Goal: Task Accomplishment & Management: Manage account settings

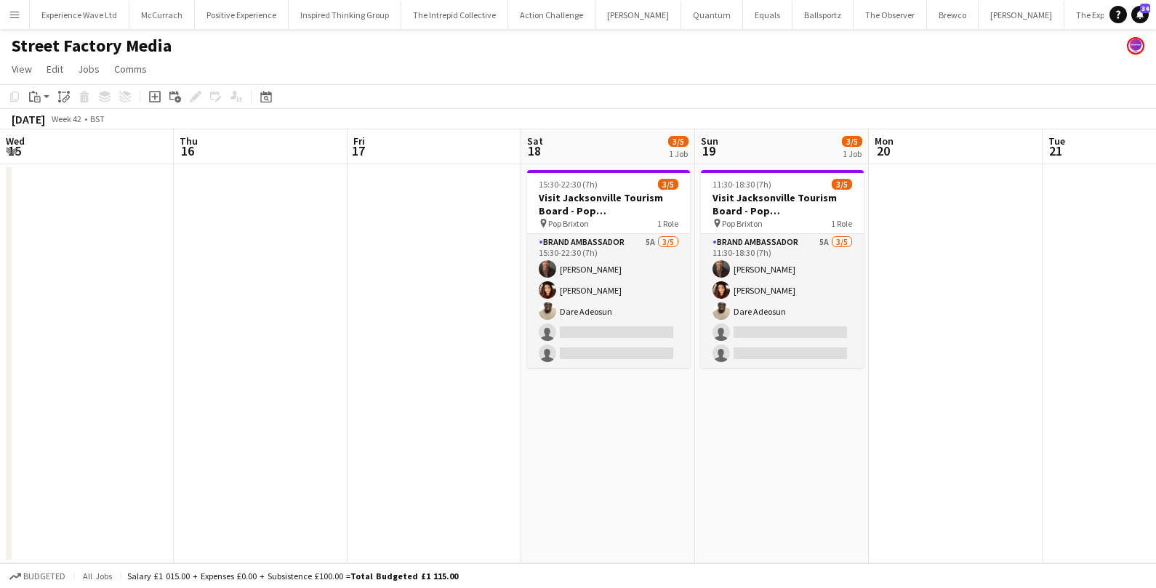
scroll to position [0, 454]
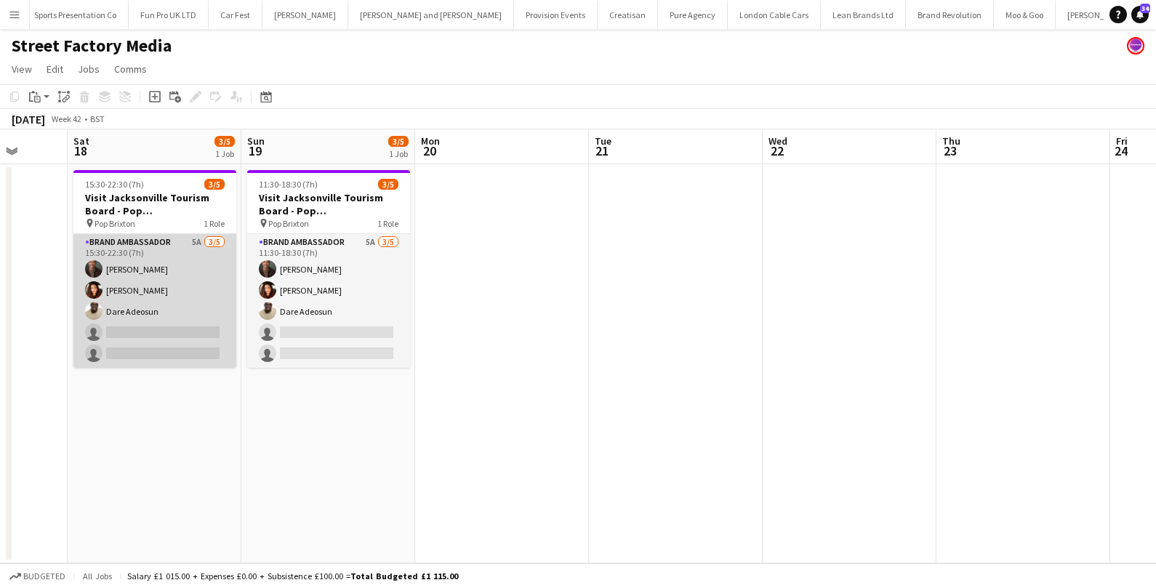
click at [201, 276] on app-card-role "Brand Ambassador 5A 3/5 15:30-22:30 (7h) Colin Marshall Medina Charpentier Dare…" at bounding box center [154, 301] width 163 height 134
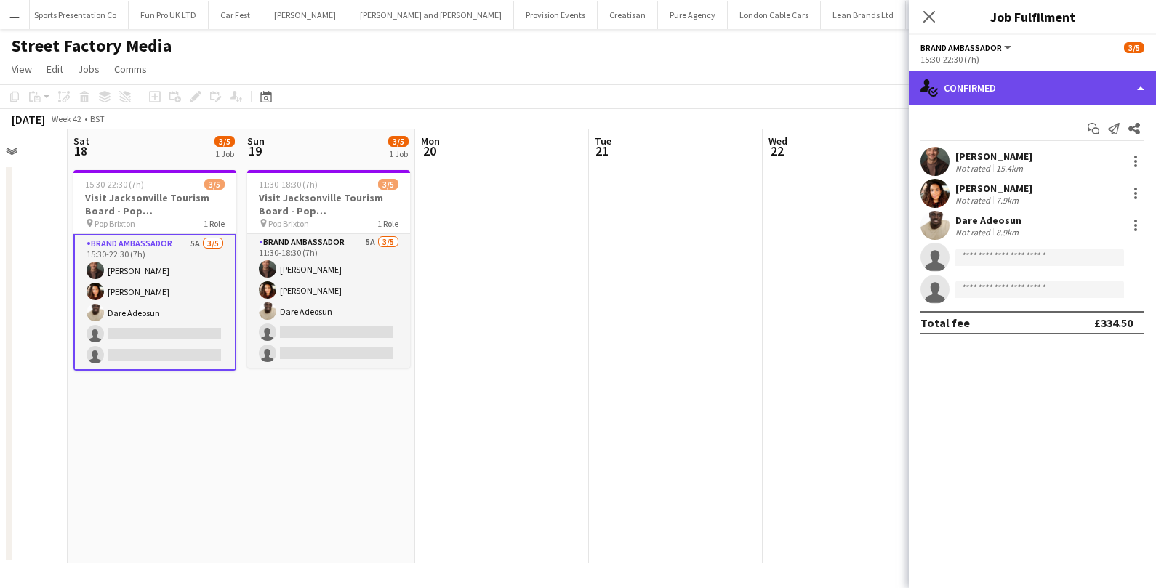
click at [1030, 84] on div "single-neutral-actions-check-2 Confirmed" at bounding box center [1032, 88] width 247 height 35
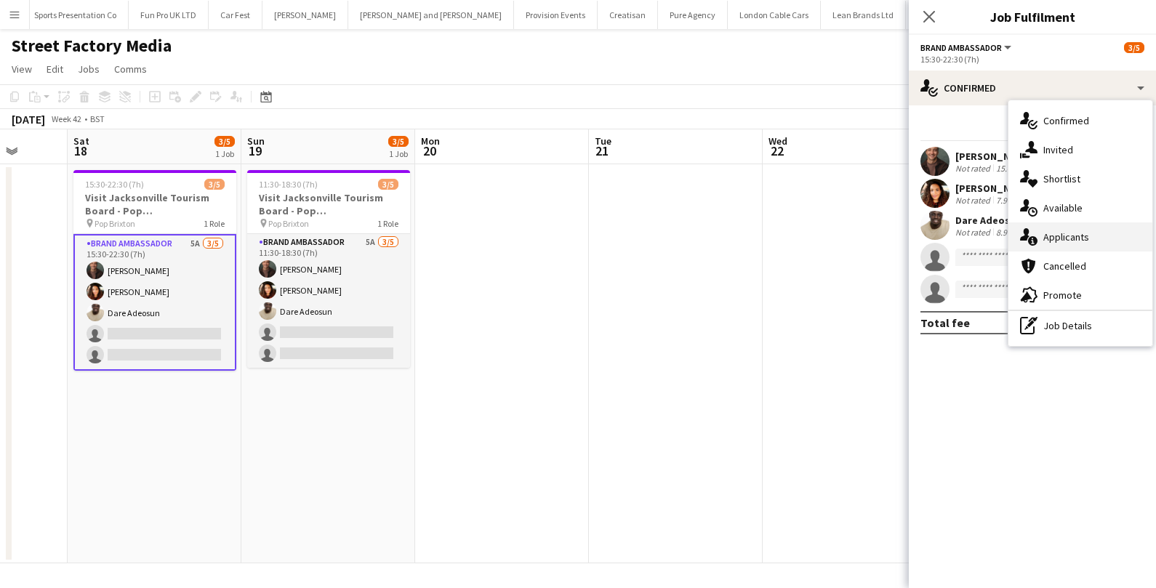
click at [1046, 233] on span "Applicants" at bounding box center [1066, 236] width 46 height 13
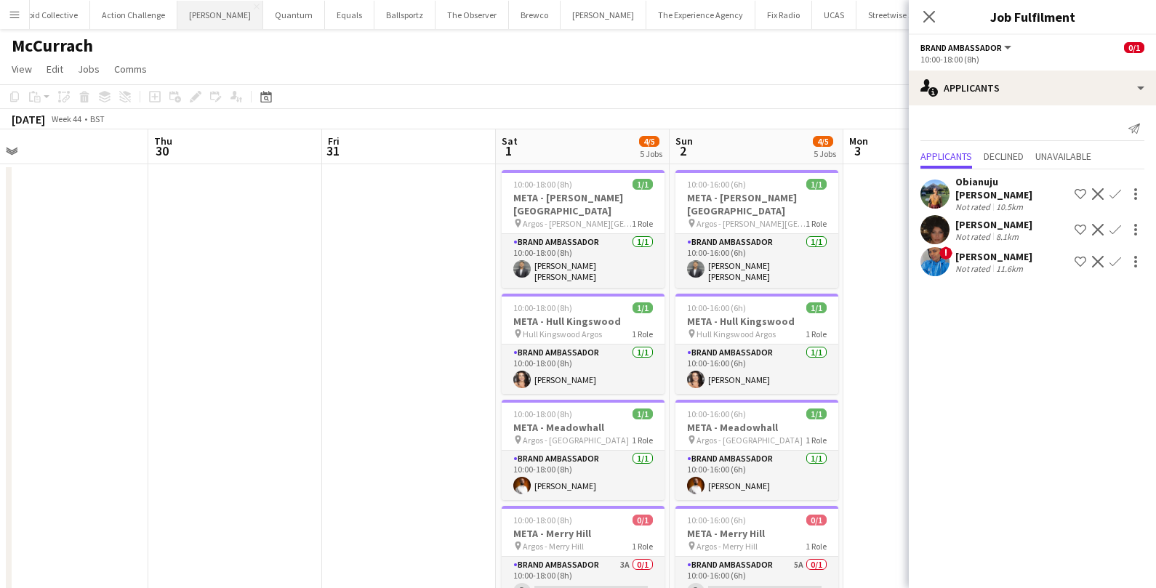
scroll to position [0, 424]
click at [749, 15] on button "Fix Radio Close" at bounding box center [777, 15] width 57 height 28
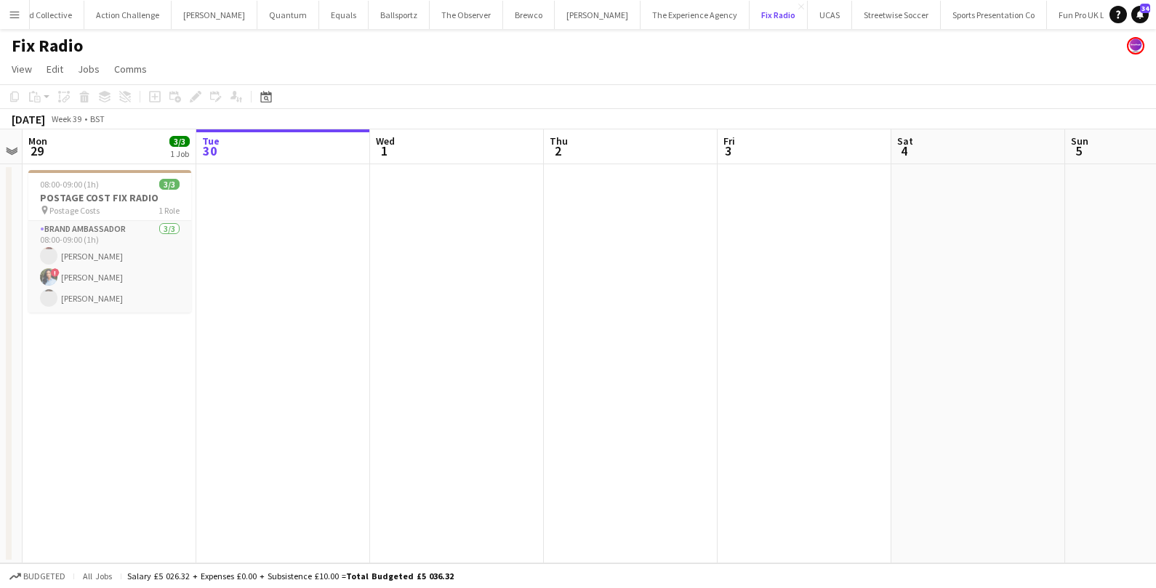
scroll to position [0, 311]
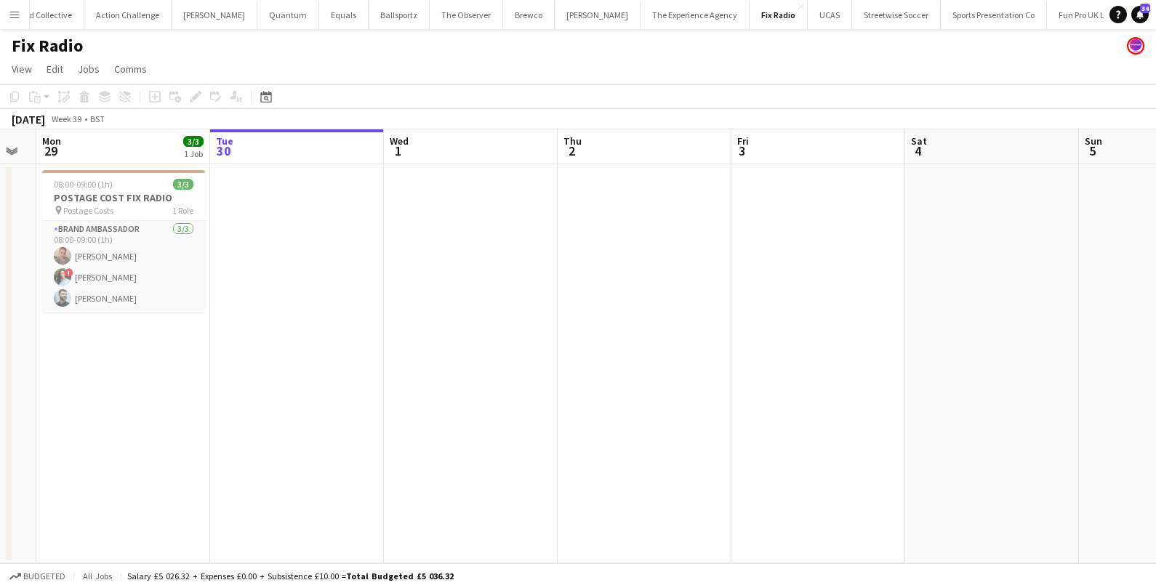
click at [789, 197] on app-date-cell at bounding box center [818, 363] width 174 height 399
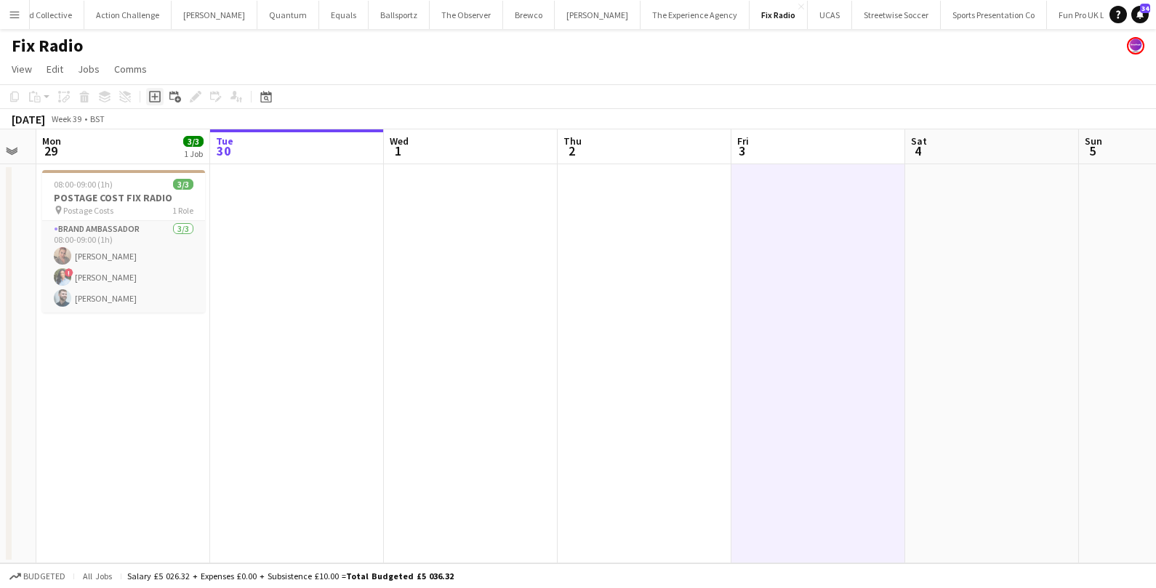
click at [159, 92] on icon at bounding box center [155, 97] width 12 height 12
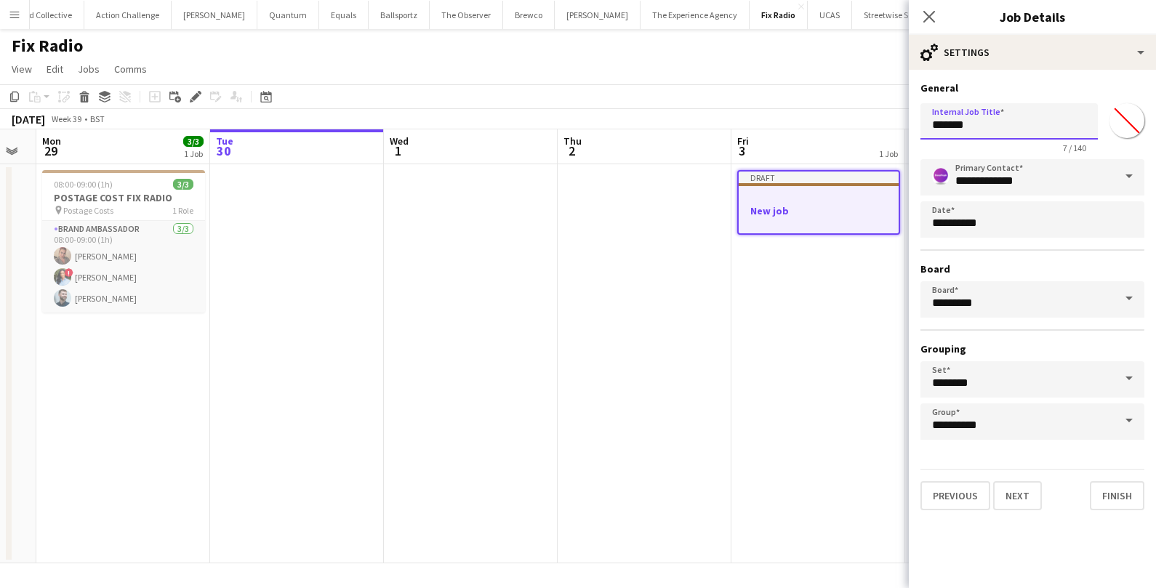
drag, startPoint x: 995, startPoint y: 127, endPoint x: 897, endPoint y: 122, distance: 97.6
click at [898, 123] on body "Menu Boards Boards Boards All jobs Status Workforce Workforce My Workforce Recr…" at bounding box center [578, 294] width 1156 height 588
type input "**********"
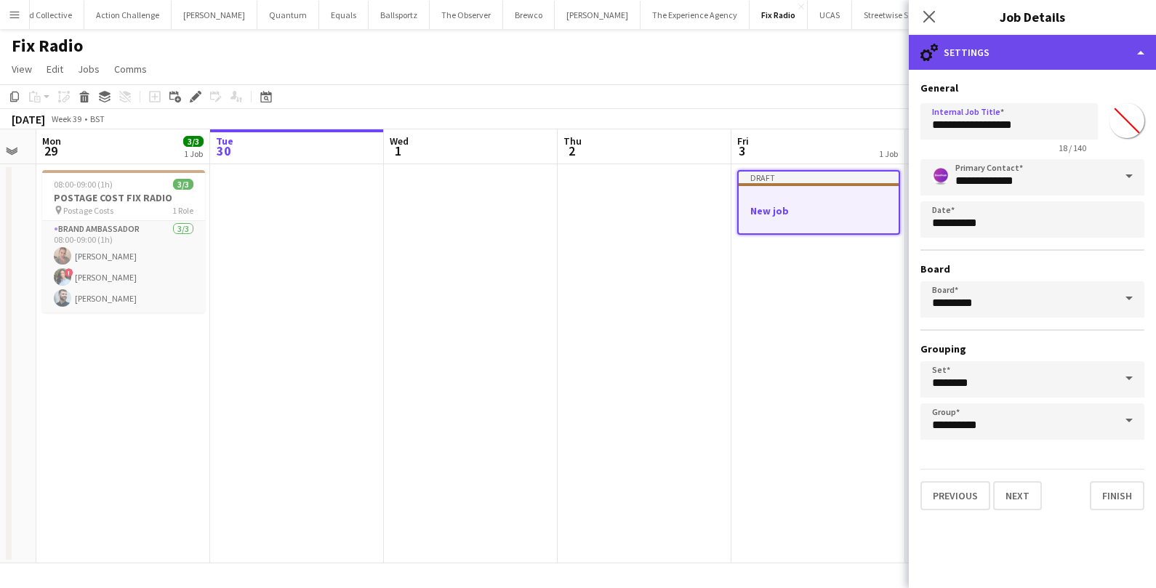
click at [1070, 59] on div "cog-double-3 Settings" at bounding box center [1032, 52] width 247 height 35
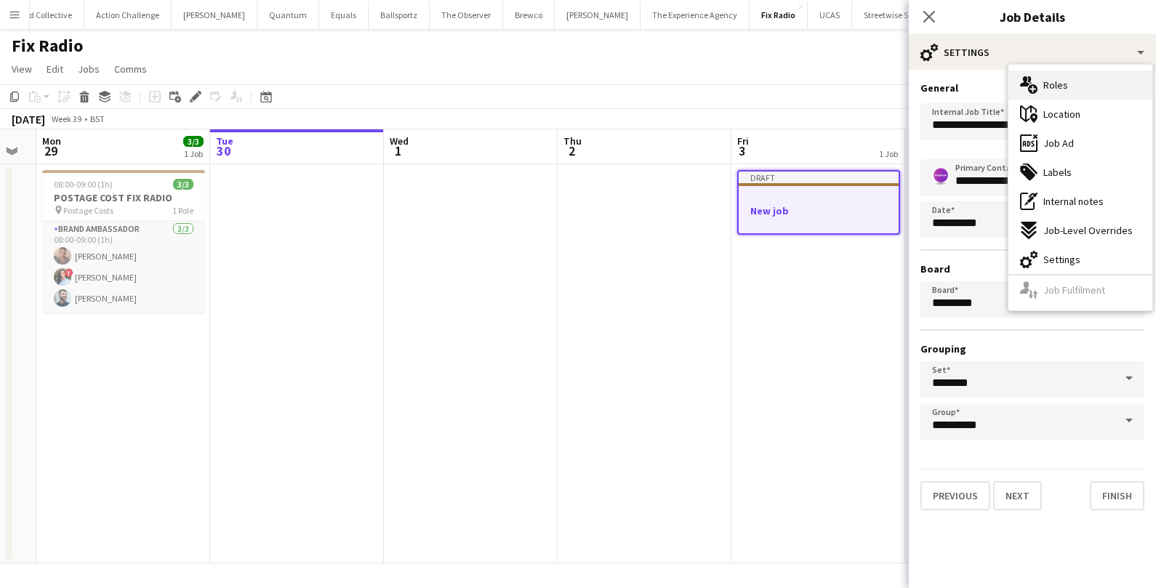
click at [1066, 90] on span "Roles" at bounding box center [1055, 85] width 25 height 13
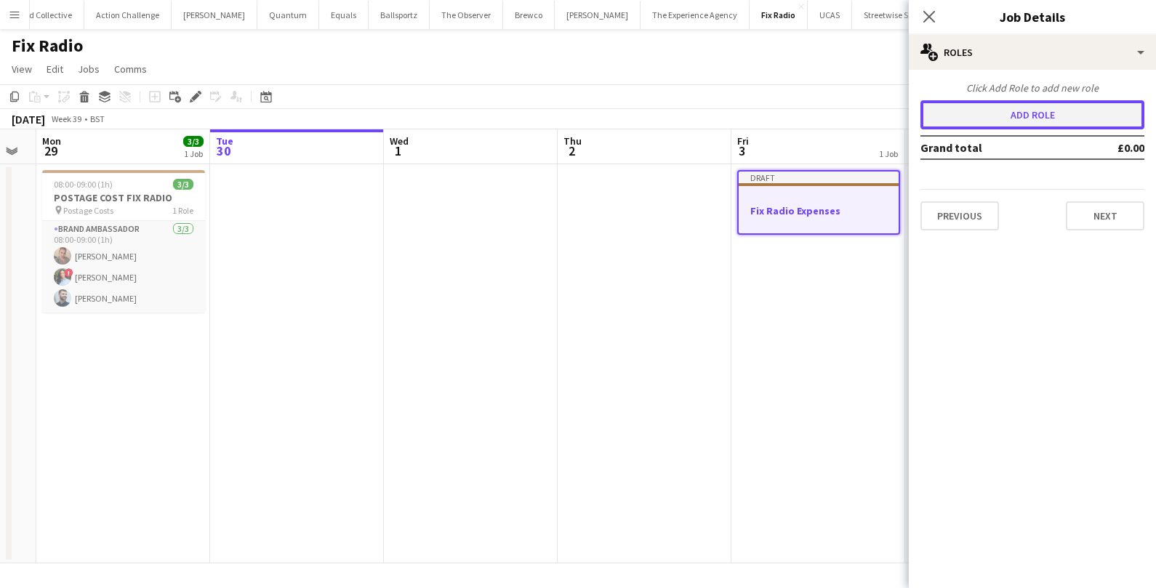
click at [992, 123] on button "Add role" at bounding box center [1032, 114] width 224 height 29
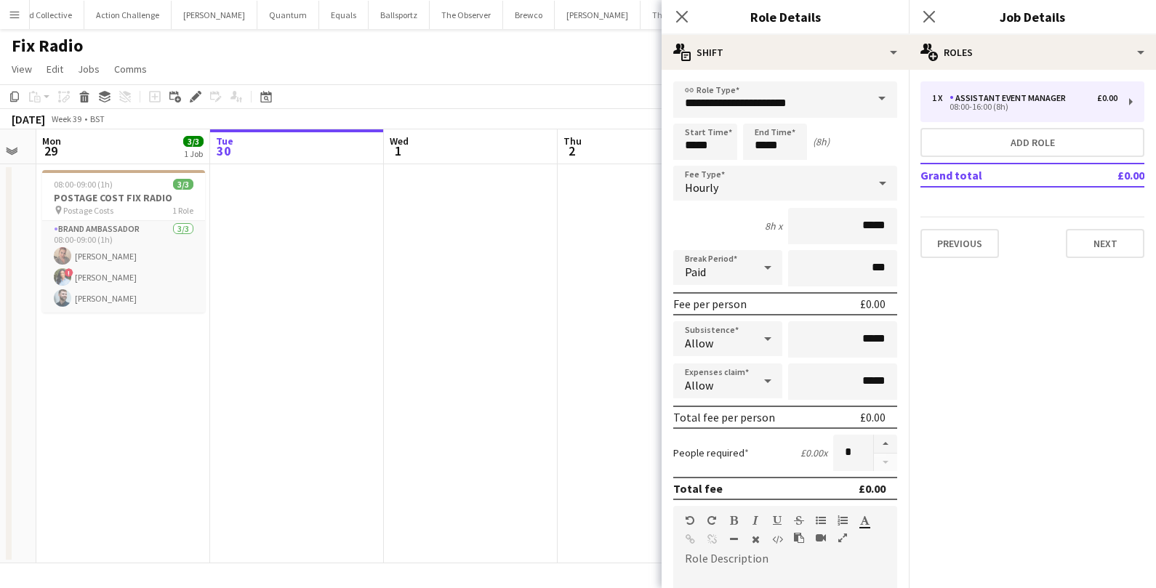
click at [878, 102] on span at bounding box center [882, 98] width 31 height 35
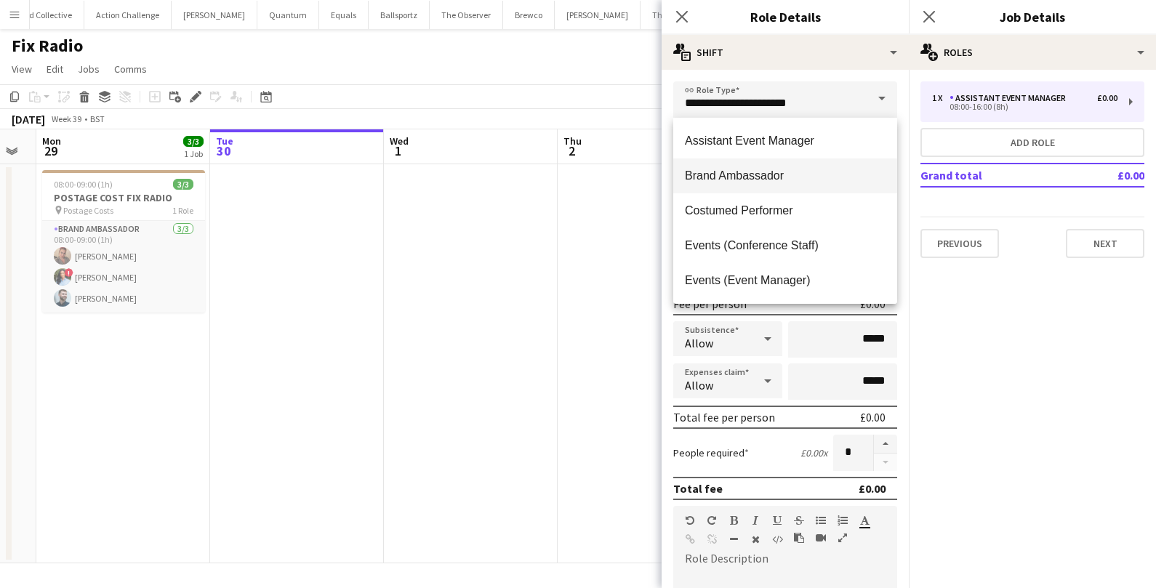
click at [782, 172] on span "Brand Ambassador" at bounding box center [785, 176] width 201 height 14
type input "**********"
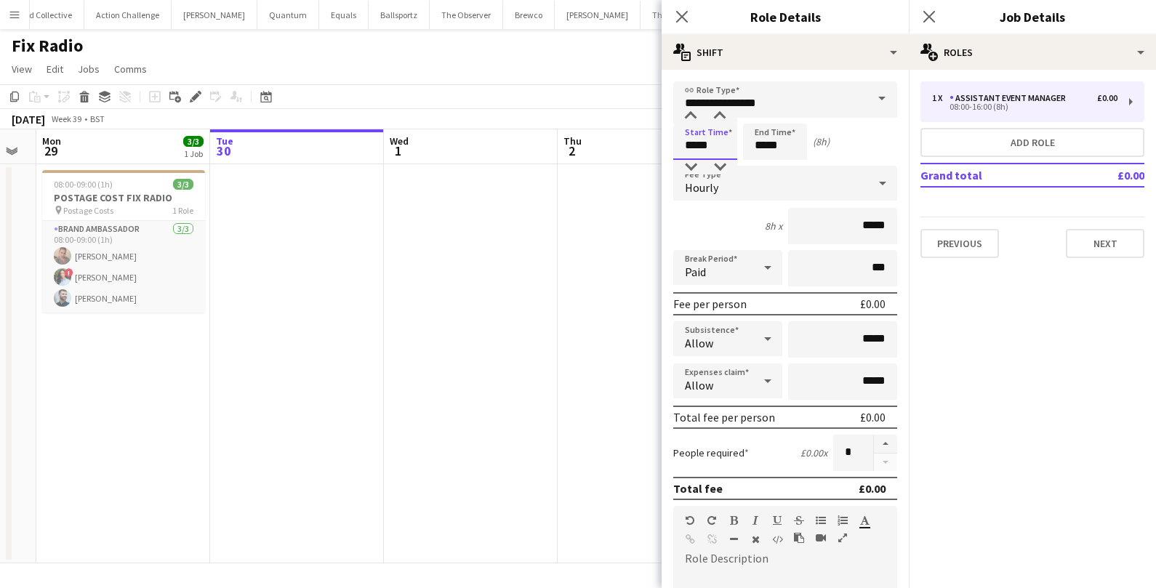
drag, startPoint x: 712, startPoint y: 145, endPoint x: 648, endPoint y: 145, distance: 64.0
click at [648, 145] on body "Menu Boards Boards Boards All jobs Status Workforce Workforce My Workforce Recr…" at bounding box center [578, 294] width 1156 height 588
type input "*****"
click at [725, 178] on div "Hourly" at bounding box center [770, 183] width 195 height 35
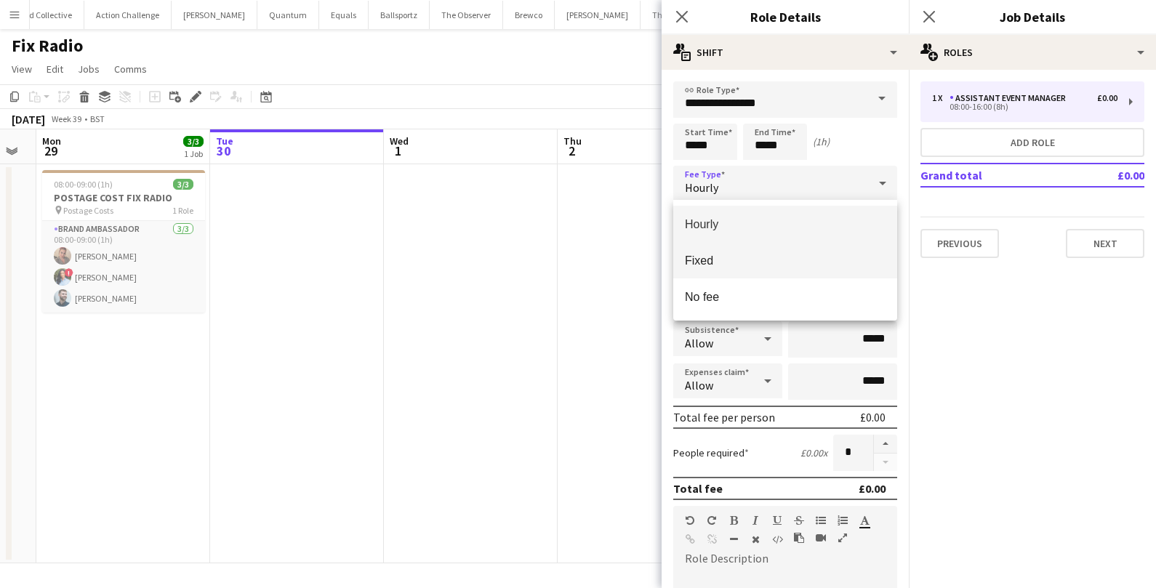
click at [712, 249] on mat-option "Fixed" at bounding box center [785, 260] width 224 height 36
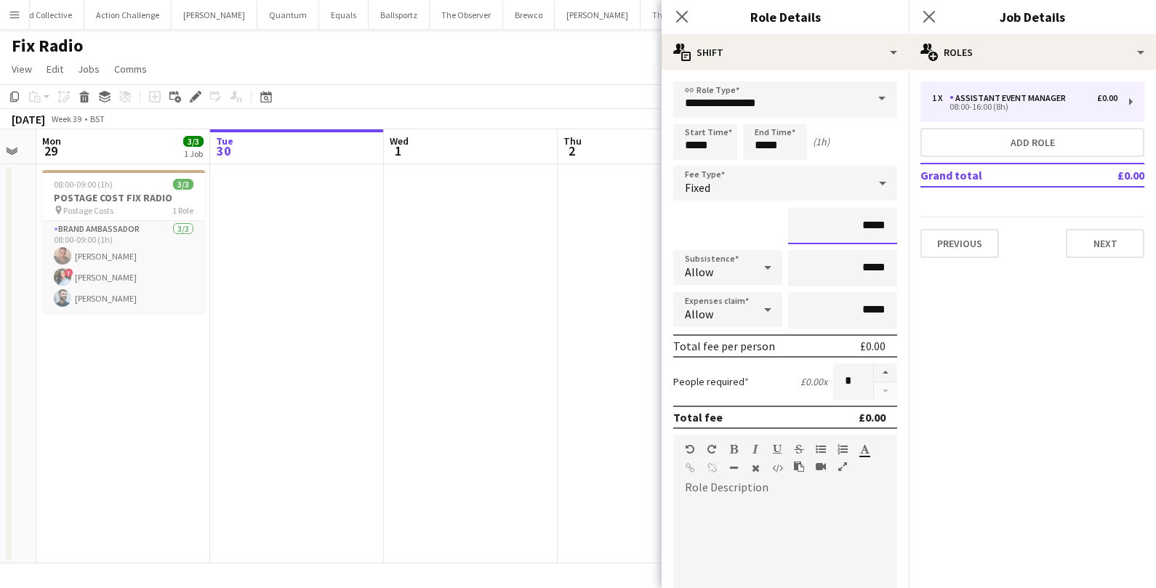
drag, startPoint x: 889, startPoint y: 222, endPoint x: 809, endPoint y: 218, distance: 80.1
click at [809, 218] on input "*****" at bounding box center [842, 226] width 109 height 36
type input "******"
click at [866, 282] on input "*****" at bounding box center [842, 268] width 109 height 36
click at [755, 545] on div at bounding box center [785, 587] width 224 height 175
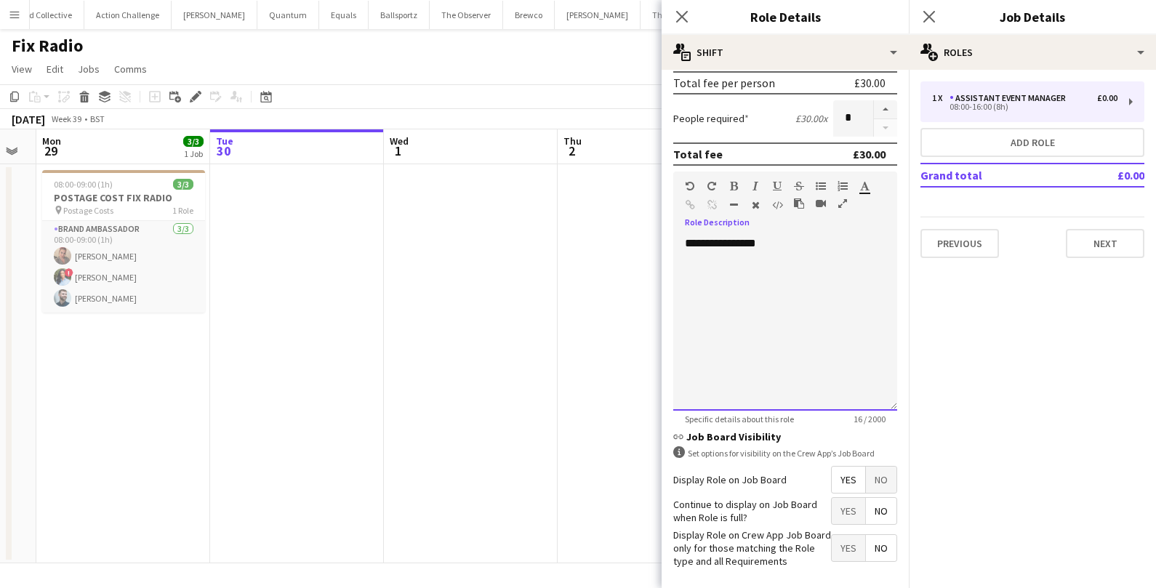
scroll to position [321, 0]
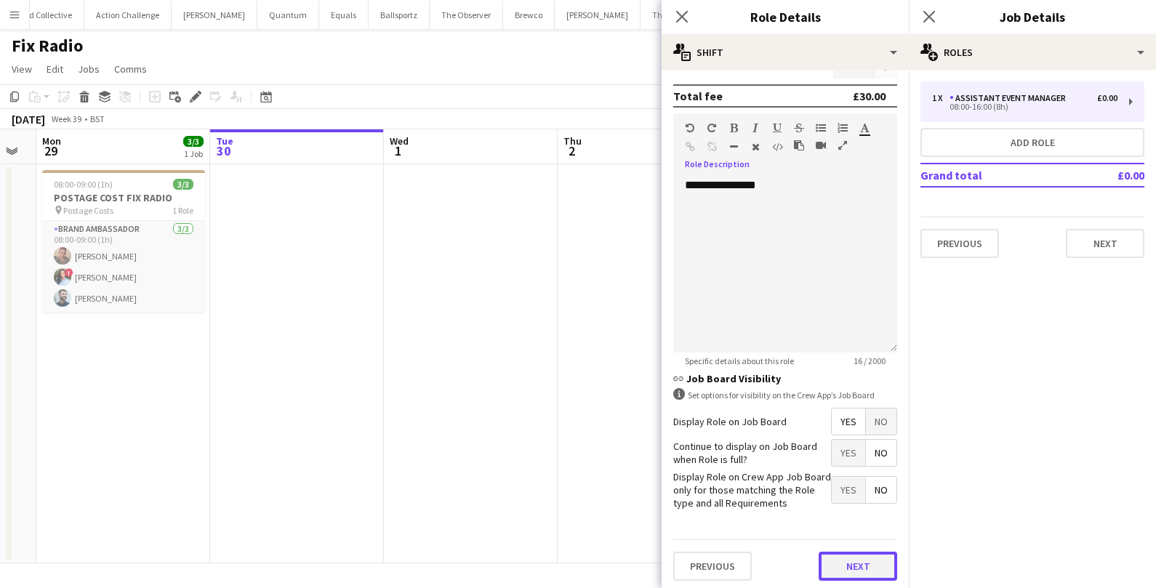
click at [865, 556] on button "Next" at bounding box center [858, 566] width 79 height 29
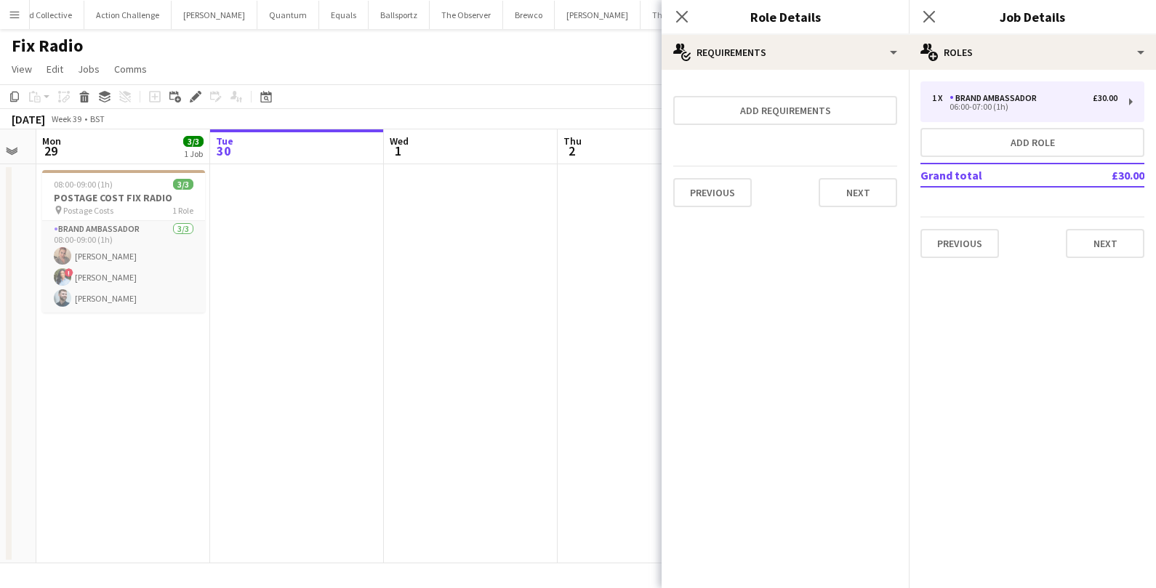
scroll to position [0, 0]
click at [848, 185] on button "Next" at bounding box center [858, 192] width 79 height 29
click at [849, 175] on div "Previous Next Finish" at bounding box center [785, 188] width 224 height 41
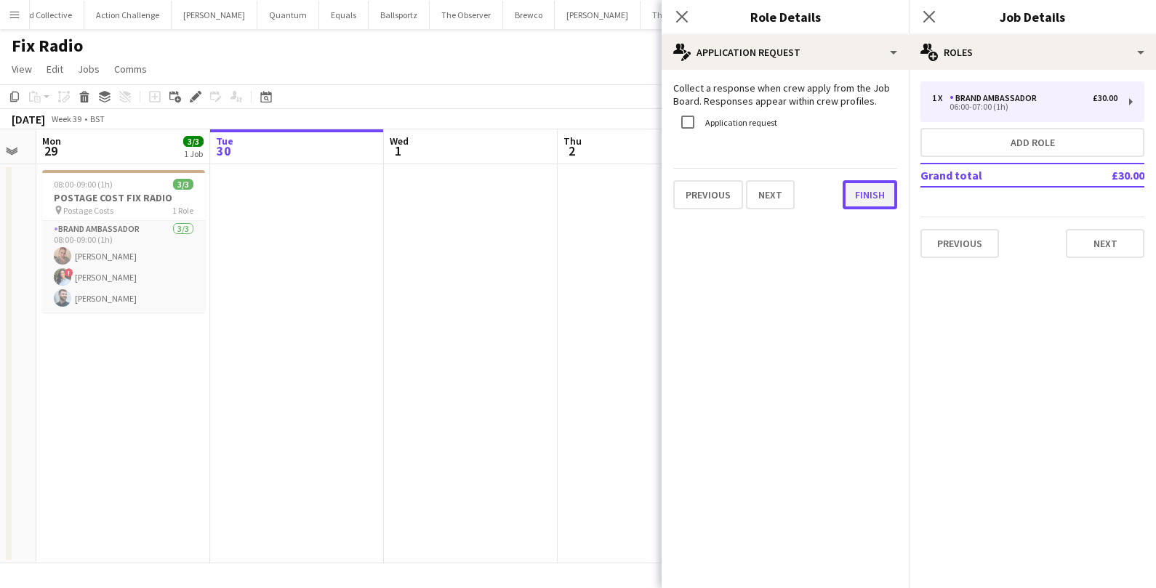
click at [856, 199] on button "Finish" at bounding box center [870, 194] width 55 height 29
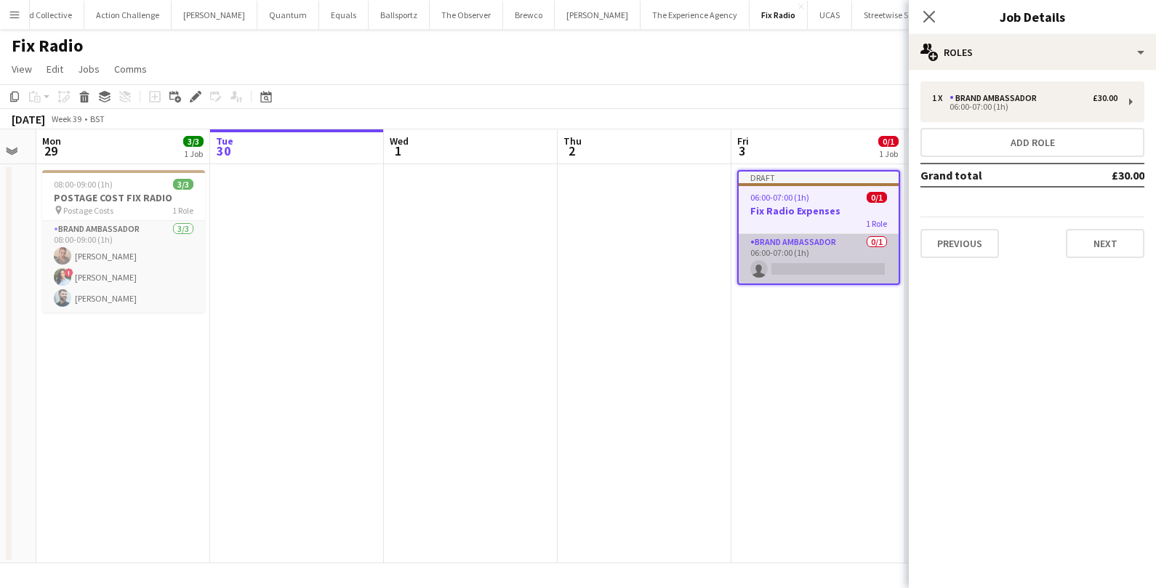
click at [835, 263] on app-card-role "Brand Ambassador 0/1 06:00-07:00 (1h) single-neutral-actions" at bounding box center [819, 258] width 160 height 49
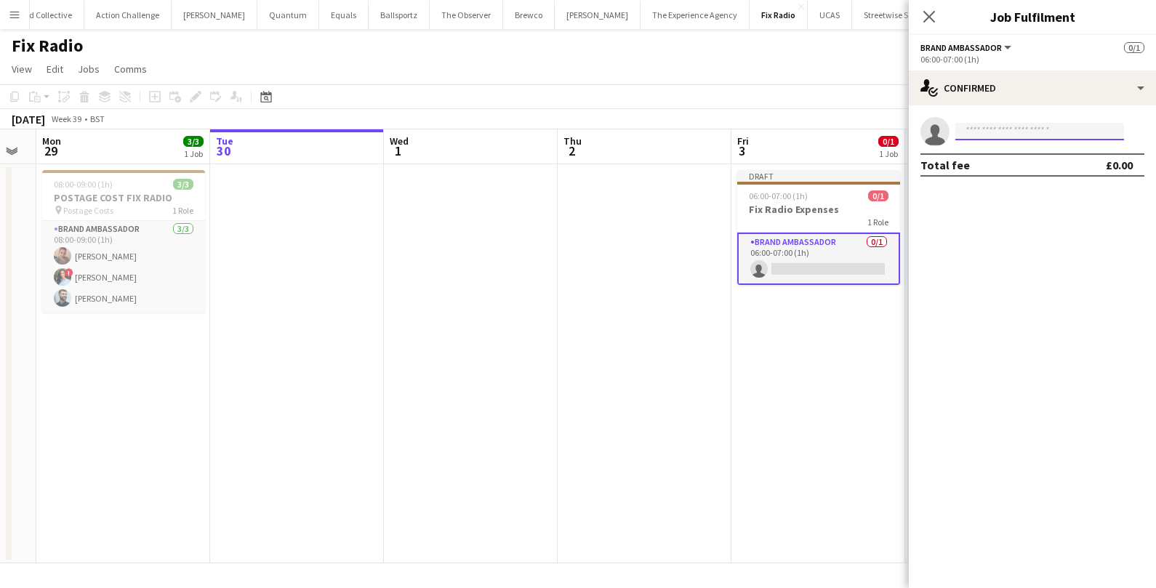
click at [983, 133] on input at bounding box center [1039, 131] width 169 height 17
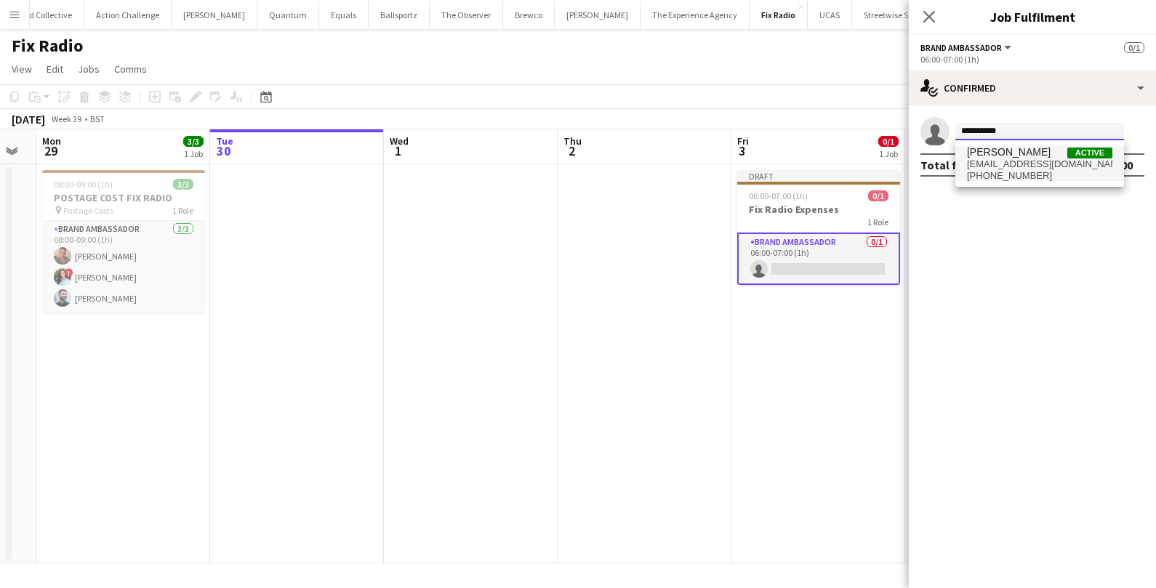
type input "**********"
click at [1030, 169] on span "[EMAIL_ADDRESS][DOMAIN_NAME]" at bounding box center [1039, 165] width 145 height 12
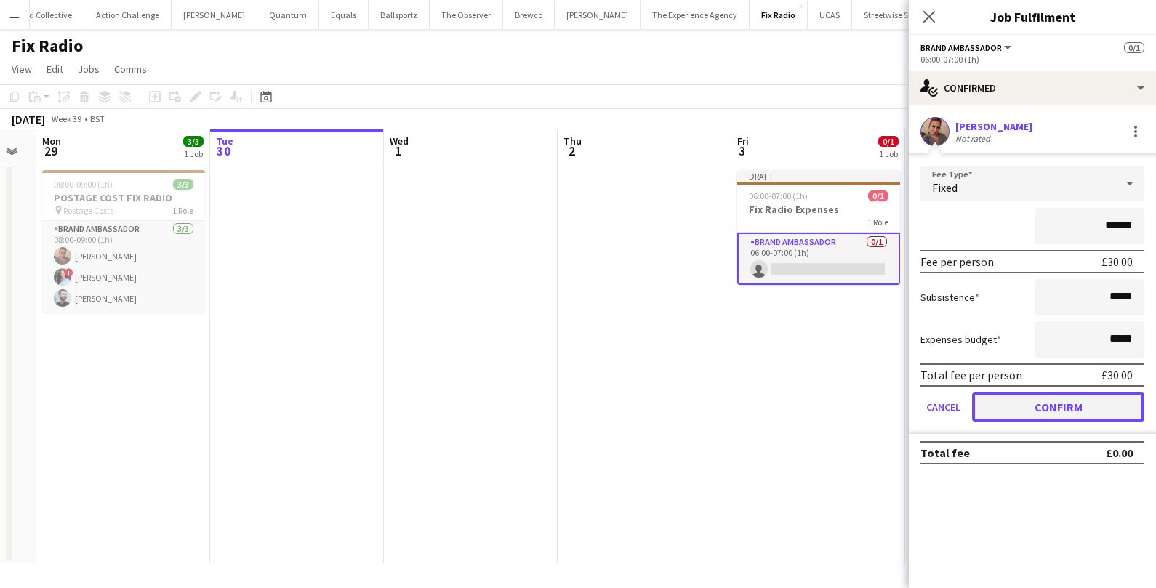
click at [1001, 397] on button "Confirm" at bounding box center [1058, 407] width 172 height 29
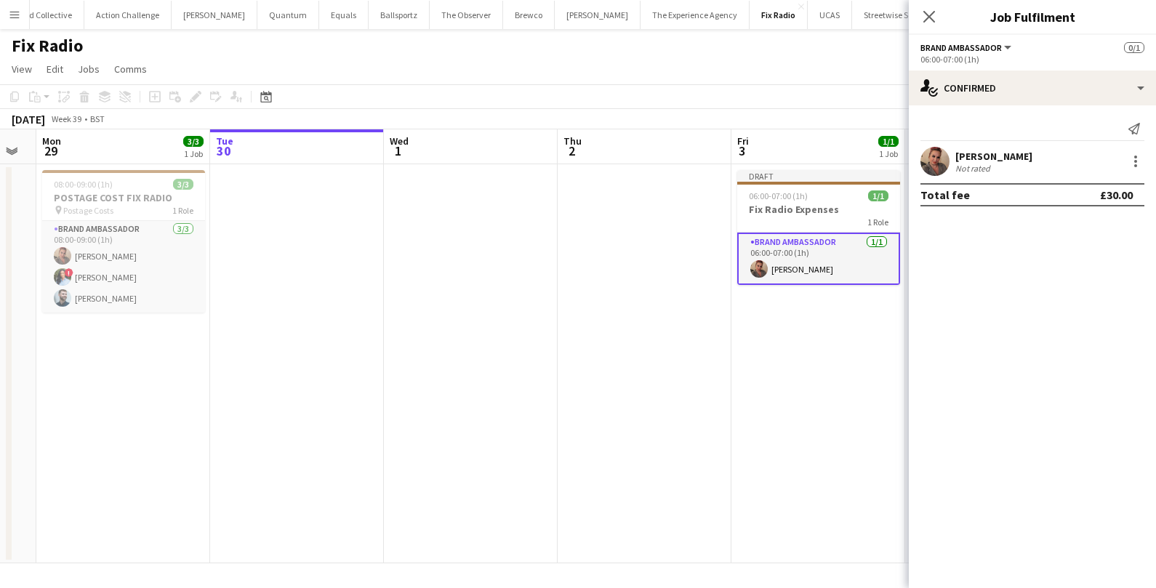
click at [853, 337] on app-date-cell "Draft 06:00-07:00 (1h) 1/1 Fix Radio Expenses 1 Role Brand Ambassador [DATE] 06…" at bounding box center [818, 363] width 174 height 399
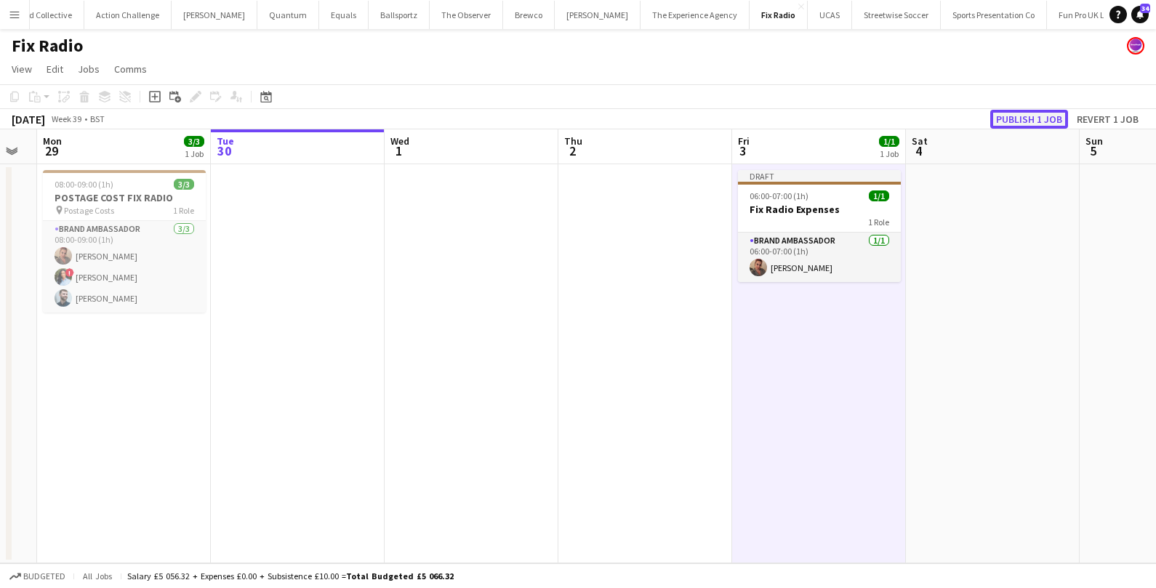
click at [1024, 127] on button "Publish 1 job" at bounding box center [1029, 119] width 78 height 19
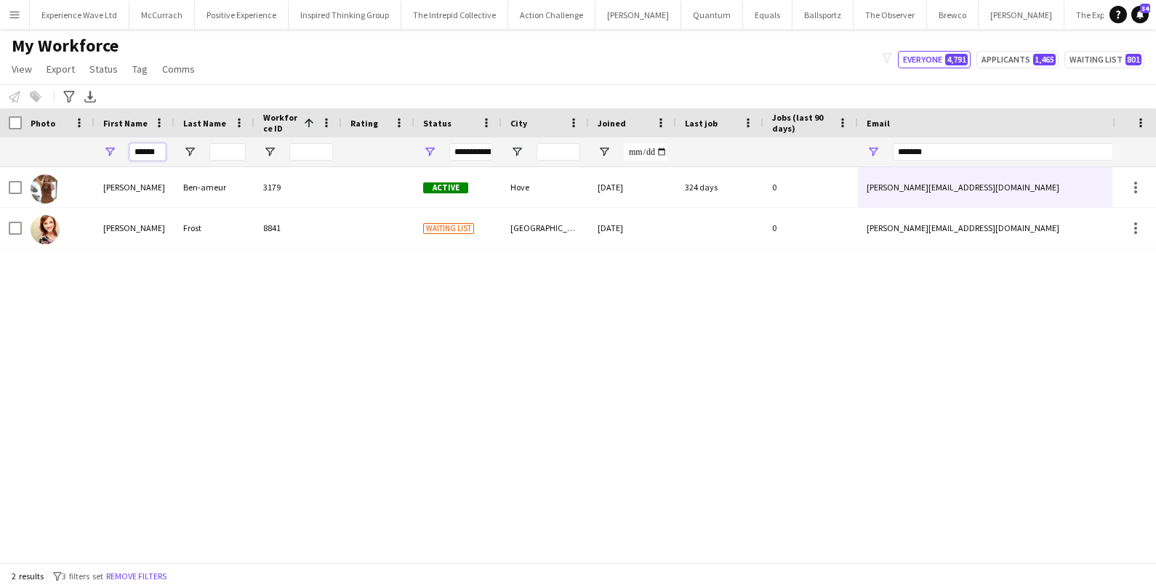
drag, startPoint x: 160, startPoint y: 151, endPoint x: 113, endPoint y: 152, distance: 47.3
click at [113, 152] on div "******" at bounding box center [135, 151] width 80 height 29
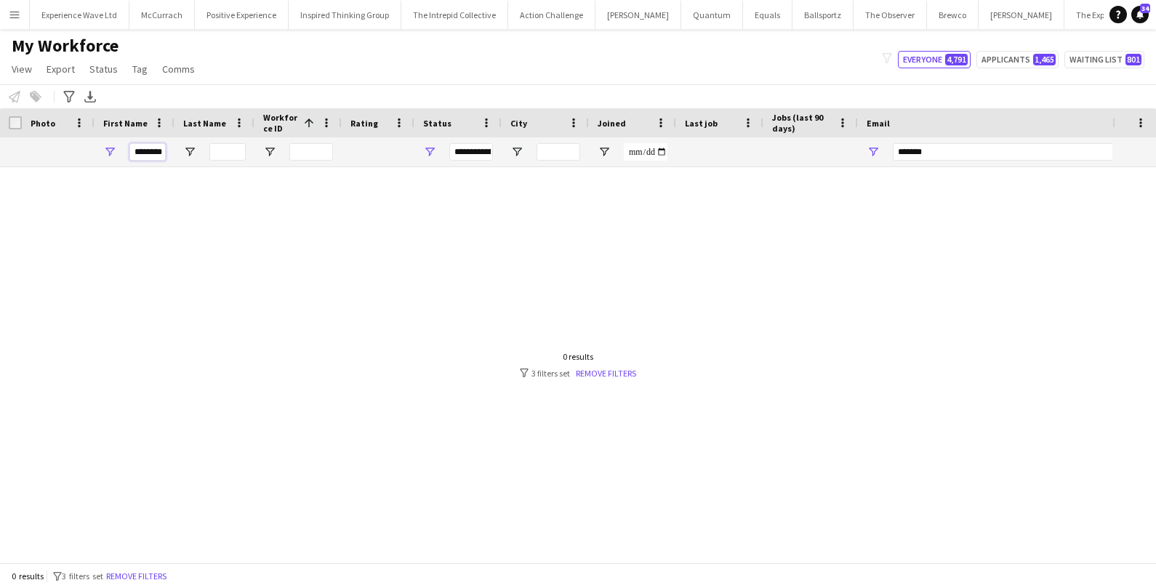
type input "********"
drag, startPoint x: 951, startPoint y: 155, endPoint x: 803, endPoint y: 148, distance: 147.8
click at [803, 148] on div "********" at bounding box center [788, 151] width 1576 height 29
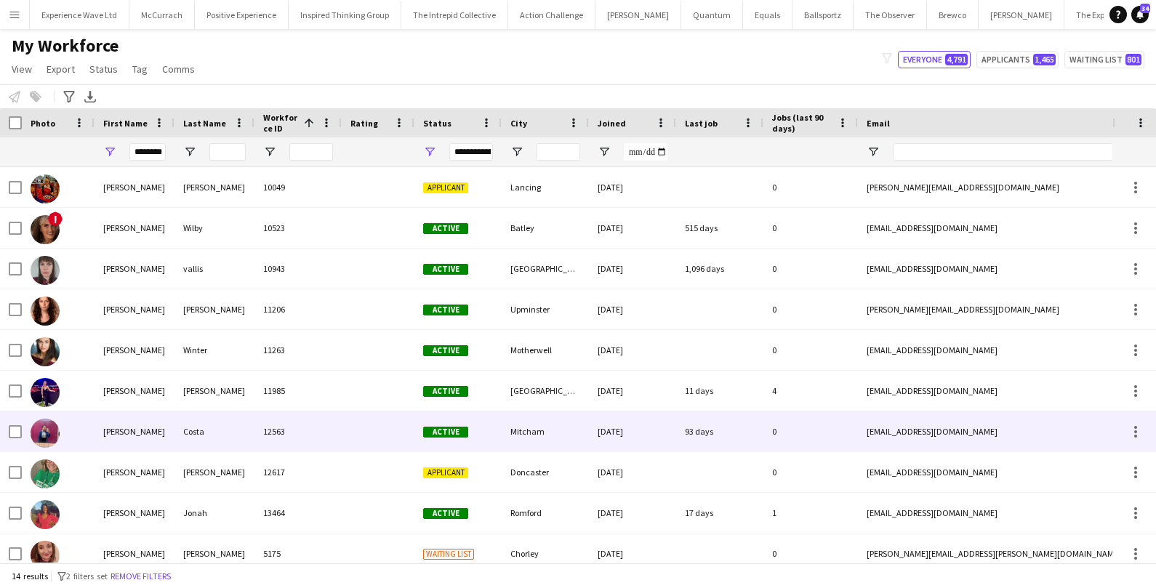
click at [243, 431] on div "Costa" at bounding box center [215, 432] width 80 height 40
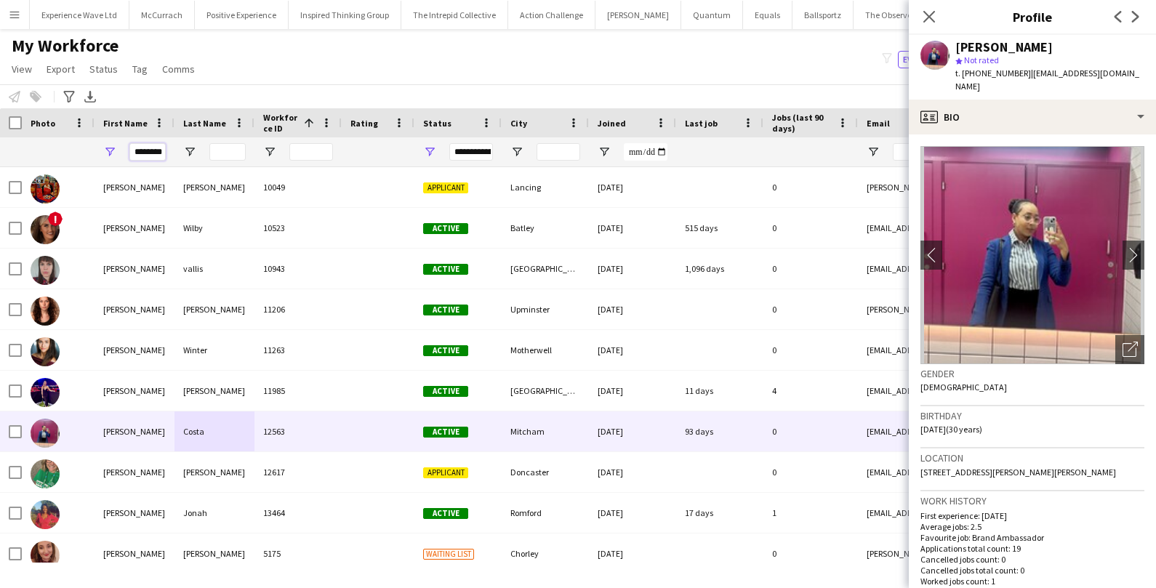
drag, startPoint x: 161, startPoint y: 152, endPoint x: 111, endPoint y: 149, distance: 50.3
click at [111, 149] on div "********" at bounding box center [135, 151] width 80 height 29
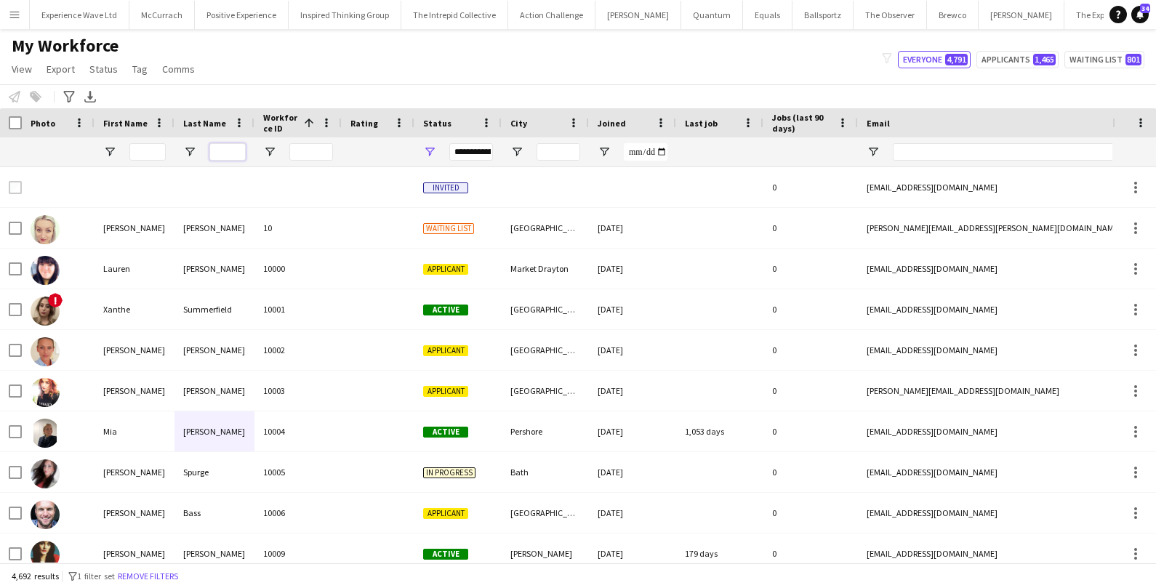
click at [238, 154] on input "Last Name Filter Input" at bounding box center [227, 151] width 36 height 17
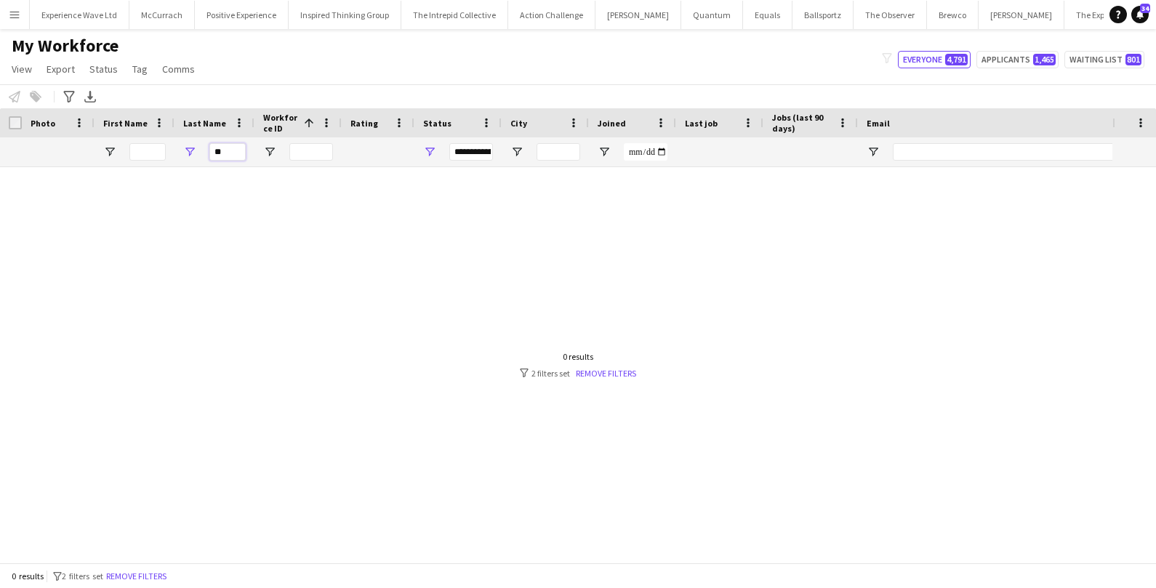
type input "*"
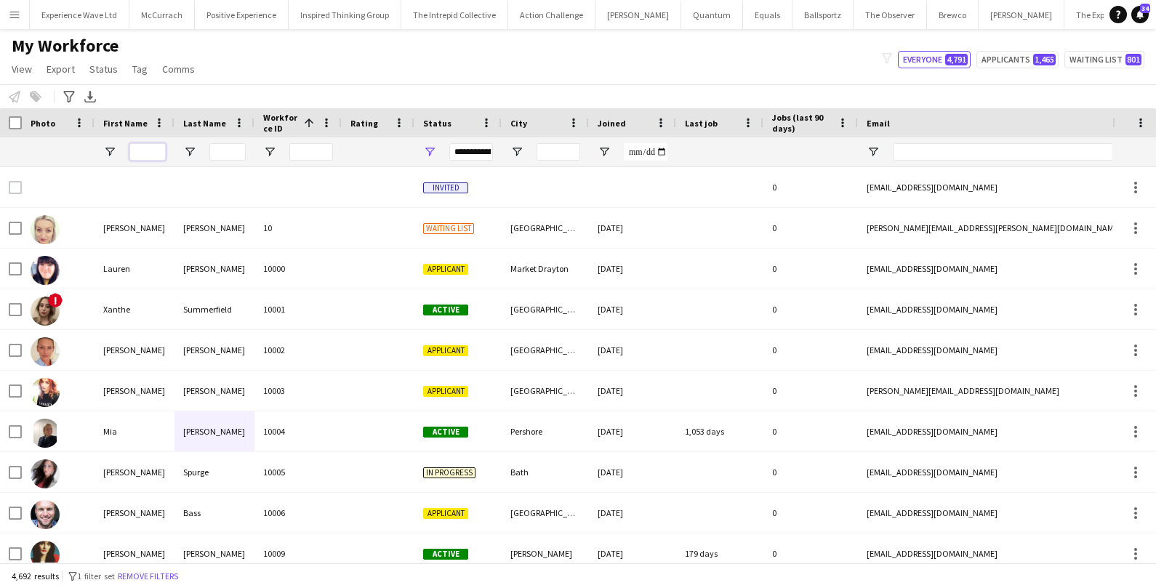
click at [134, 153] on input "First Name Filter Input" at bounding box center [147, 151] width 36 height 17
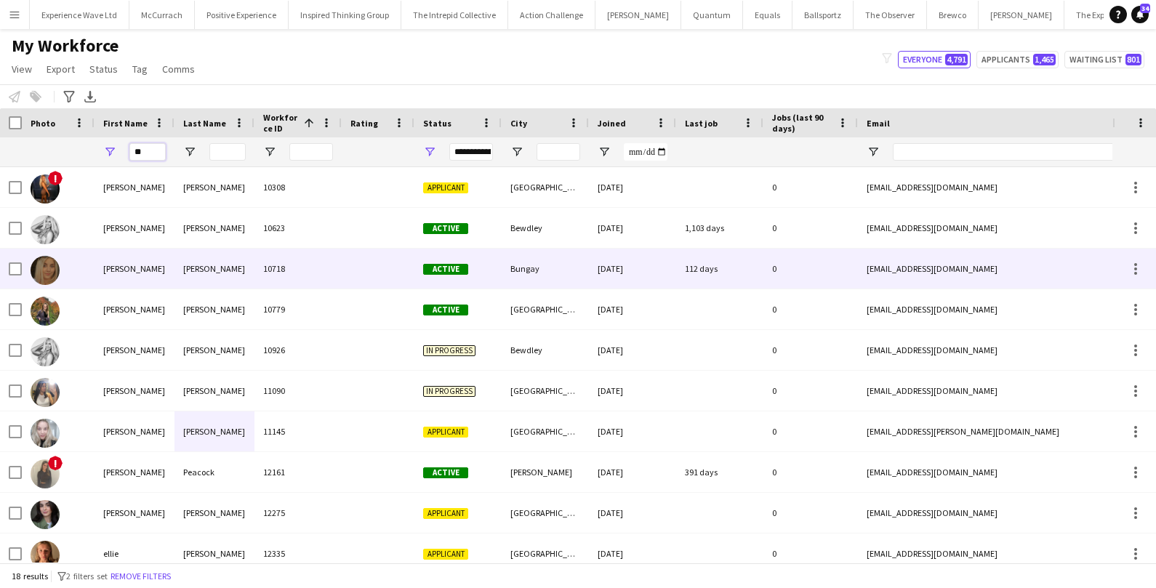
type input "*"
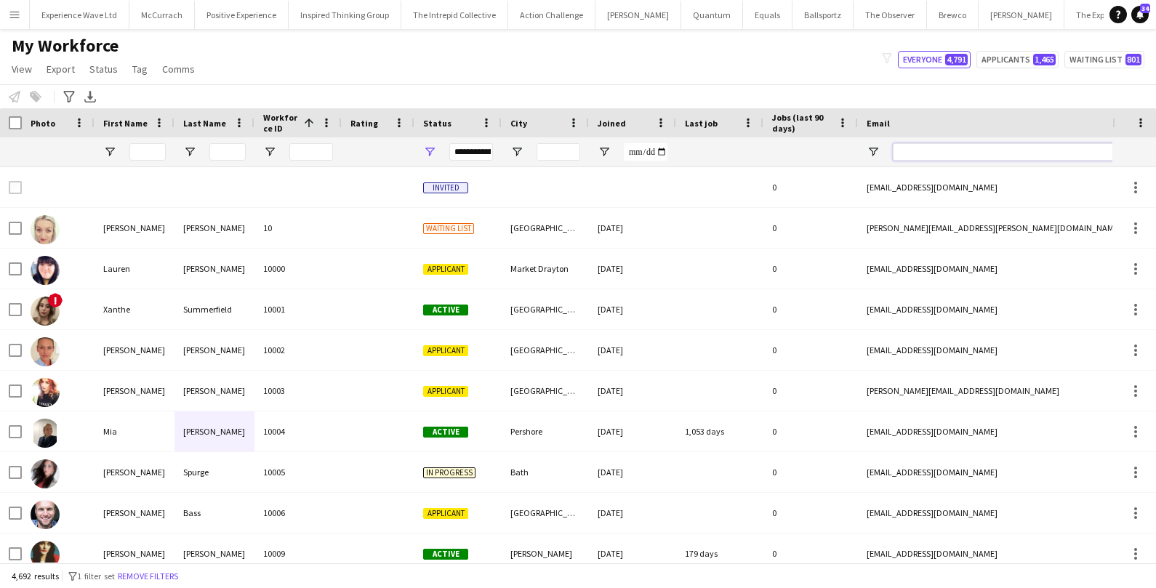
click at [910, 156] on input "Email Filter Input" at bounding box center [1016, 151] width 247 height 17
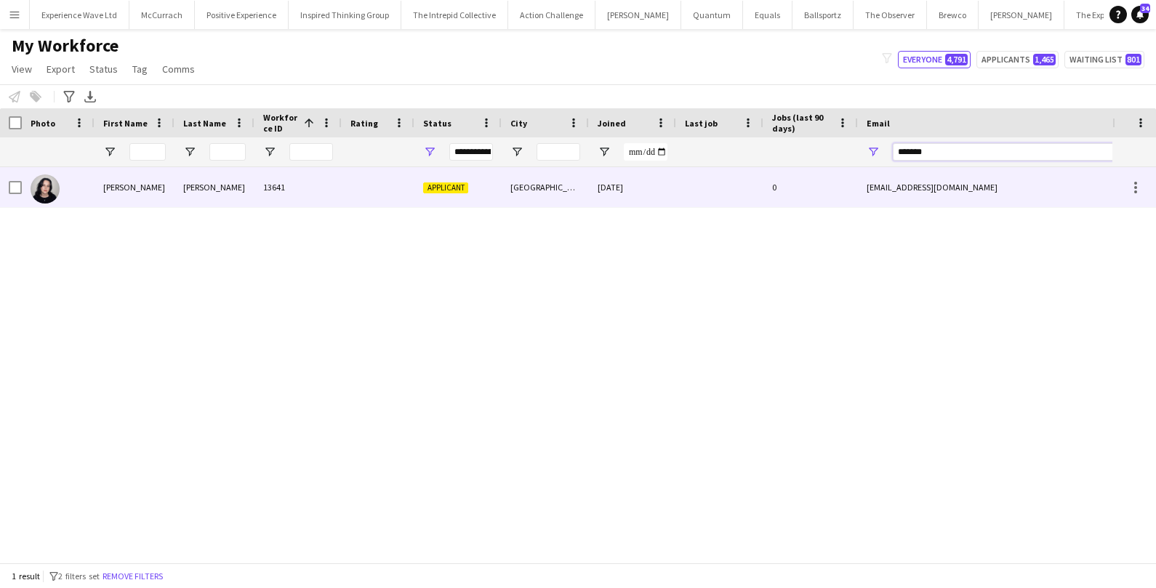
type input "*******"
click at [864, 182] on div "elliedawnactor@gmail.com" at bounding box center [1003, 187] width 291 height 40
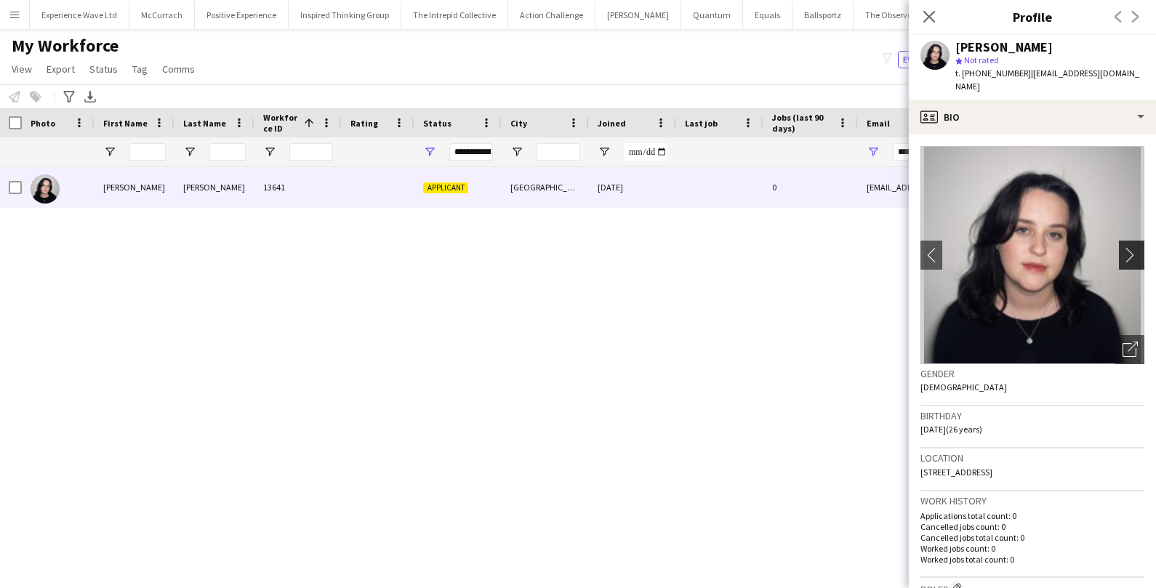
click at [1124, 251] on button "chevron-right" at bounding box center [1133, 255] width 29 height 29
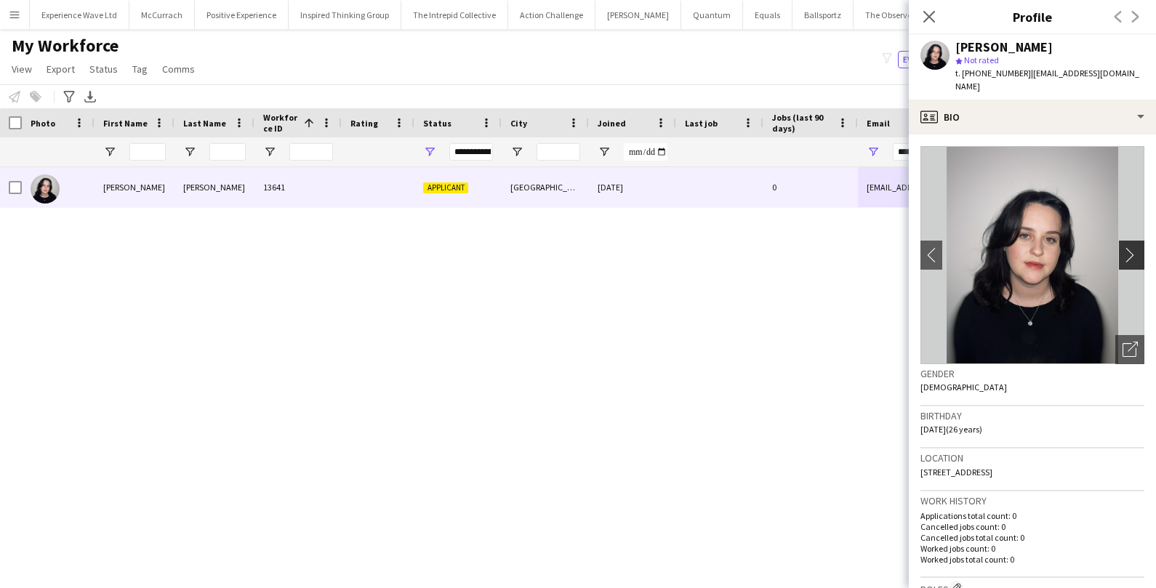
click at [1124, 250] on button "chevron-right" at bounding box center [1133, 255] width 29 height 29
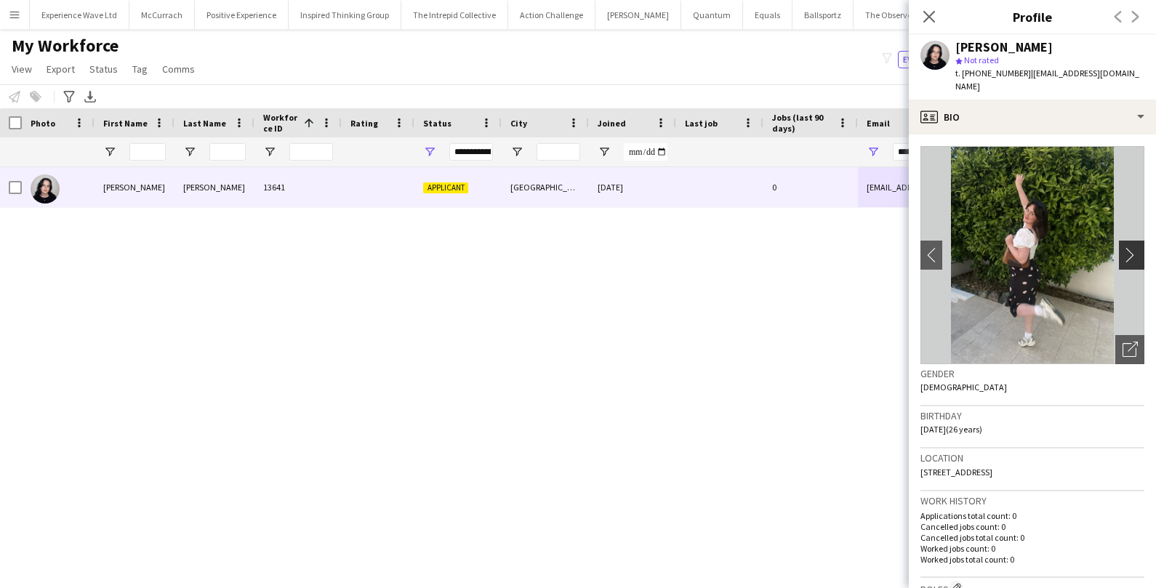
click at [1124, 250] on button "chevron-right" at bounding box center [1133, 255] width 29 height 29
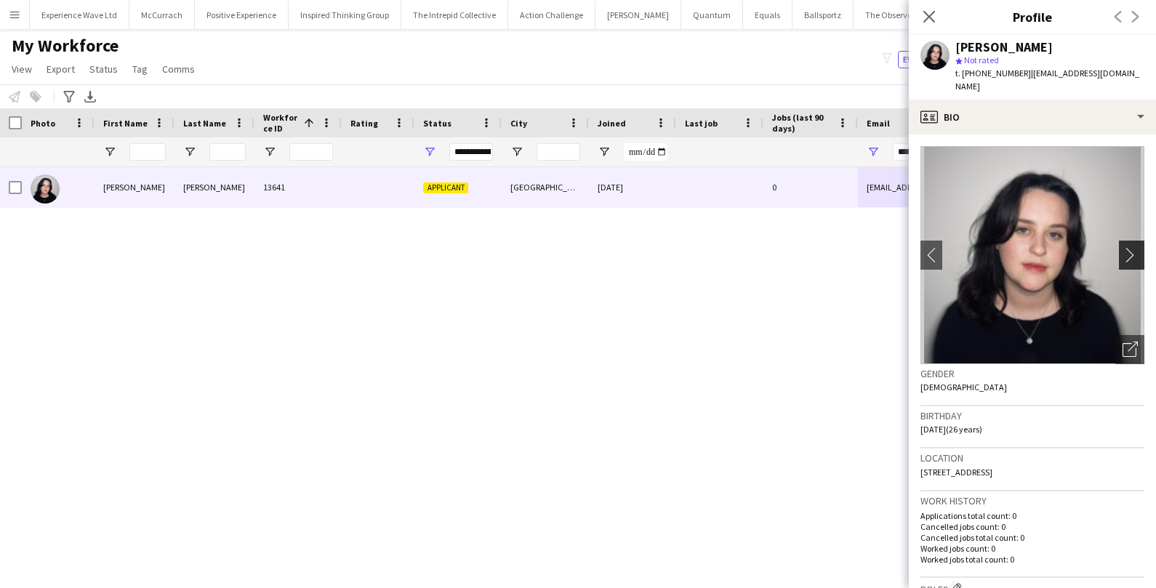
click at [1124, 251] on button "chevron-right" at bounding box center [1133, 255] width 29 height 29
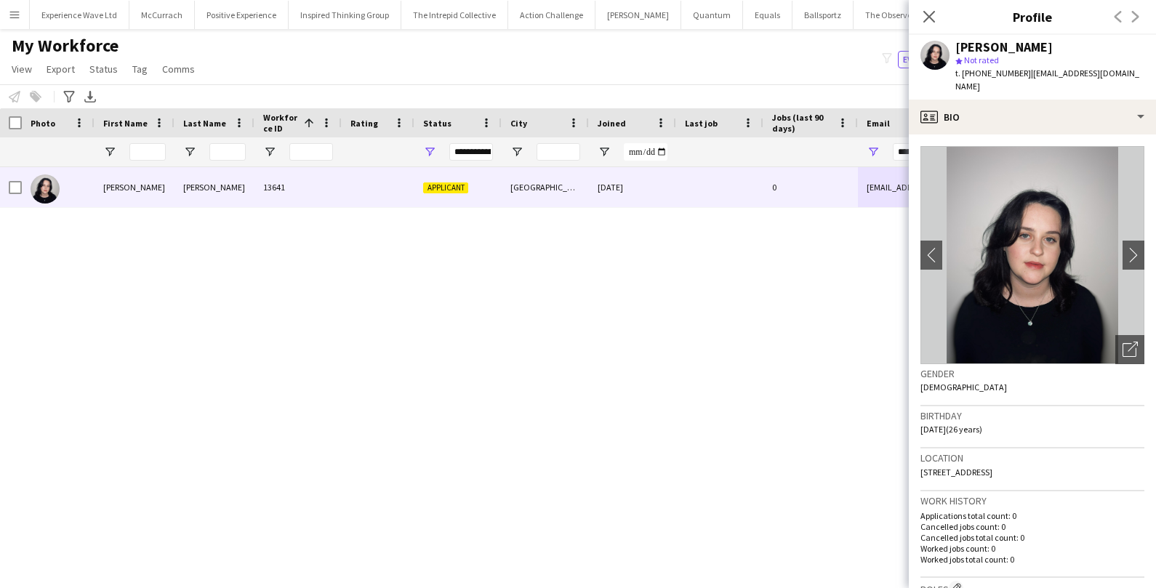
click at [689, 42] on div "My Workforce View Views Default view New view Update view Delete view Edit name…" at bounding box center [578, 59] width 1156 height 49
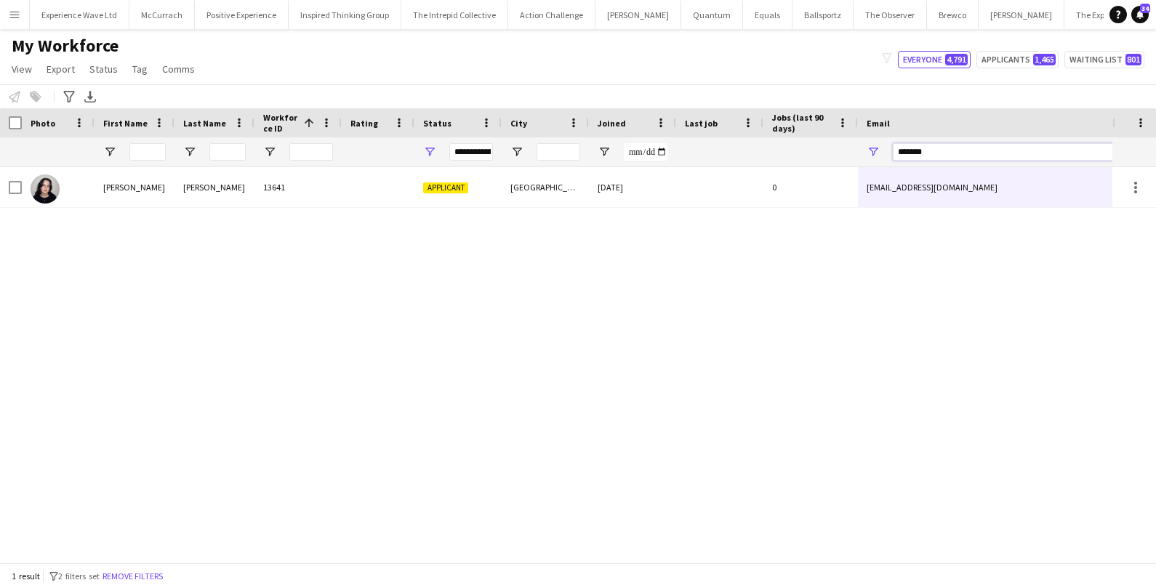
drag, startPoint x: 932, startPoint y: 145, endPoint x: 868, endPoint y: 145, distance: 64.0
click at [868, 145] on div "*******" at bounding box center [1003, 151] width 291 height 29
click at [949, 141] on div "*******" at bounding box center [1016, 151] width 247 height 29
drag, startPoint x: 941, startPoint y: 148, endPoint x: 866, endPoint y: 153, distance: 75.1
click at [868, 153] on div "*******" at bounding box center [1003, 151] width 291 height 29
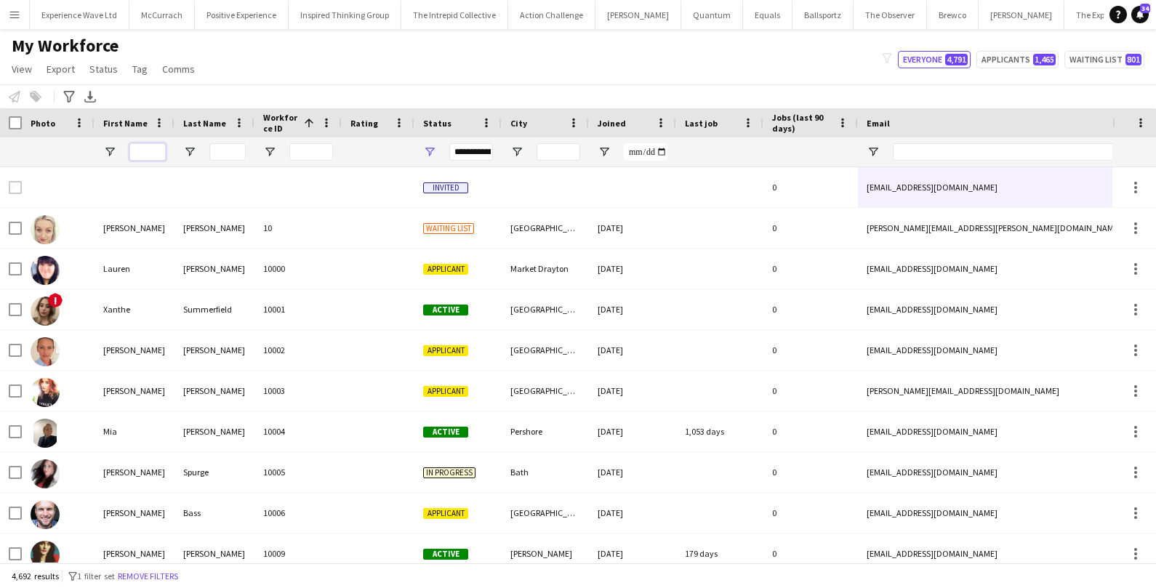
click at [142, 151] on input "First Name Filter Input" at bounding box center [147, 151] width 36 height 17
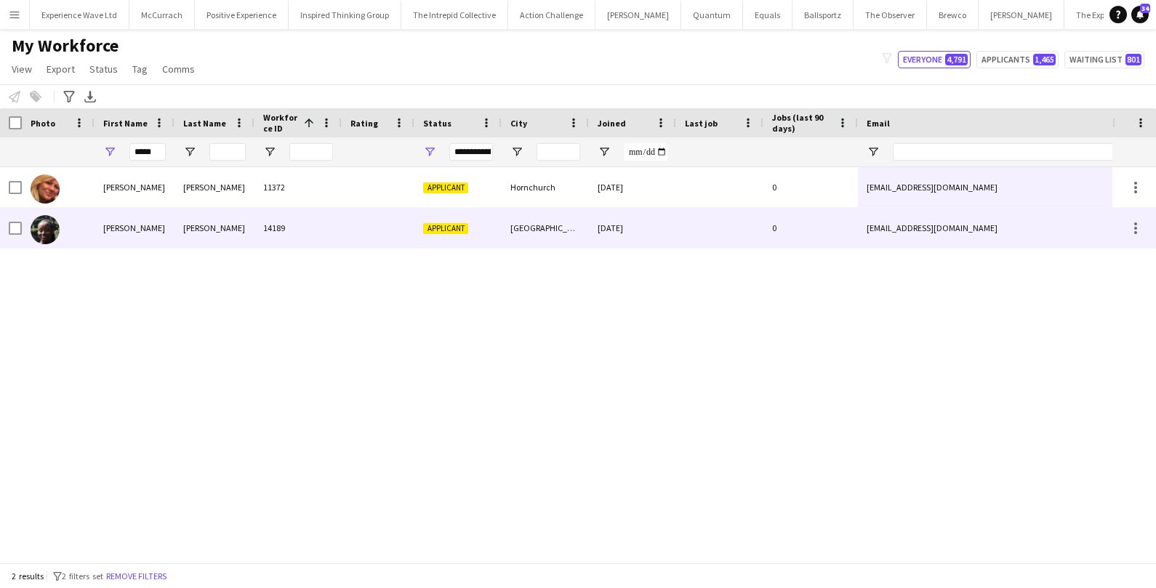
click at [145, 233] on div "Debra" at bounding box center [135, 228] width 80 height 40
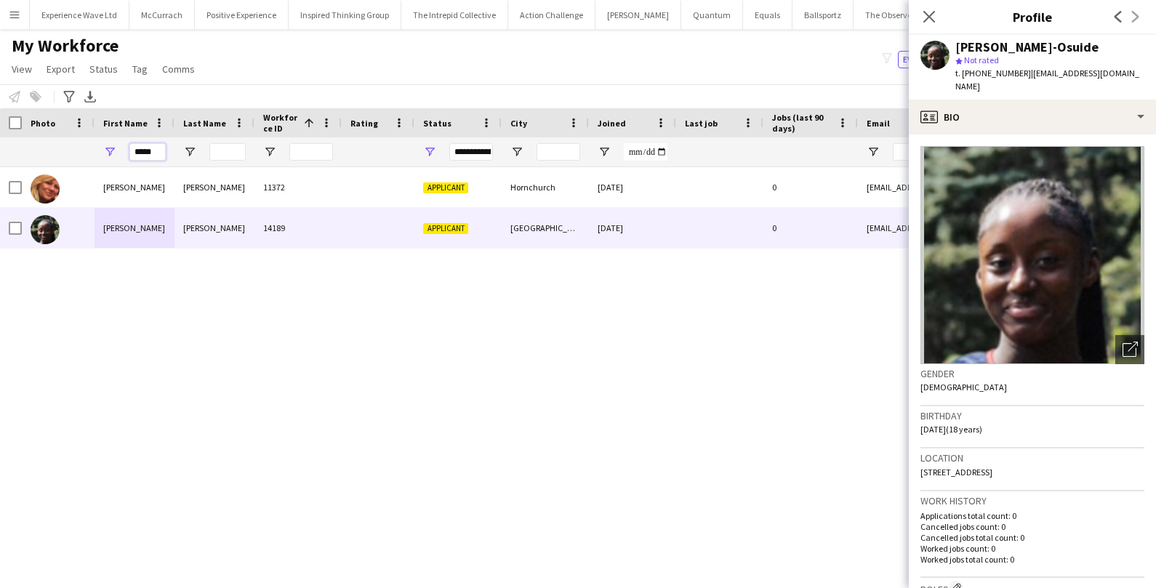
drag, startPoint x: 163, startPoint y: 150, endPoint x: 84, endPoint y: 146, distance: 78.6
click at [84, 146] on div "*****" at bounding box center [788, 151] width 1576 height 29
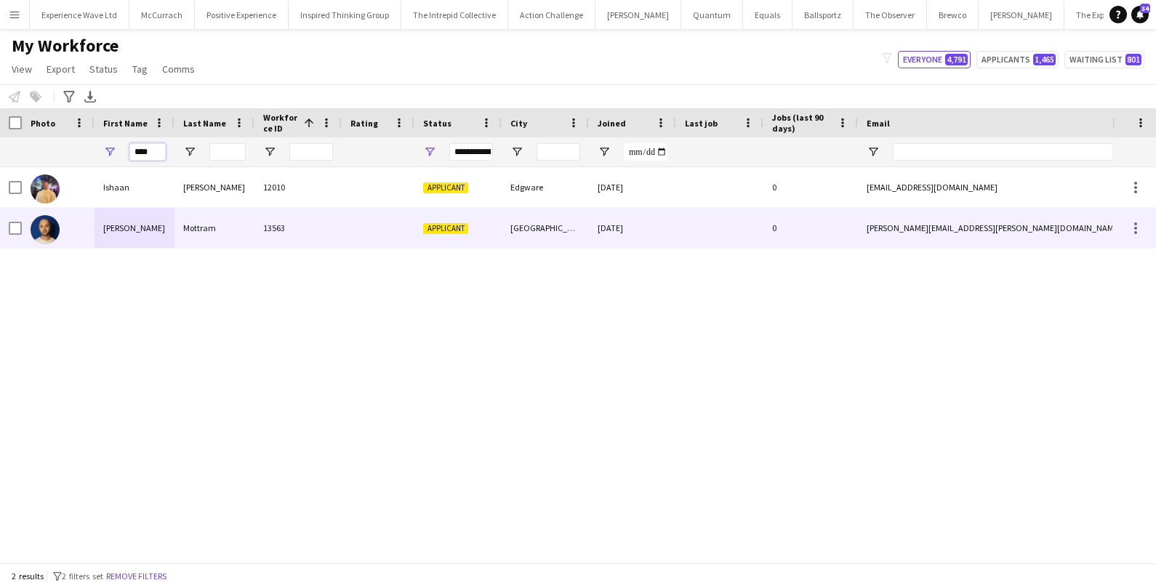
type input "****"
click at [78, 232] on div at bounding box center [58, 228] width 73 height 40
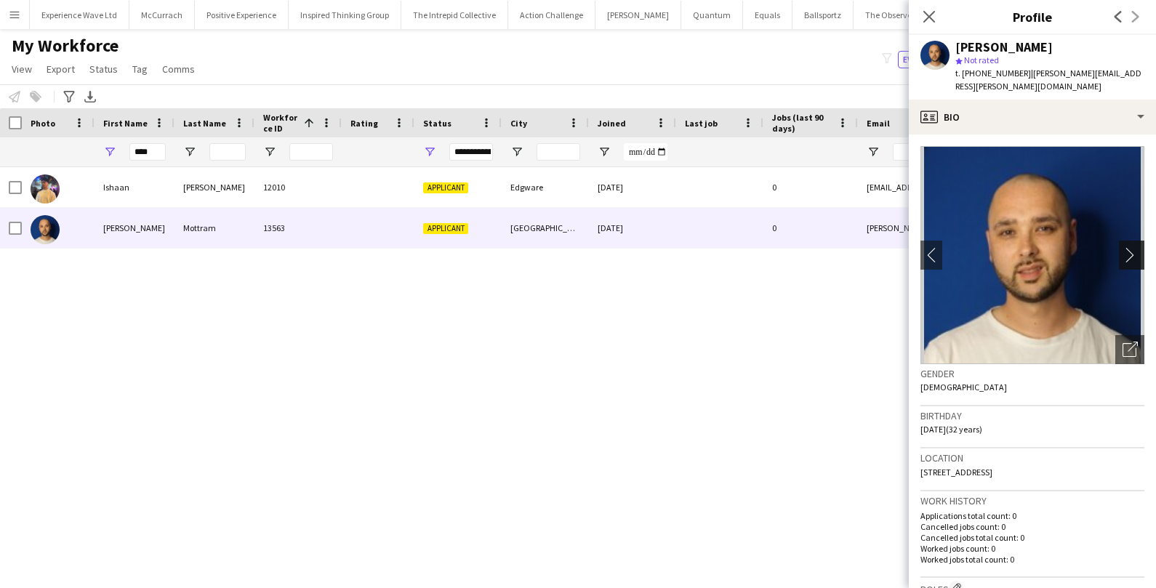
click at [1138, 247] on app-icon "chevron-right" at bounding box center [1134, 254] width 23 height 15
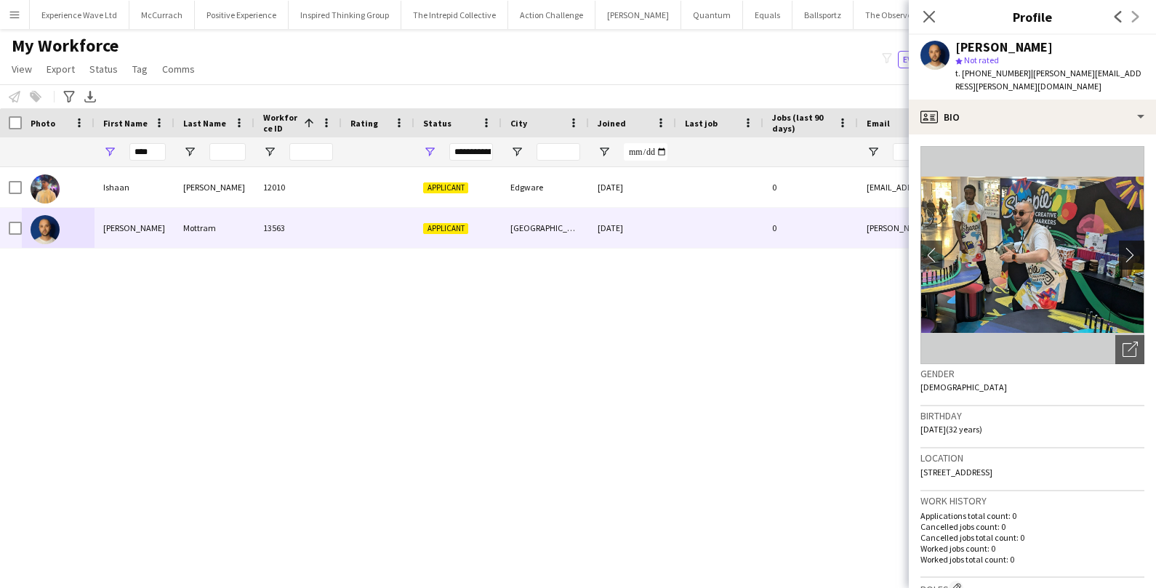
click at [1138, 247] on app-icon "chevron-right" at bounding box center [1134, 254] width 23 height 15
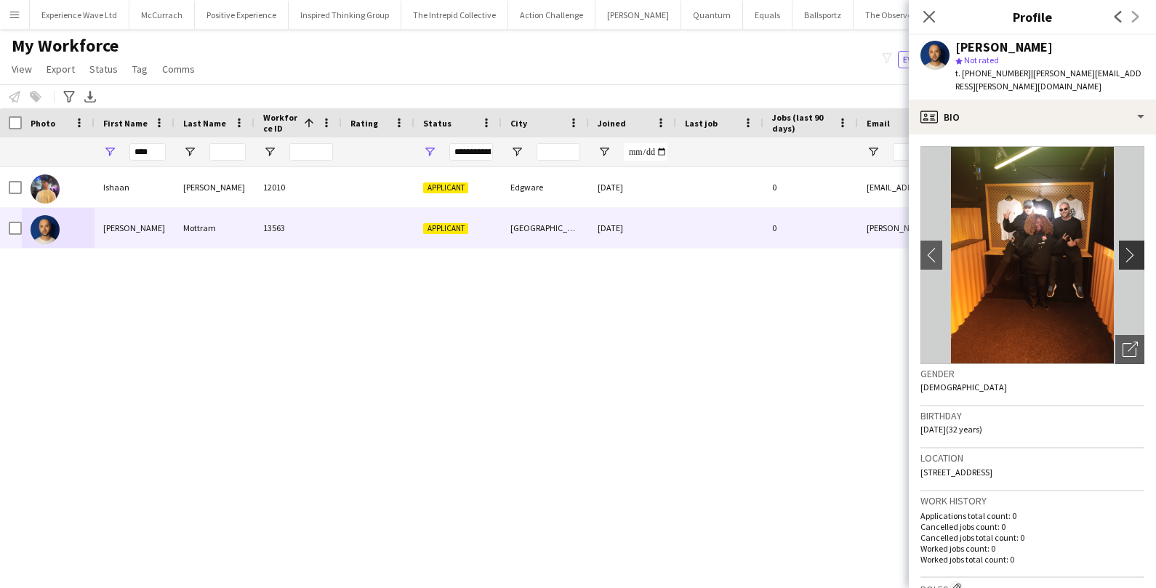
click at [1134, 247] on app-icon "chevron-right" at bounding box center [1134, 254] width 23 height 15
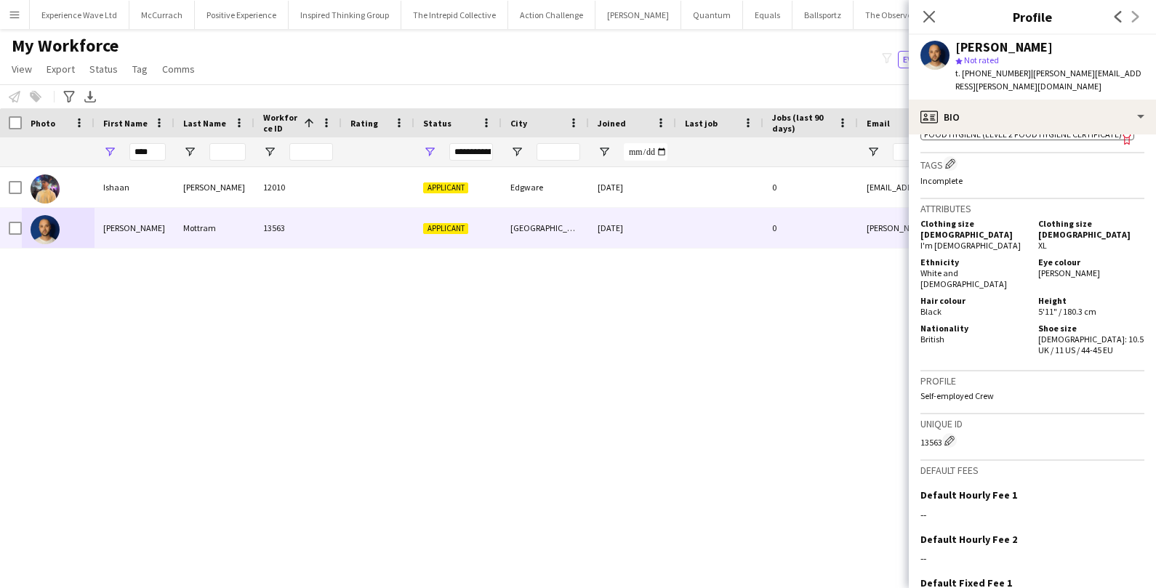
scroll to position [749, 0]
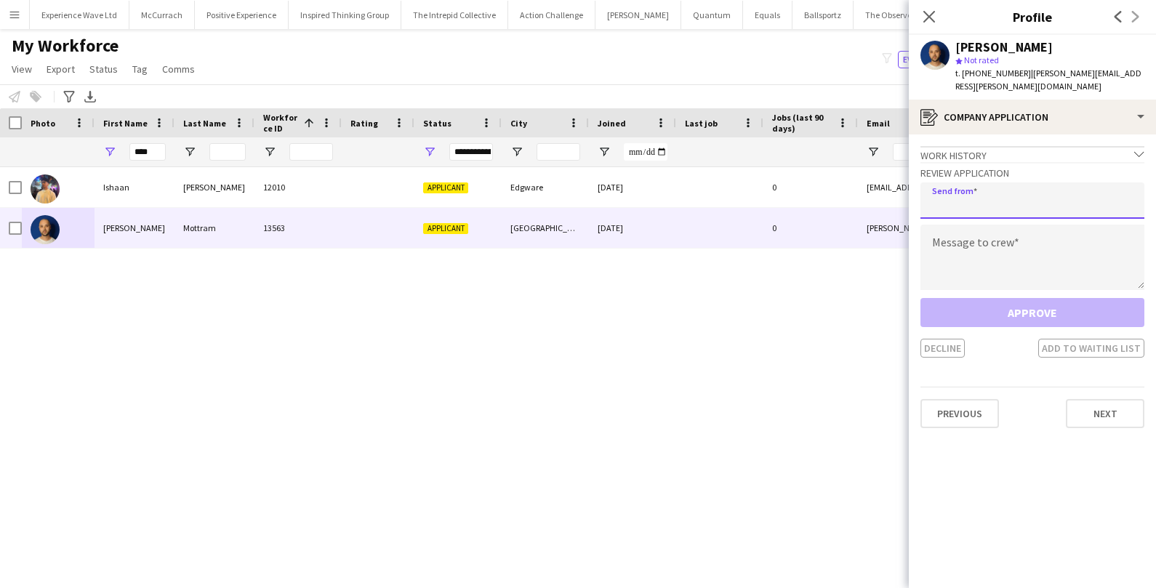
click at [1006, 193] on input "email" at bounding box center [1032, 200] width 224 height 36
type input "**********"
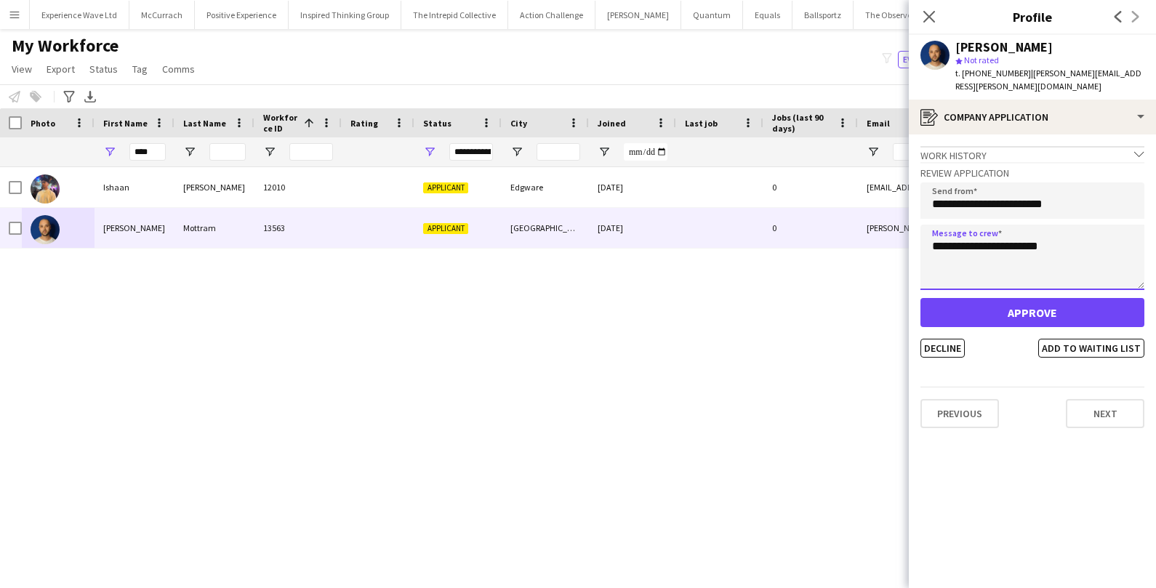
type textarea "**********"
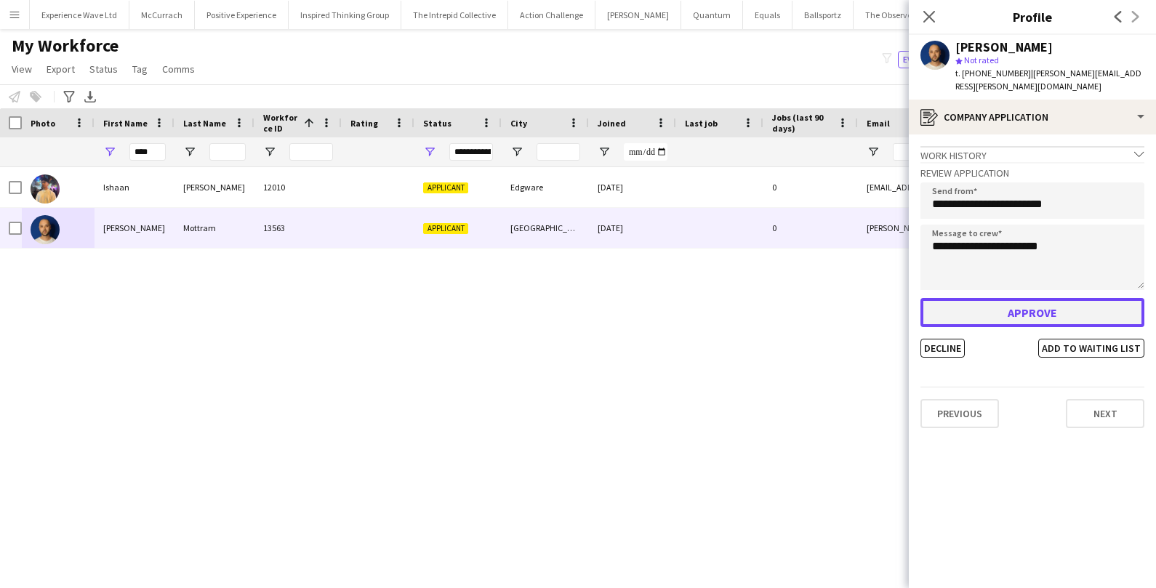
click at [983, 302] on button "Approve" at bounding box center [1032, 312] width 224 height 29
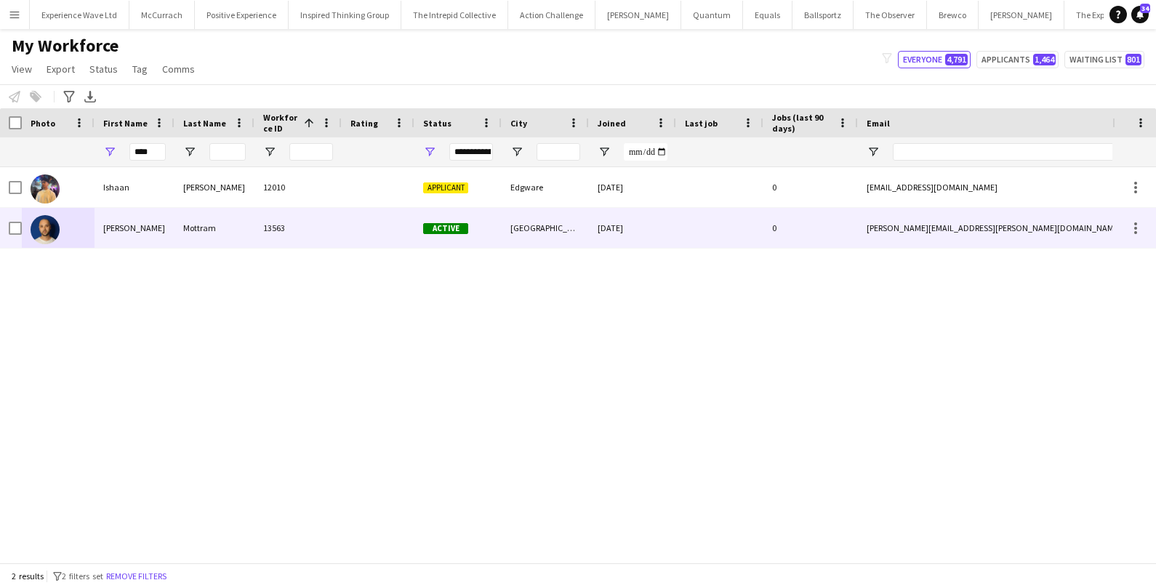
click at [494, 231] on div "Active" at bounding box center [457, 228] width 87 height 40
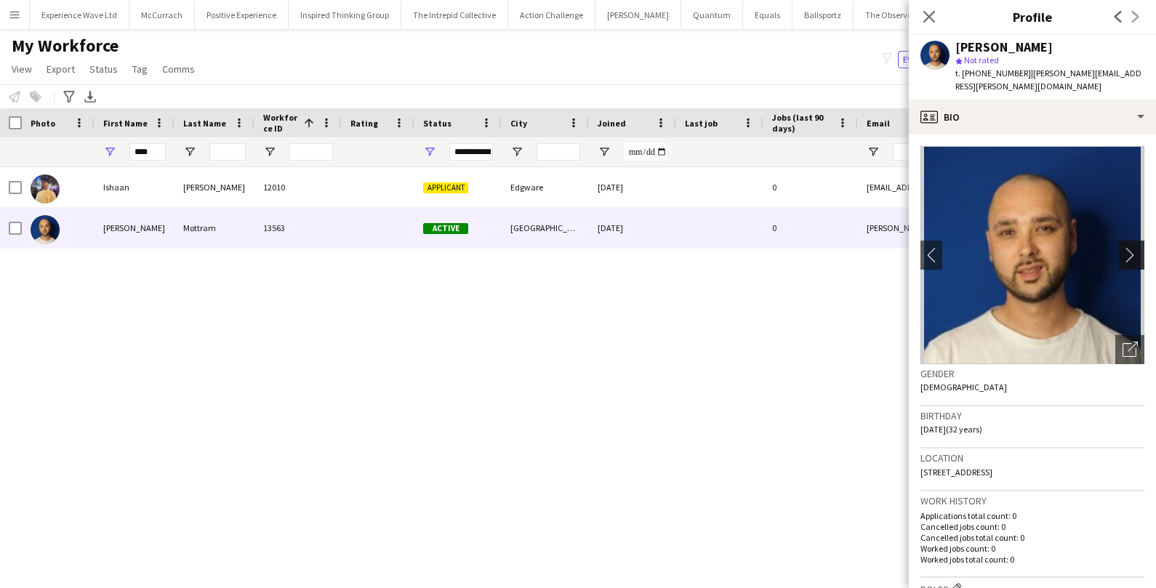
click at [1131, 247] on app-icon "chevron-right" at bounding box center [1134, 254] width 23 height 15
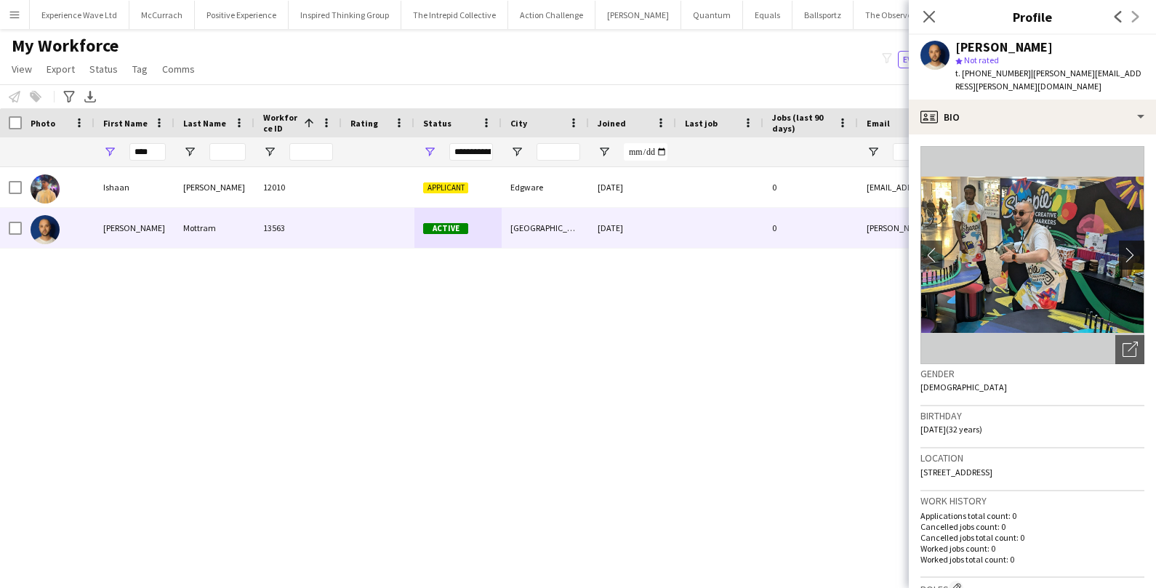
click at [1131, 247] on app-icon "chevron-right" at bounding box center [1134, 254] width 23 height 15
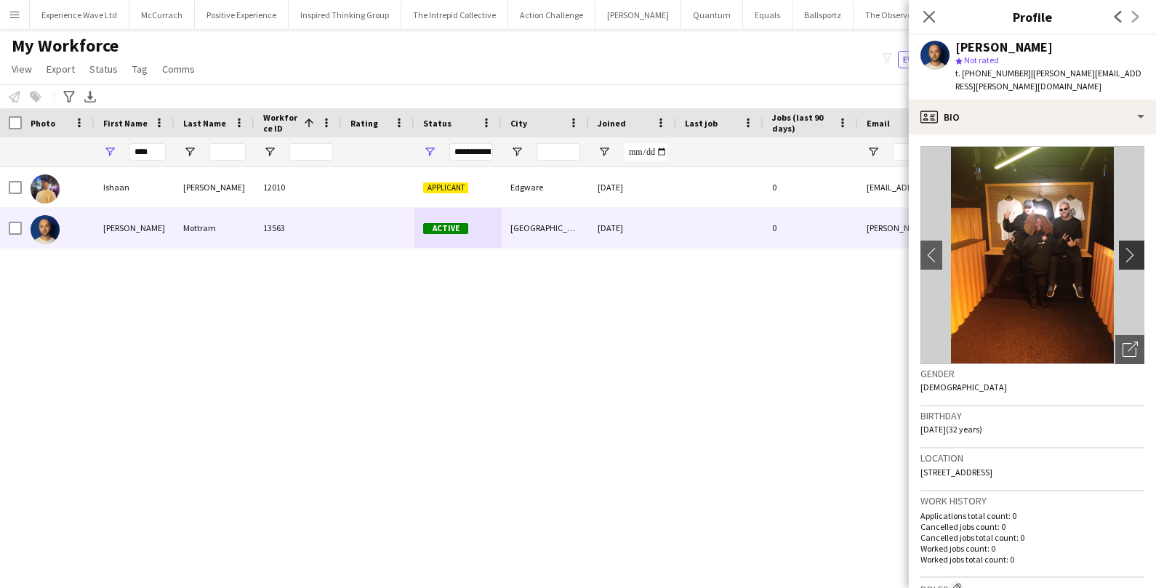
click at [1131, 247] on app-icon "chevron-right" at bounding box center [1134, 254] width 23 height 15
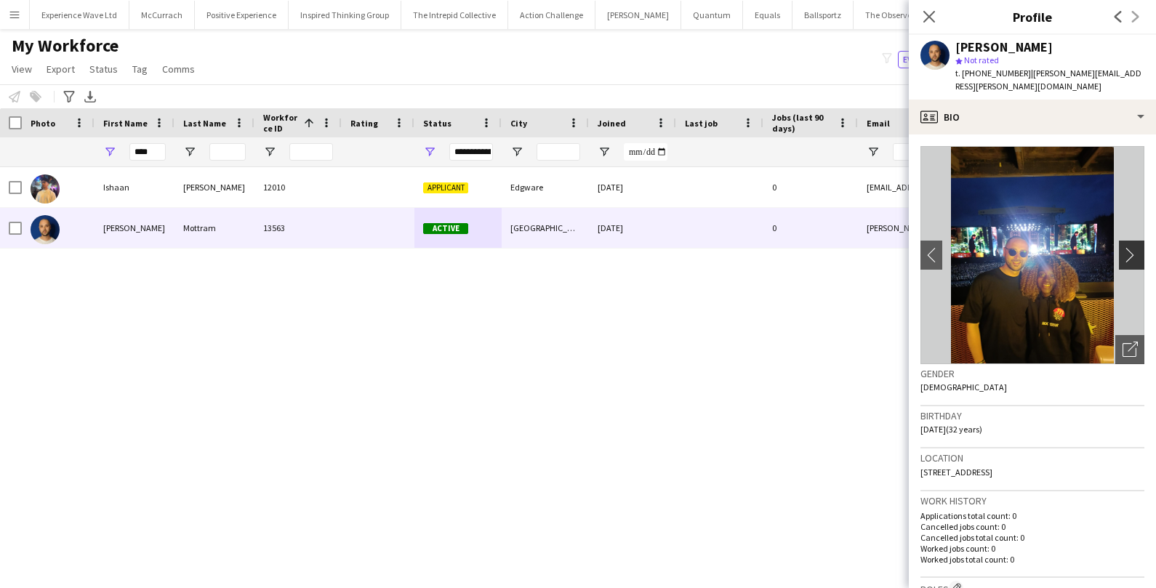
click at [1131, 247] on app-icon "chevron-right" at bounding box center [1134, 254] width 23 height 15
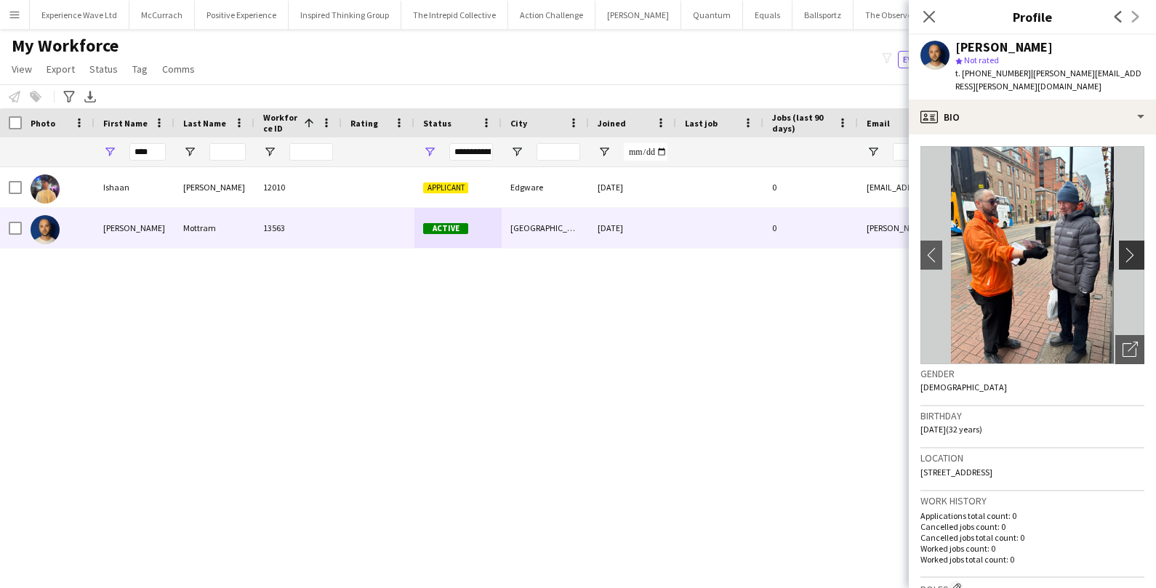
click at [1131, 247] on app-icon "chevron-right" at bounding box center [1134, 254] width 23 height 15
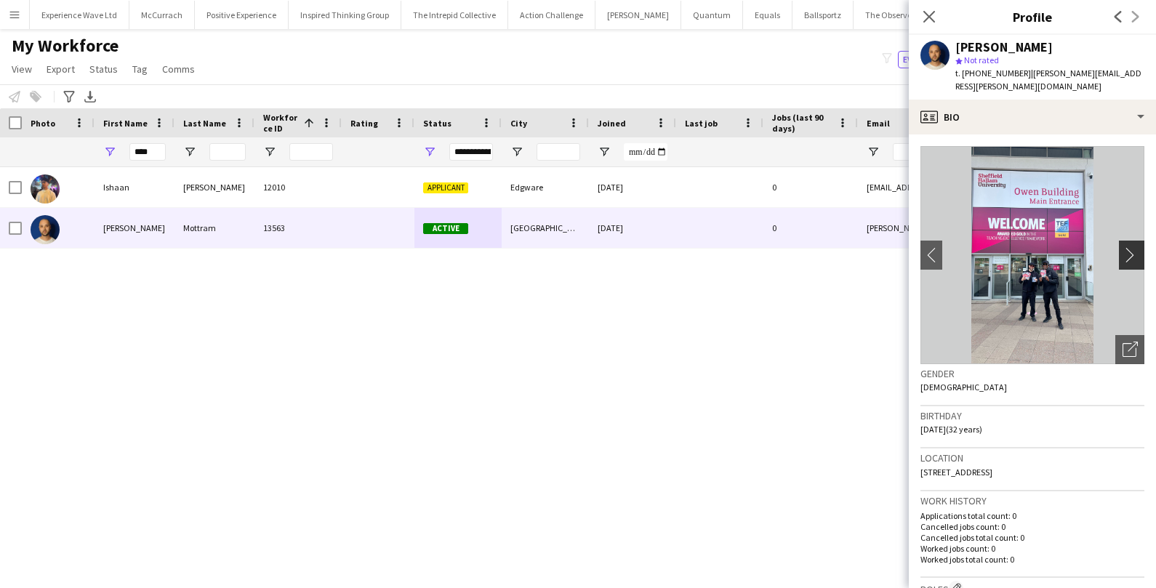
click at [1131, 247] on app-icon "chevron-right" at bounding box center [1134, 254] width 23 height 15
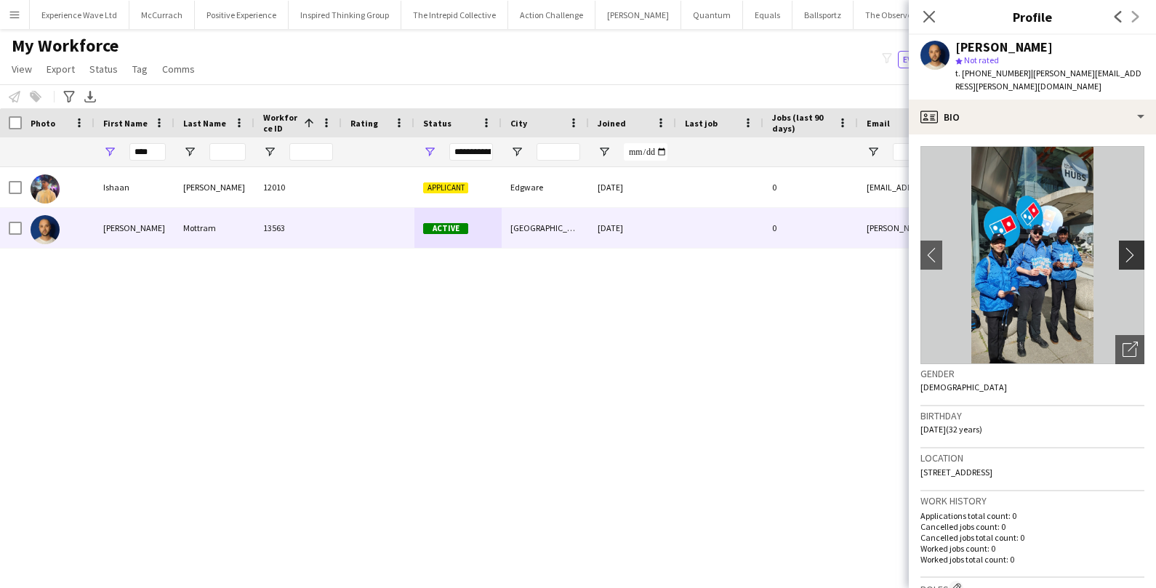
click at [1131, 247] on app-icon "chevron-right" at bounding box center [1134, 254] width 23 height 15
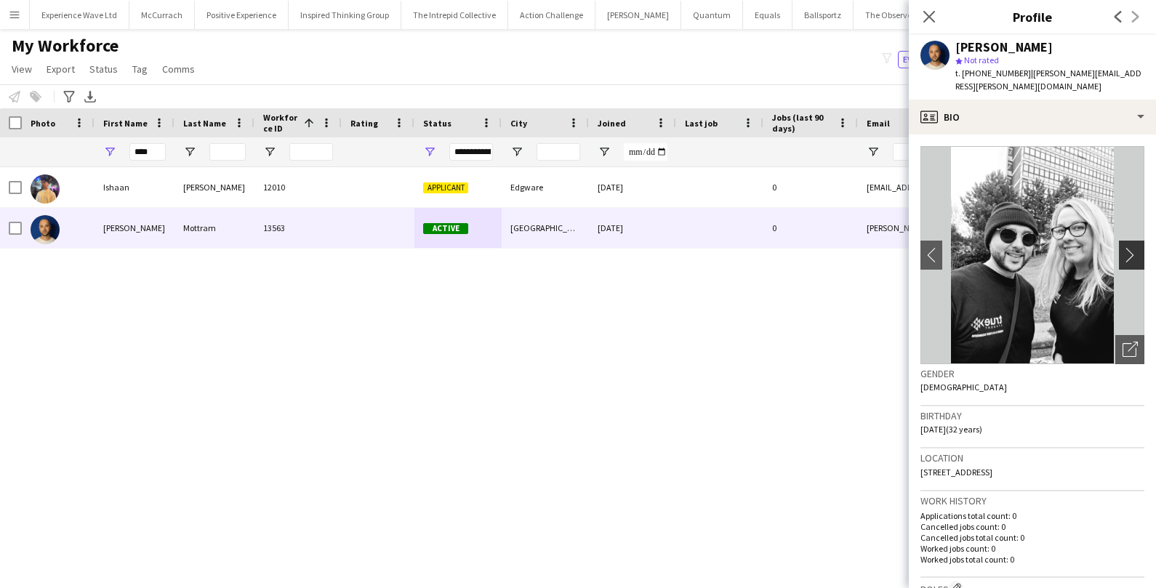
click at [1131, 247] on app-icon "chevron-right" at bounding box center [1134, 254] width 23 height 15
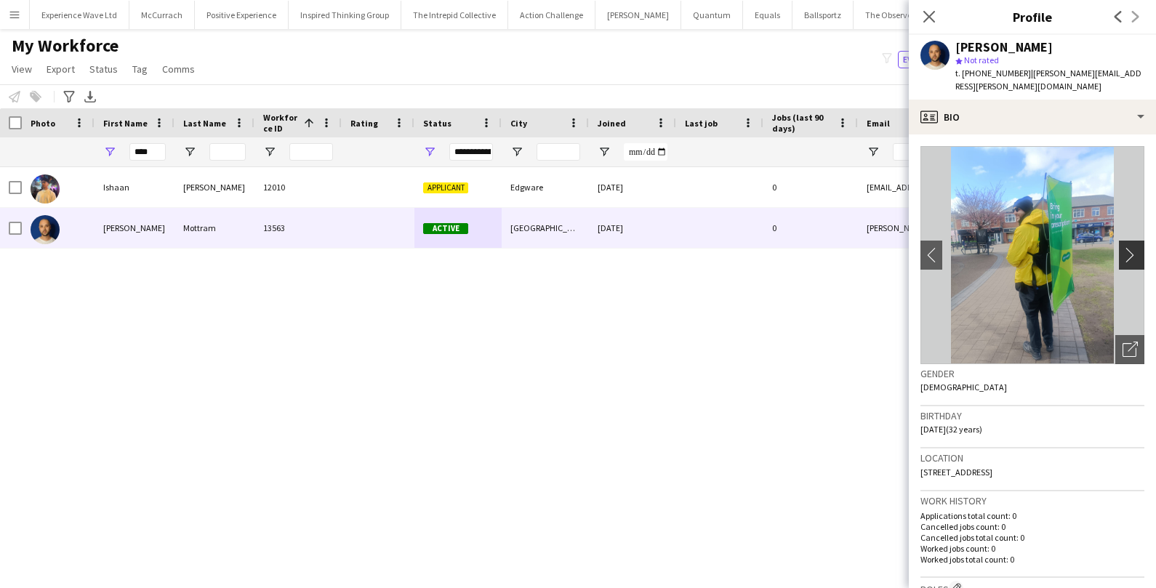
click at [1131, 247] on app-icon "chevron-right" at bounding box center [1134, 254] width 23 height 15
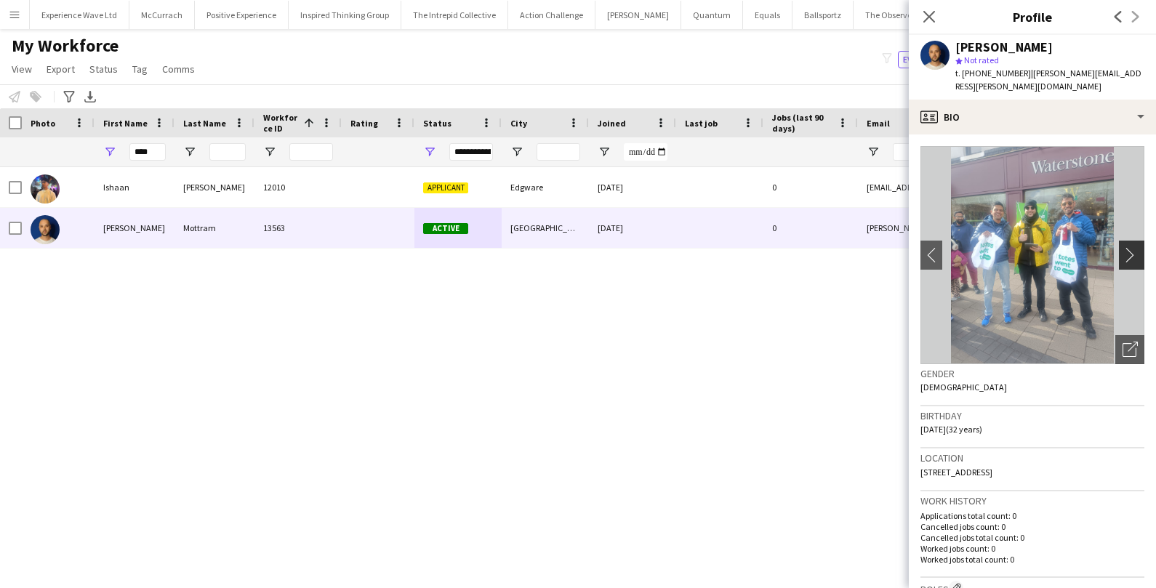
click at [1131, 247] on app-icon "chevron-right" at bounding box center [1134, 254] width 23 height 15
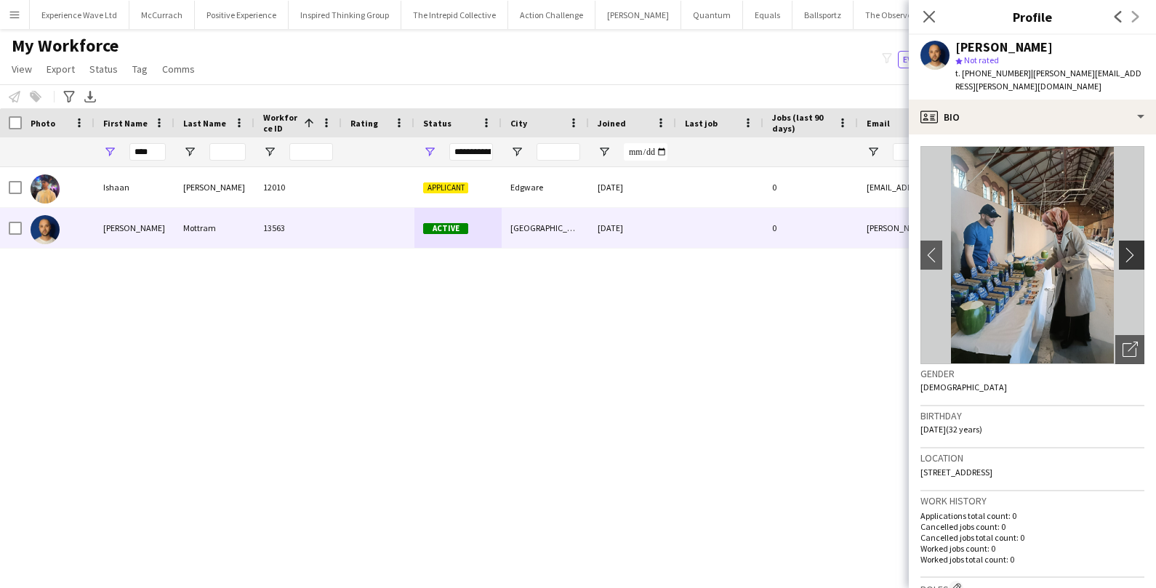
click at [1131, 247] on app-icon "chevron-right" at bounding box center [1134, 254] width 23 height 15
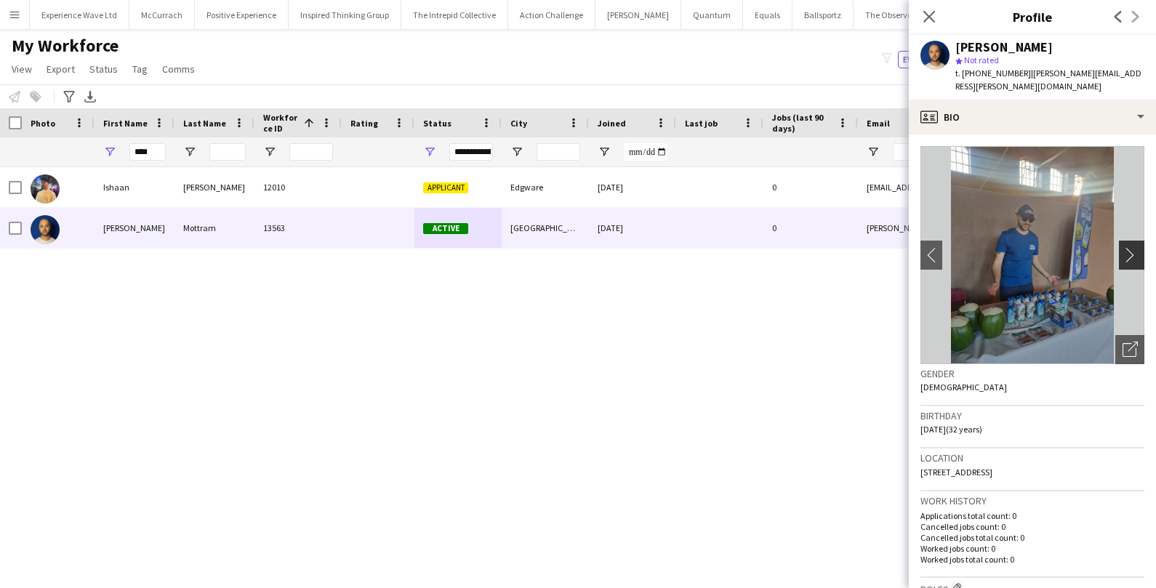
click at [1131, 247] on app-icon "chevron-right" at bounding box center [1134, 254] width 23 height 15
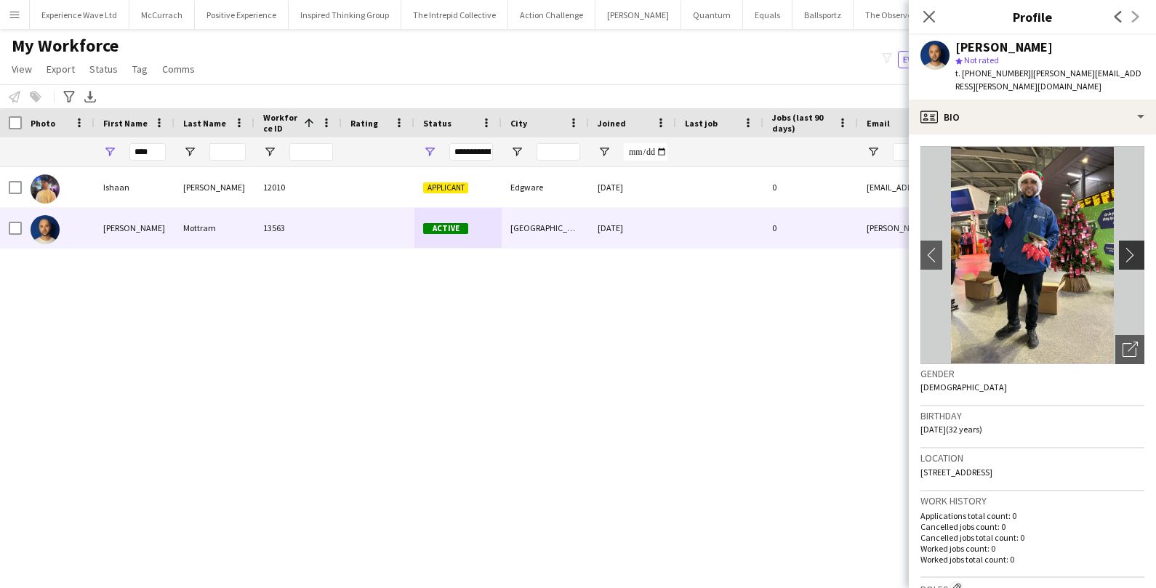
click at [1131, 247] on app-icon "chevron-right" at bounding box center [1134, 254] width 23 height 15
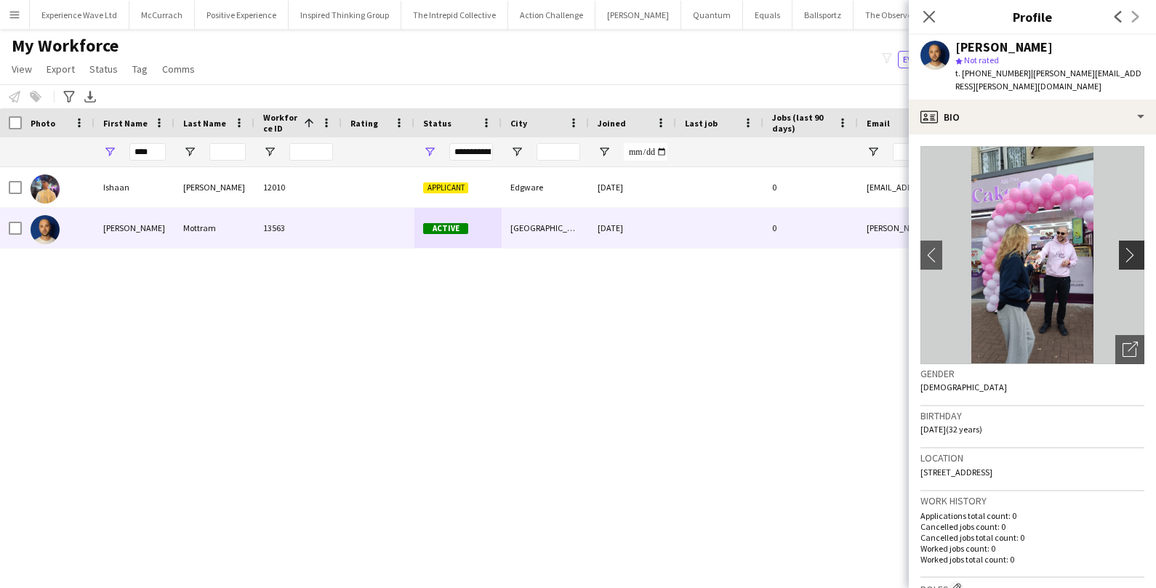
click at [1133, 247] on app-icon "chevron-right" at bounding box center [1134, 254] width 23 height 15
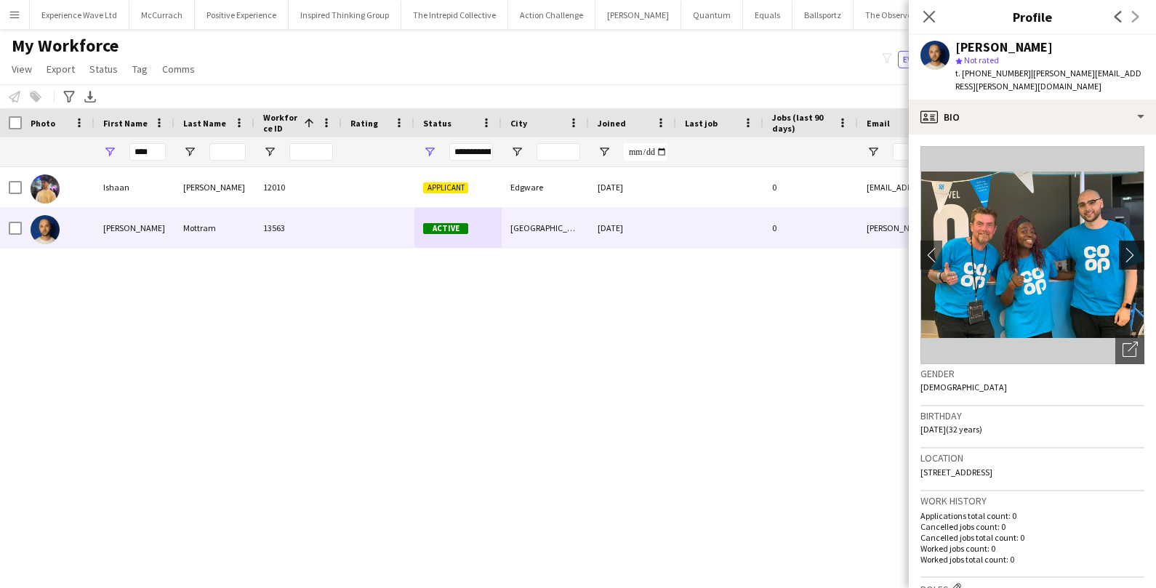
click at [1133, 247] on app-icon "chevron-right" at bounding box center [1134, 254] width 23 height 15
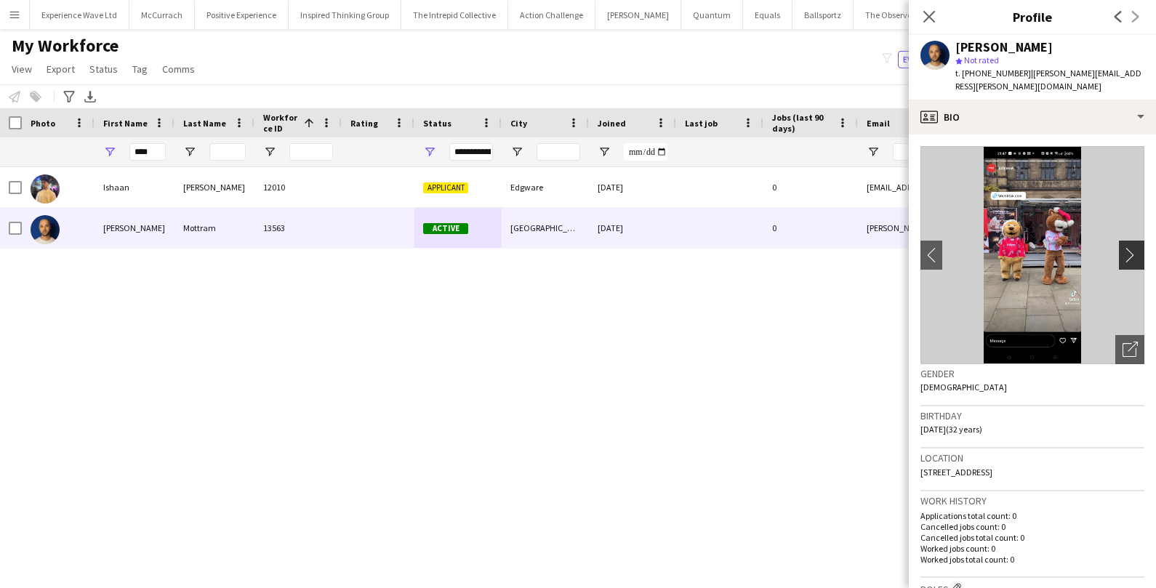
click at [1133, 247] on app-icon "chevron-right" at bounding box center [1134, 254] width 23 height 15
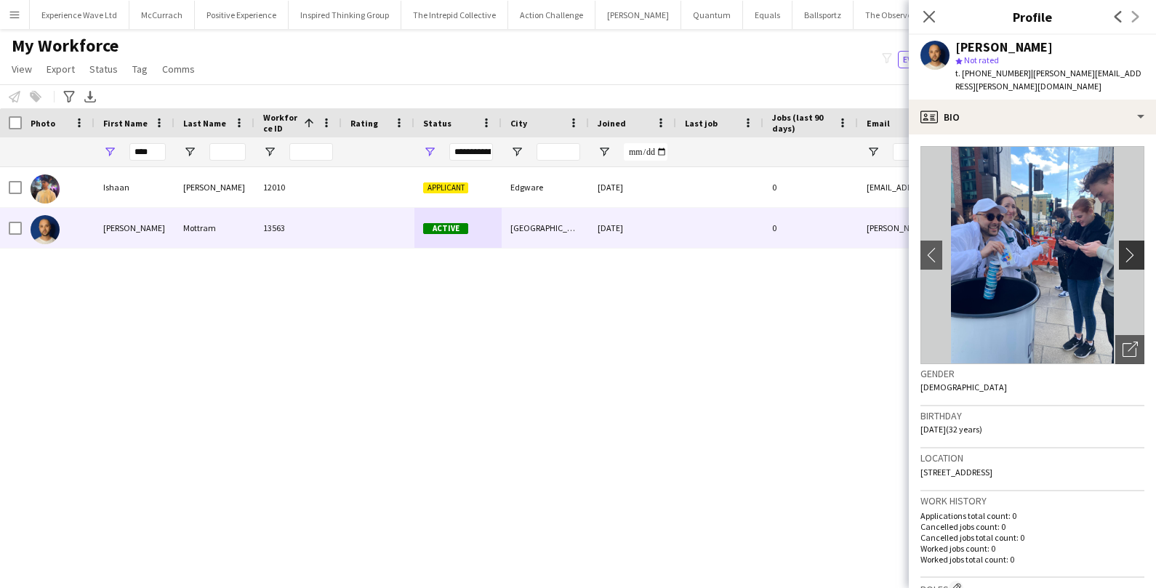
click at [1133, 247] on app-icon "chevron-right" at bounding box center [1134, 254] width 23 height 15
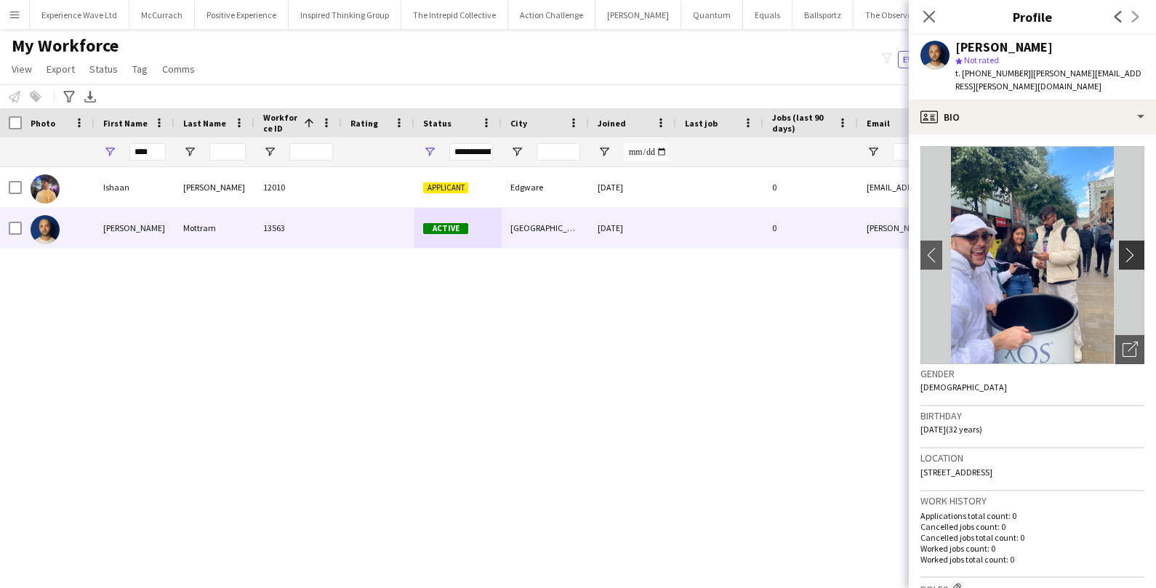
click at [1133, 247] on app-icon "chevron-right" at bounding box center [1134, 254] width 23 height 15
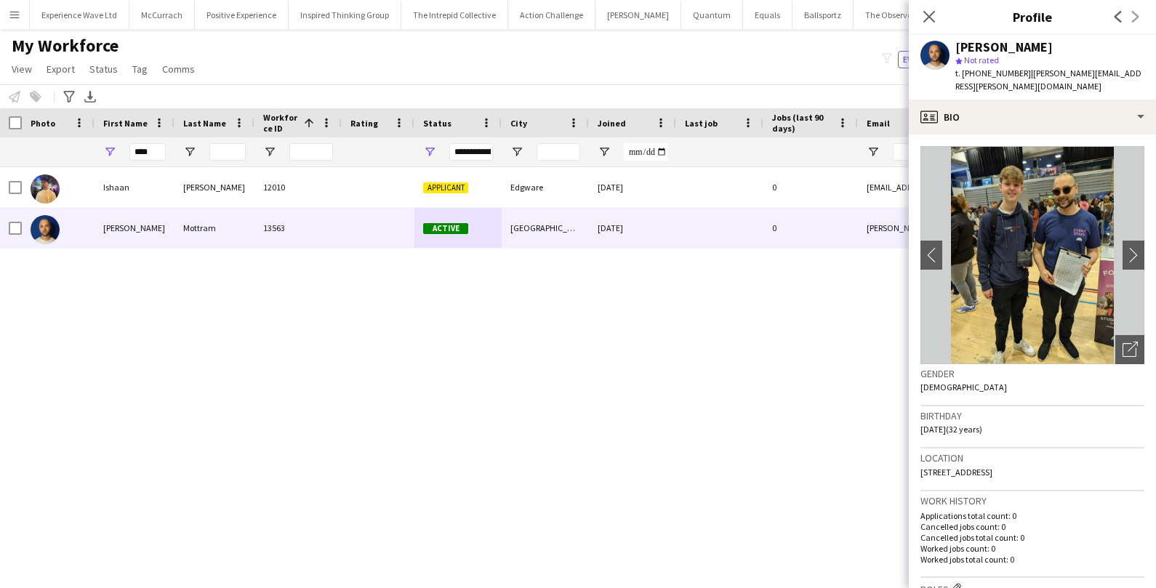
click at [731, 417] on div "Ishaan Kerai 12010 Applicant Edgware 14-02-2024 0 ishaankerai0@gmail.com +44078…" at bounding box center [556, 365] width 1112 height 396
click at [926, 18] on icon "Close pop-in" at bounding box center [929, 16] width 14 height 14
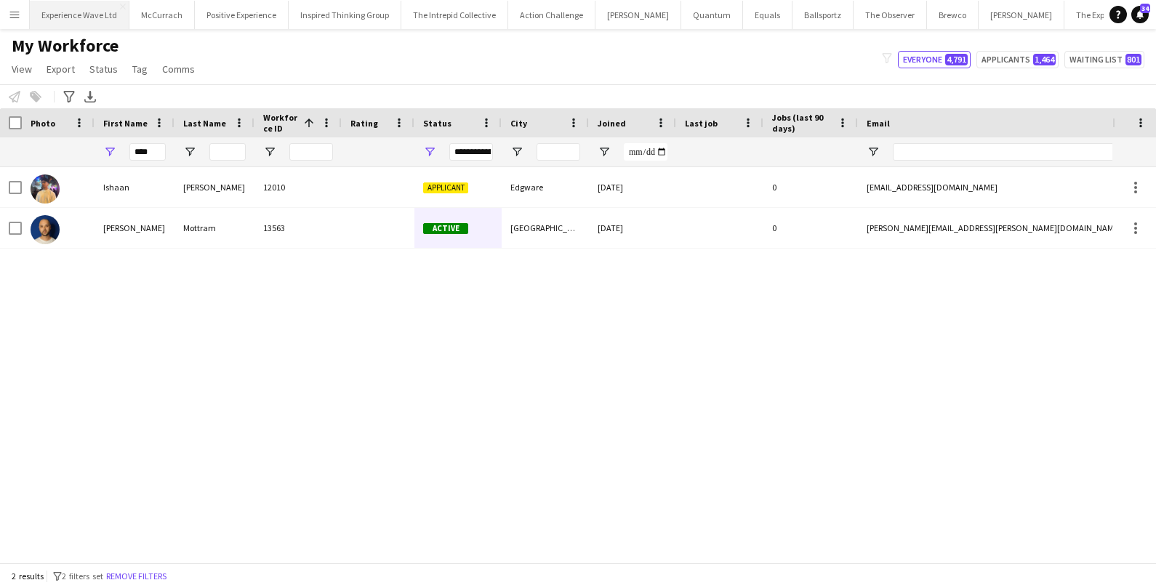
click at [95, 16] on button "Experience Wave Ltd Close" at bounding box center [80, 15] width 100 height 28
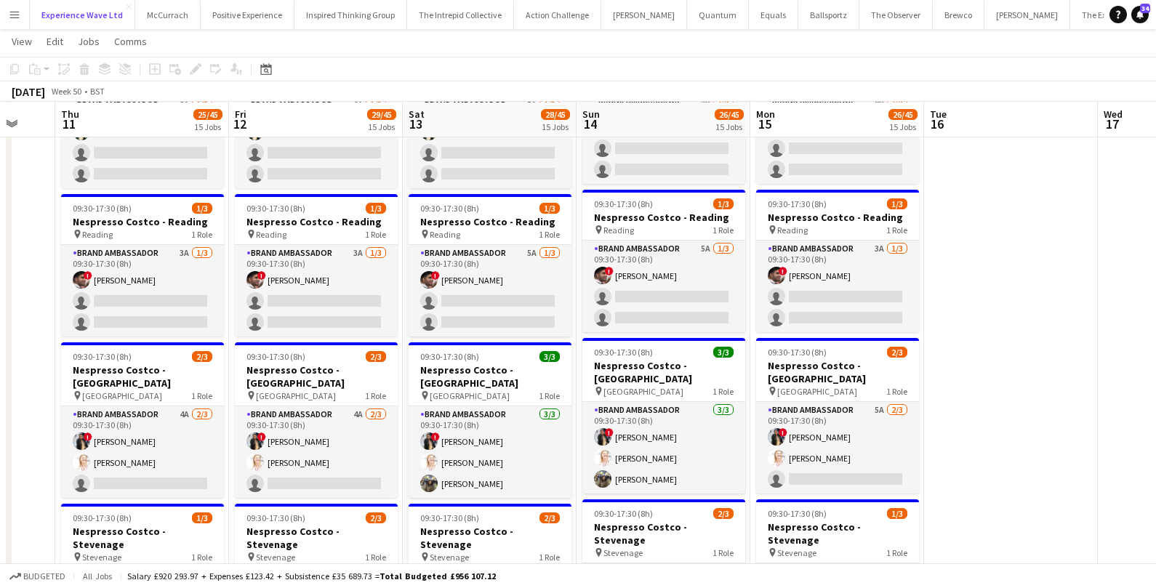
scroll to position [0, 347]
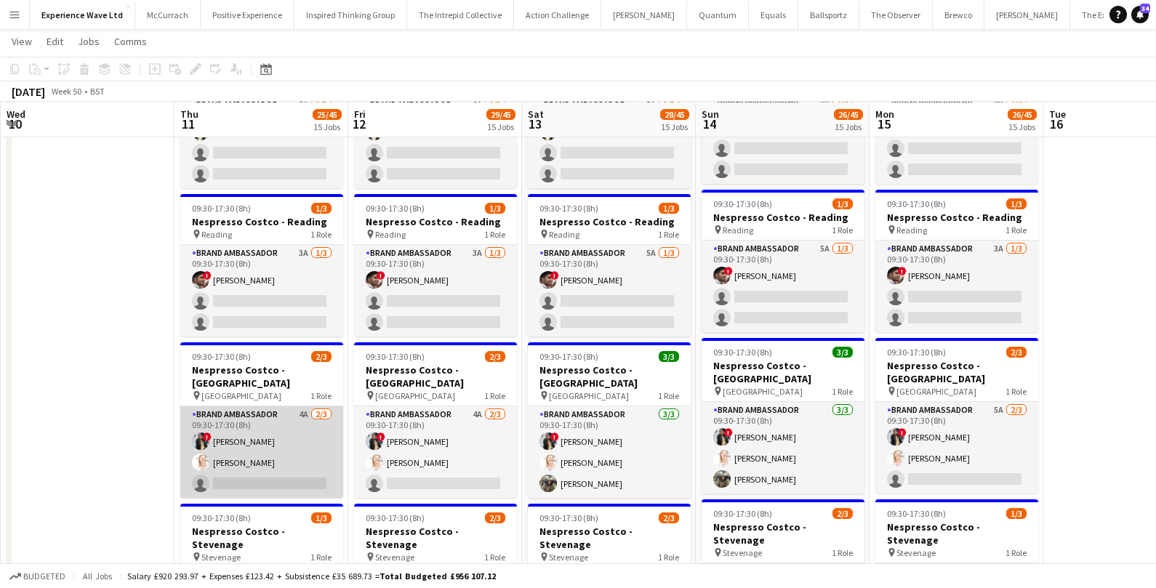
click at [318, 406] on app-card-role "Brand Ambassador 4A 2/3 09:30-17:30 (8h) ! Mary Shirley Gladson Karen Salvin si…" at bounding box center [261, 452] width 163 height 92
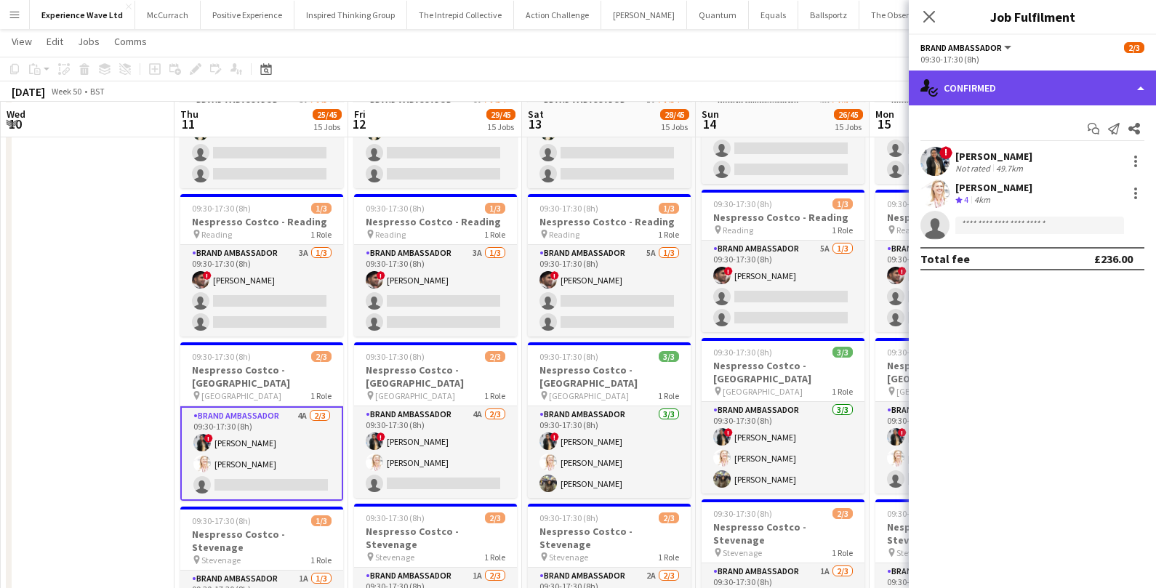
click at [1014, 96] on div "single-neutral-actions-check-2 Confirmed" at bounding box center [1032, 88] width 247 height 35
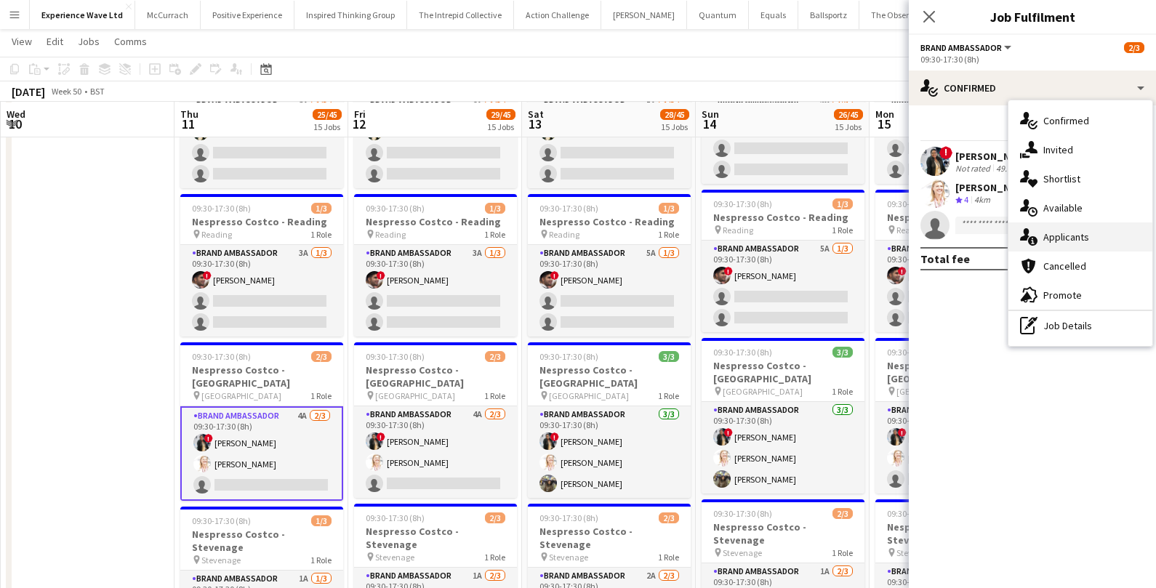
click at [1083, 231] on span "Applicants" at bounding box center [1066, 236] width 46 height 13
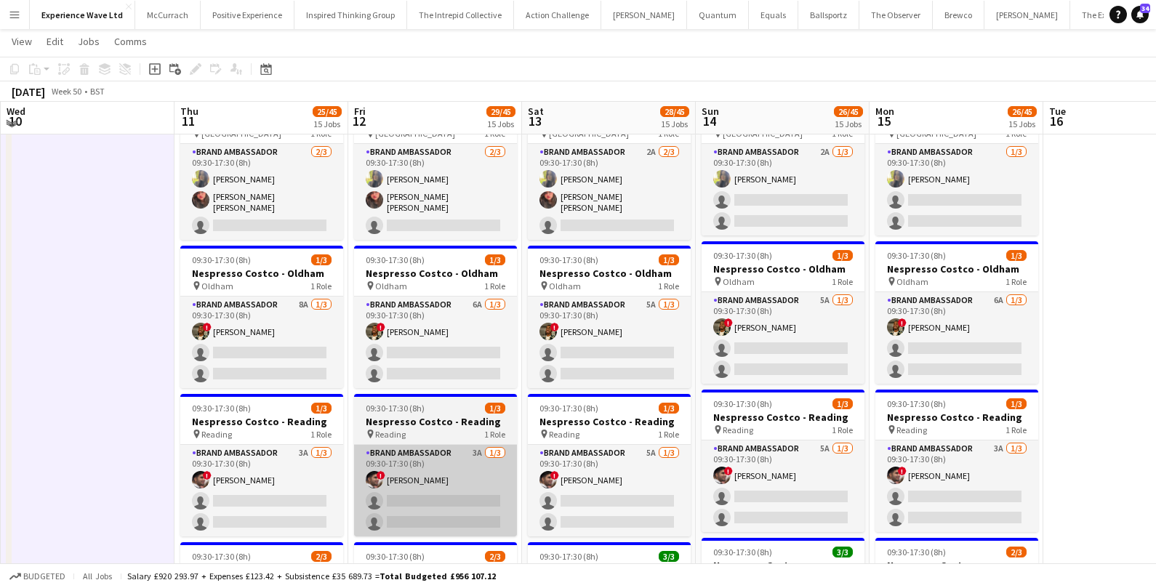
scroll to position [1351, 0]
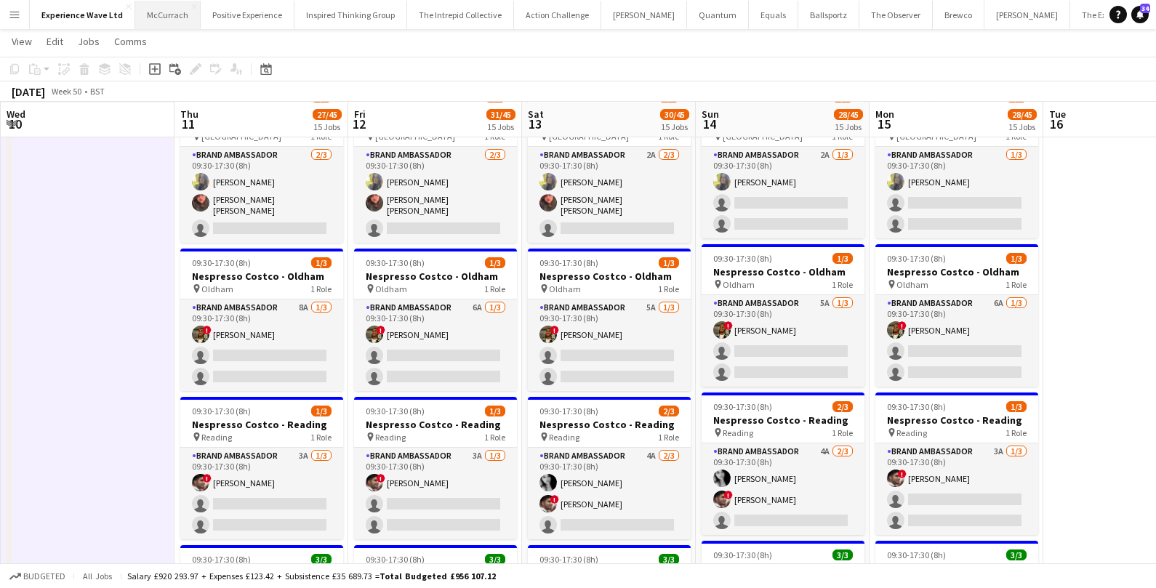
click at [149, 25] on button "McCurrach Close" at bounding box center [167, 15] width 65 height 28
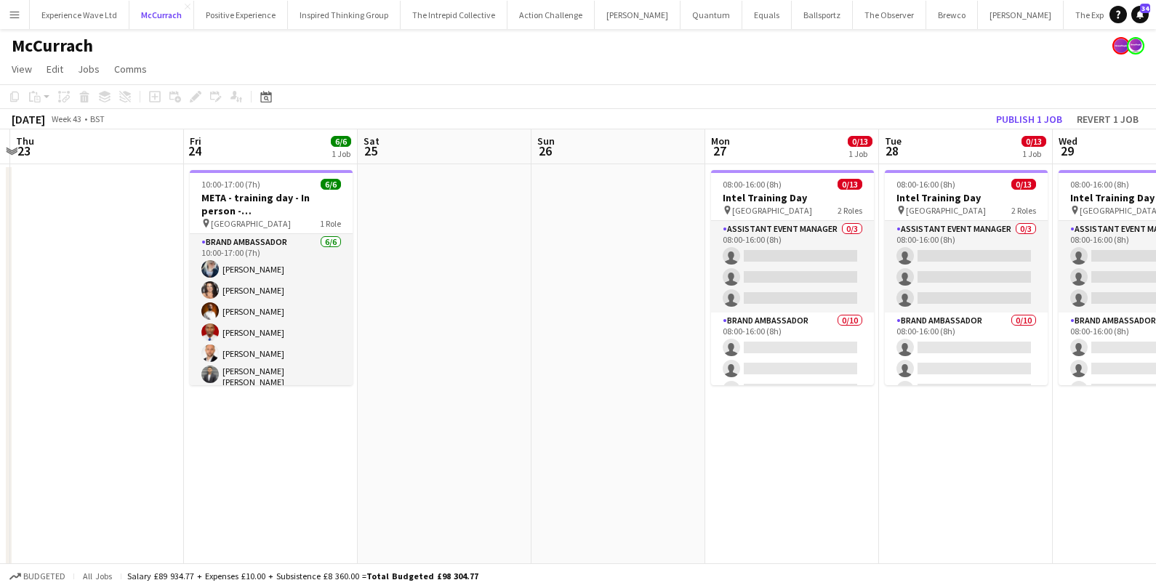
scroll to position [0, 416]
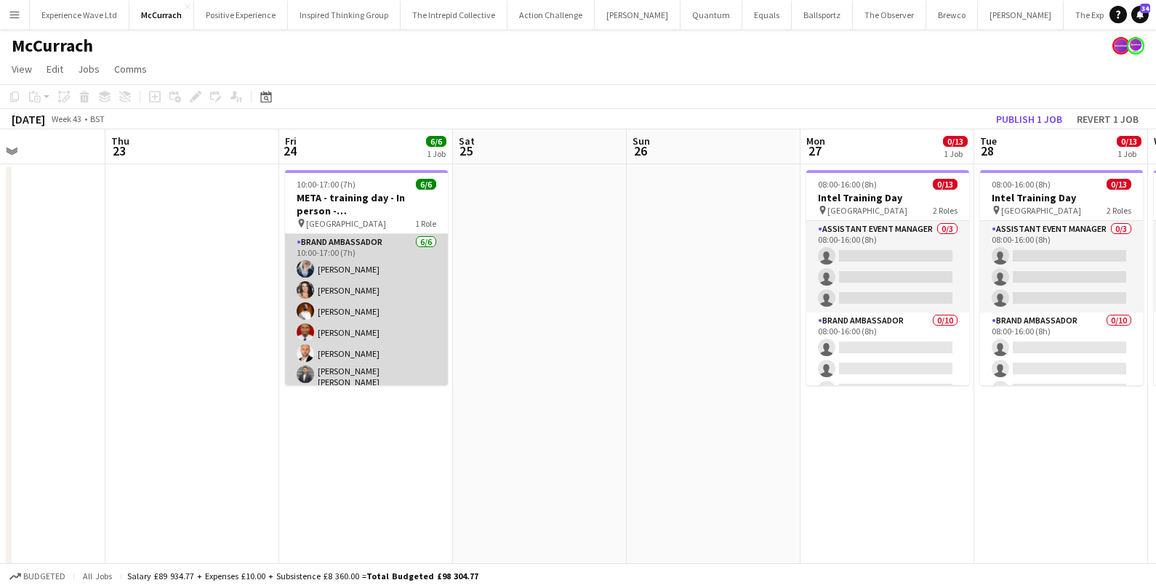
click at [353, 315] on app-card-role "Brand Ambassador 6/6 10:00-17:00 (7h) Gemma Owen-Kendall Nikki Brooks Martin Mo…" at bounding box center [366, 313] width 163 height 159
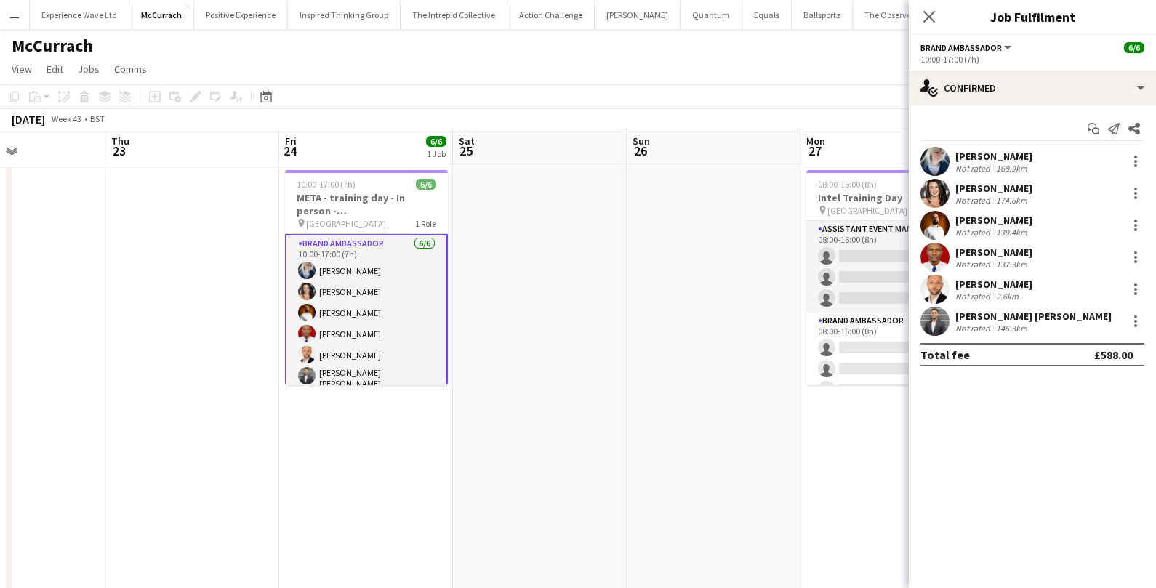
click at [201, 194] on app-date-cell at bounding box center [192, 460] width 174 height 592
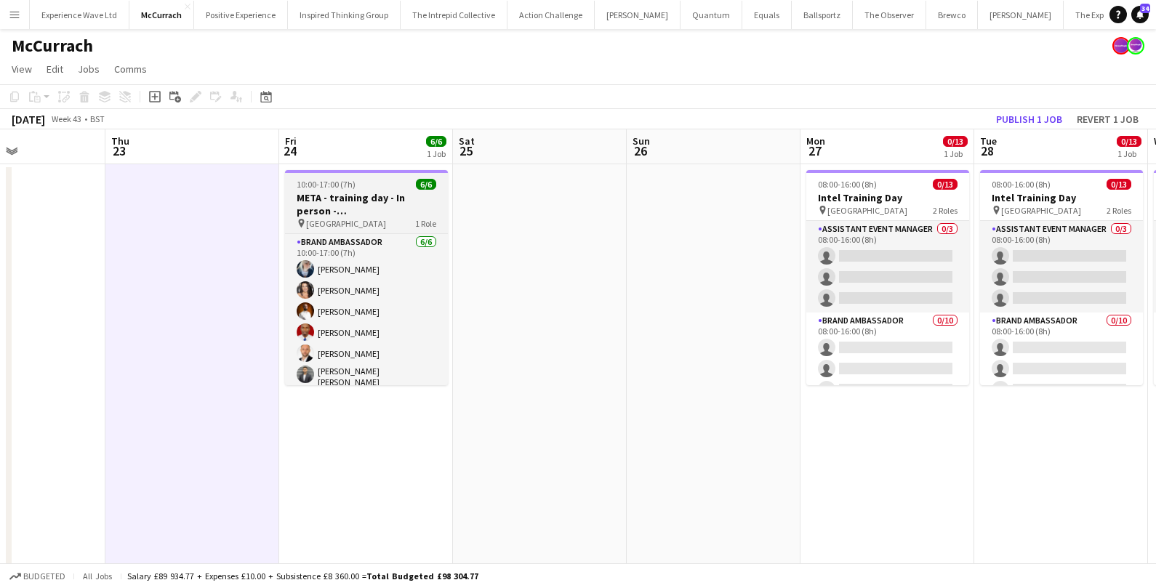
click at [393, 192] on h3 "META - training day - In person - BIRMINGHAM" at bounding box center [366, 204] width 163 height 26
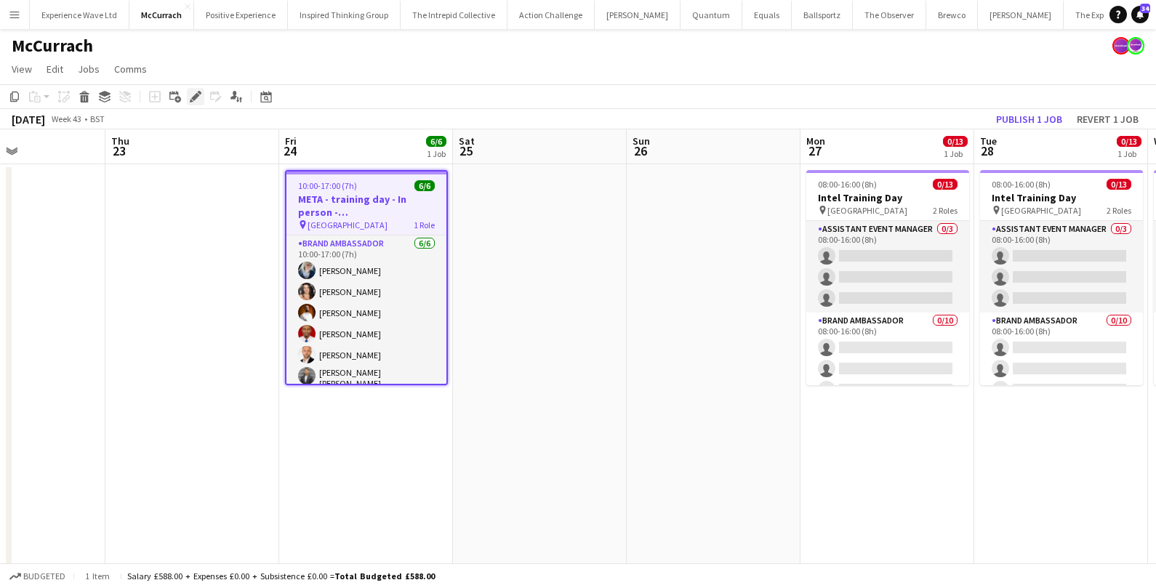
click at [193, 99] on icon at bounding box center [195, 97] width 8 height 8
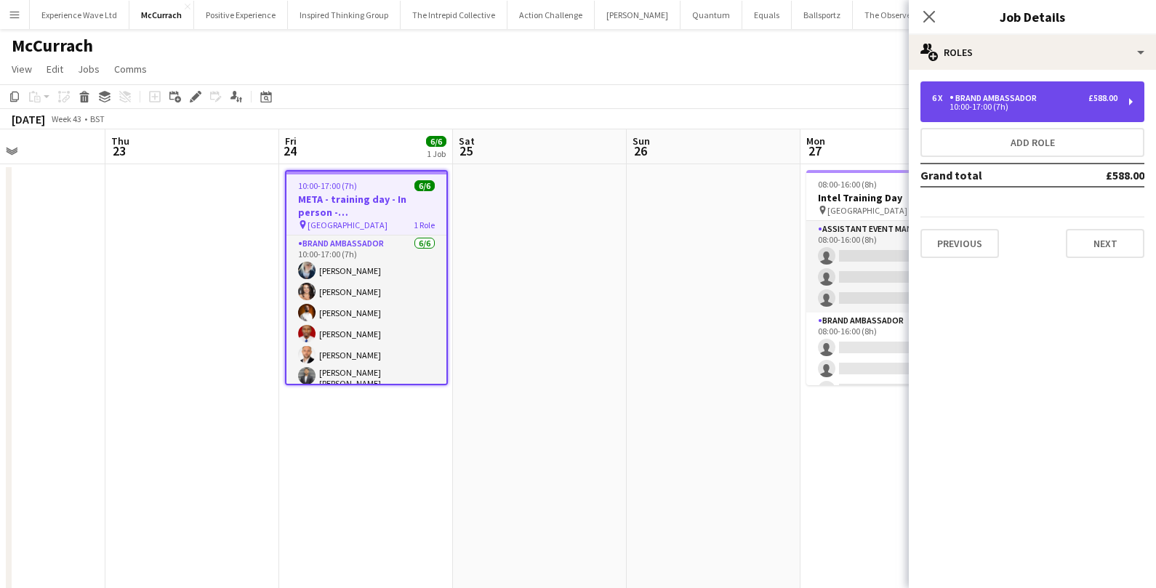
click at [1040, 98] on div "Brand Ambassador" at bounding box center [996, 98] width 93 height 10
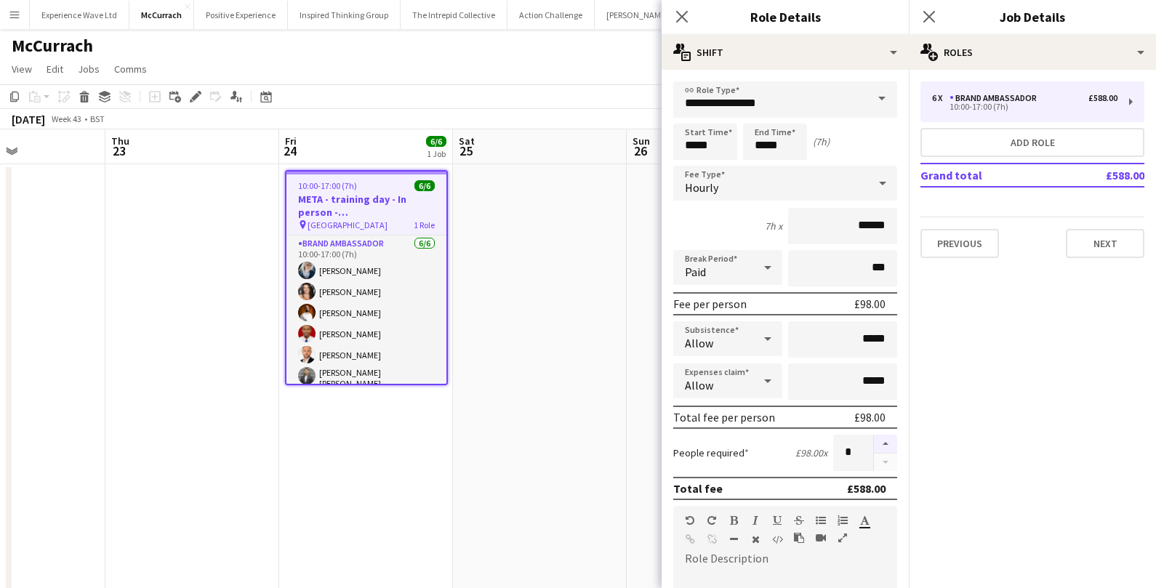
click at [890, 441] on button "button" at bounding box center [885, 444] width 23 height 19
type input "*"
click at [1095, 238] on button "Next" at bounding box center [1105, 243] width 79 height 29
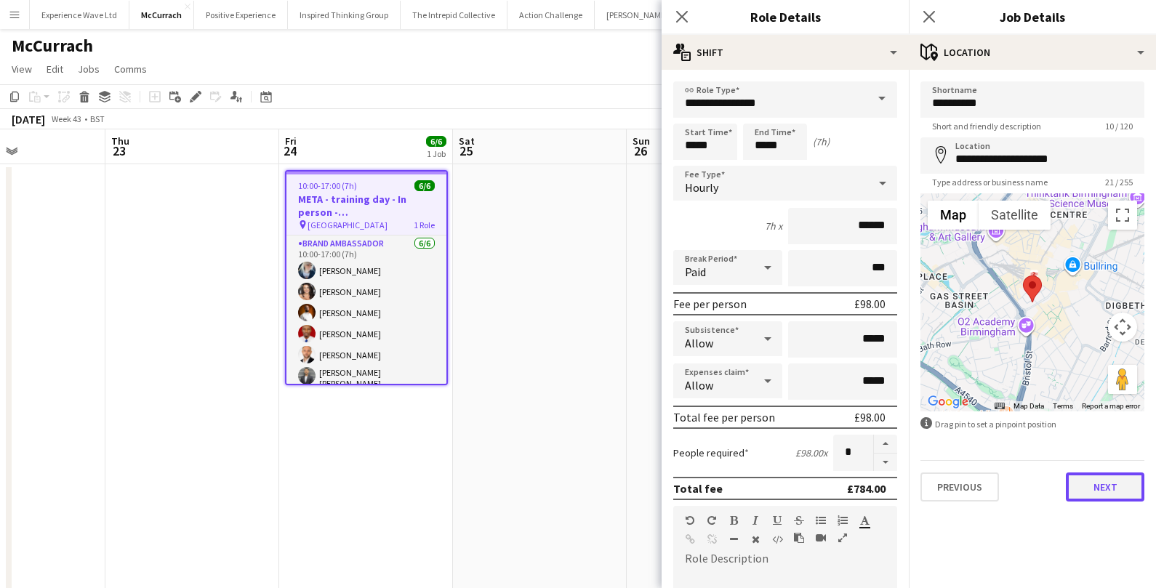
click at [1098, 483] on button "Next" at bounding box center [1105, 487] width 79 height 29
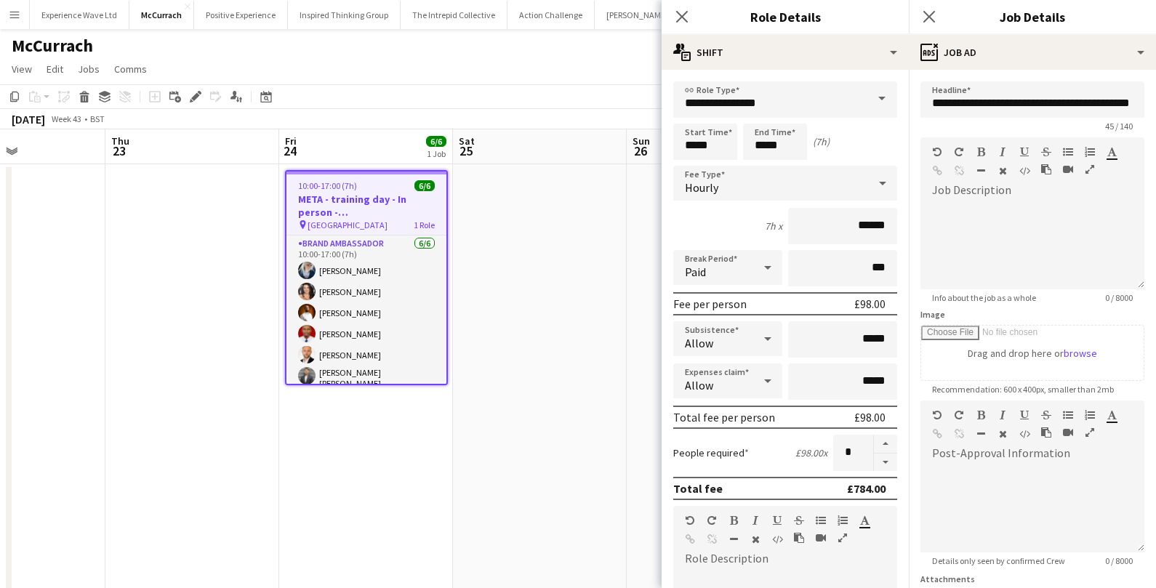
scroll to position [129, 0]
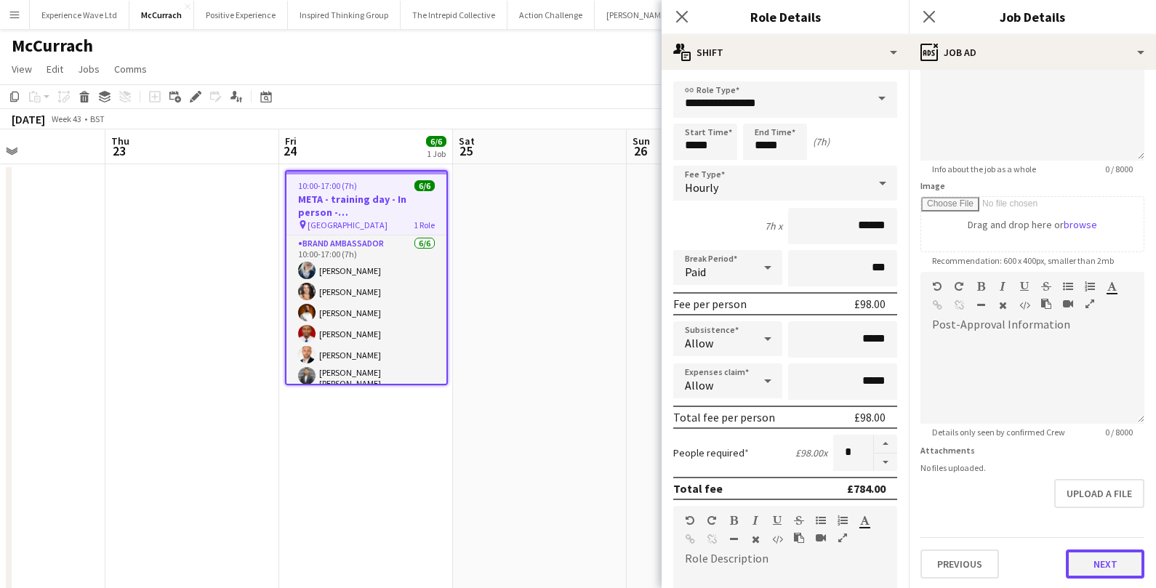
click at [1115, 563] on button "Next" at bounding box center [1105, 564] width 79 height 29
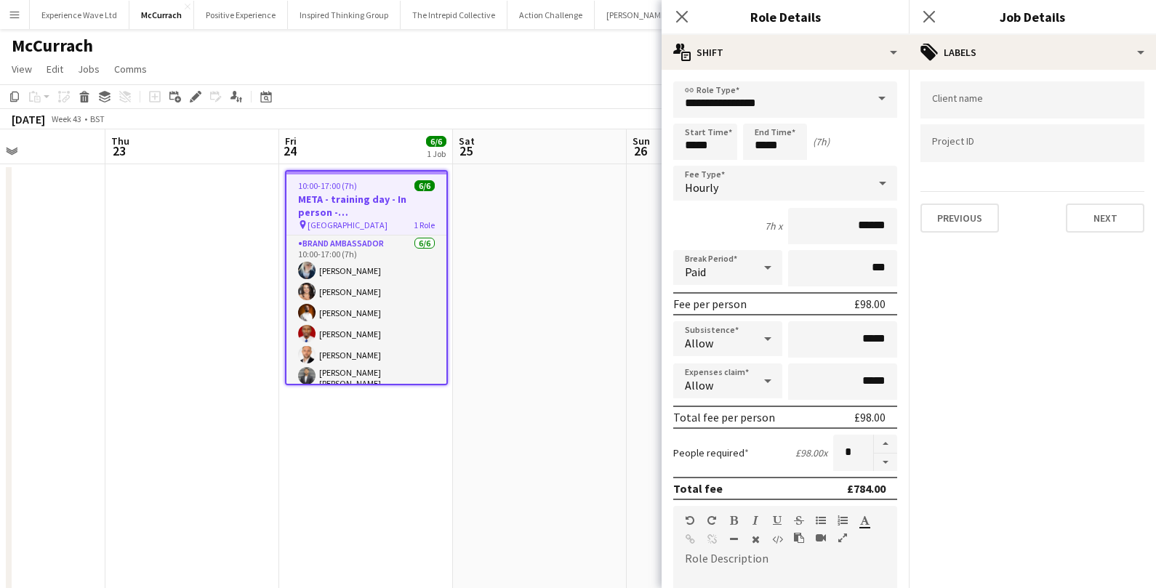
scroll to position [0, 0]
click at [1099, 228] on button "Next" at bounding box center [1105, 218] width 79 height 29
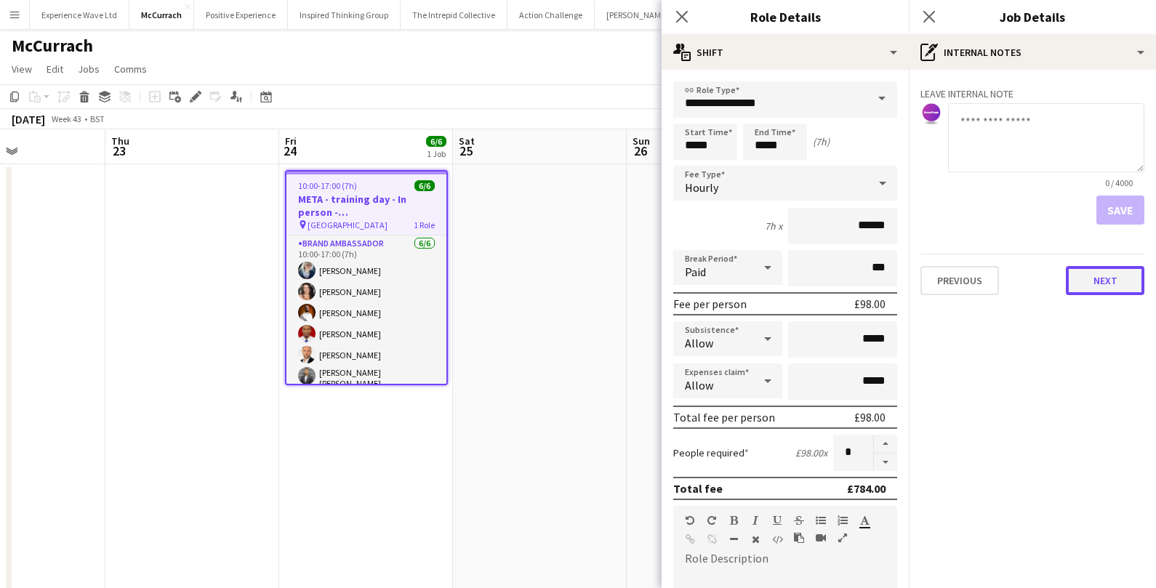
click at [1103, 283] on button "Next" at bounding box center [1105, 280] width 79 height 29
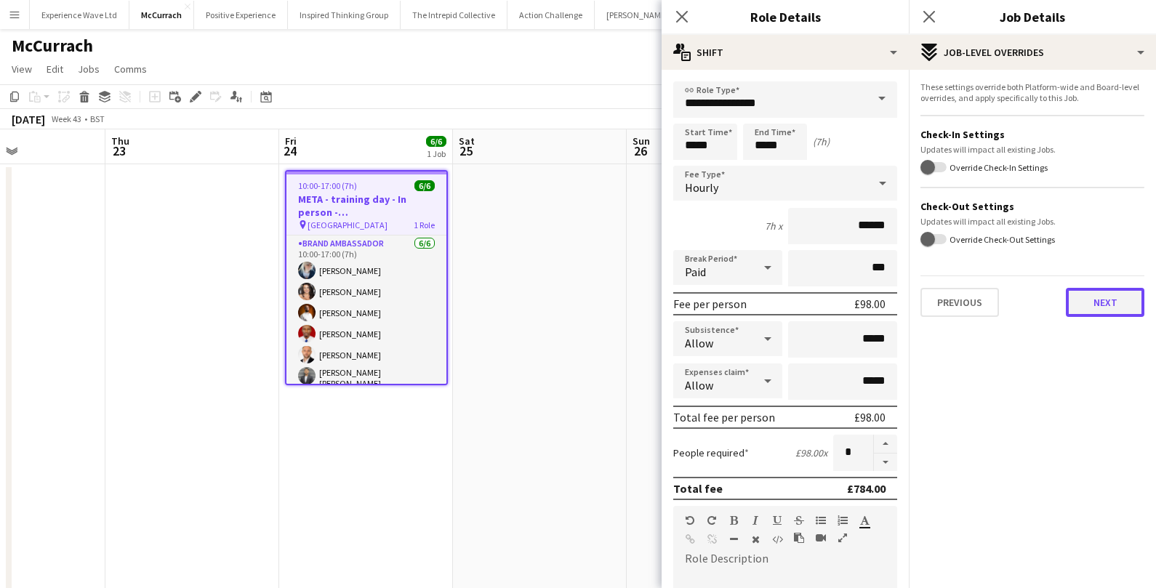
click at [1104, 301] on button "Next" at bounding box center [1105, 302] width 79 height 29
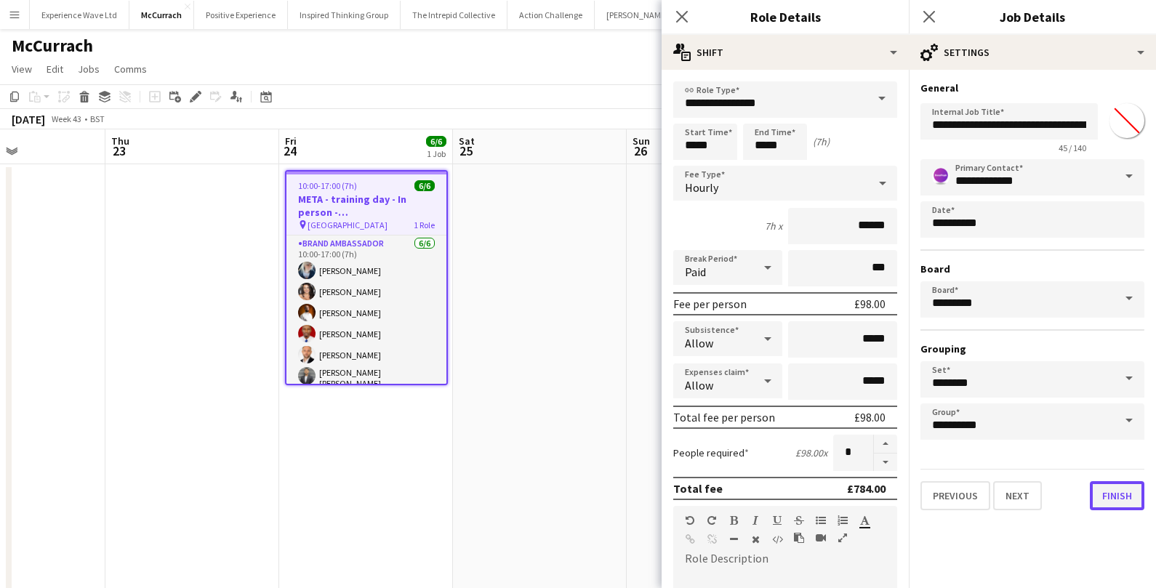
click at [1110, 498] on button "Finish" at bounding box center [1117, 495] width 55 height 29
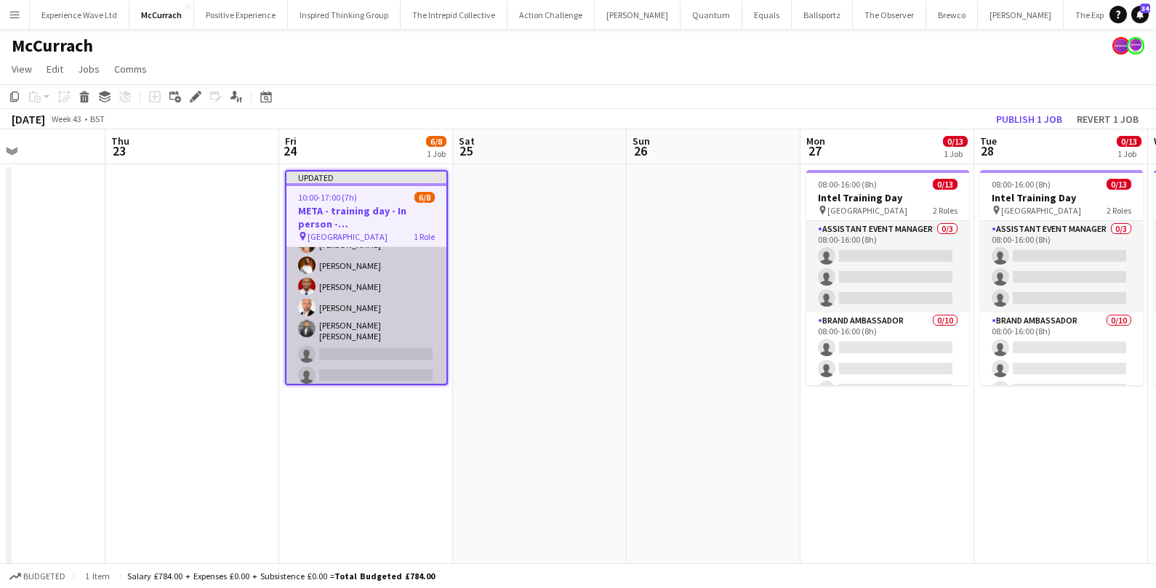
click at [374, 350] on app-card-role "Brand Ambassador 7A 6/8 10:00-17:00 (7h) Gemma Owen-Kendall Nikki Brooks Martin…" at bounding box center [366, 288] width 160 height 201
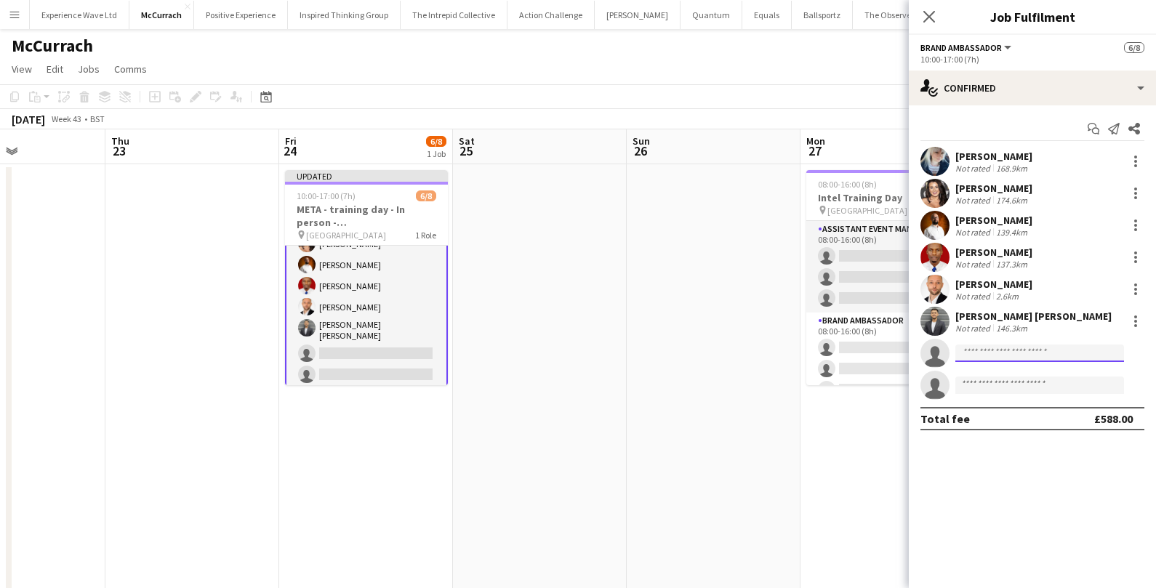
click at [982, 353] on input at bounding box center [1039, 353] width 169 height 17
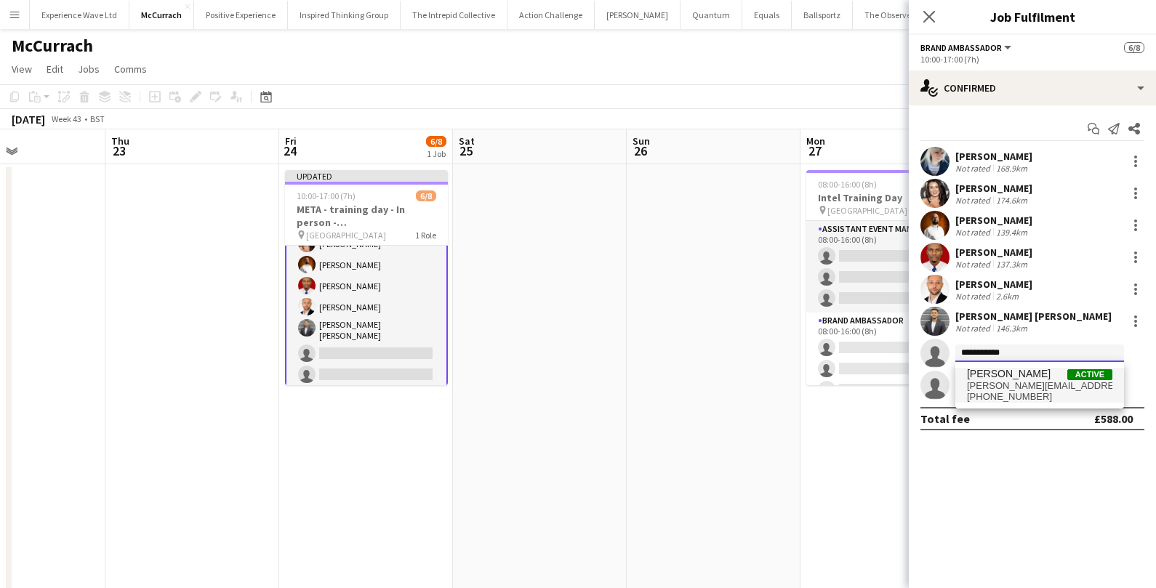
type input "**********"
click at [998, 380] on span "melissagreenhough@hotmail.com" at bounding box center [1039, 386] width 145 height 12
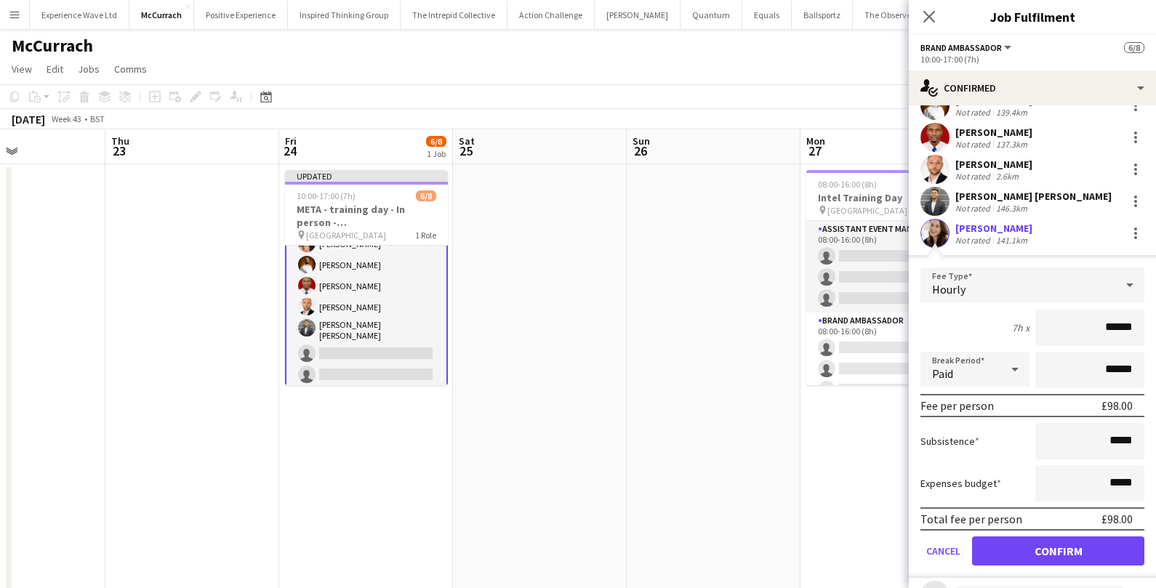
scroll to position [181, 0]
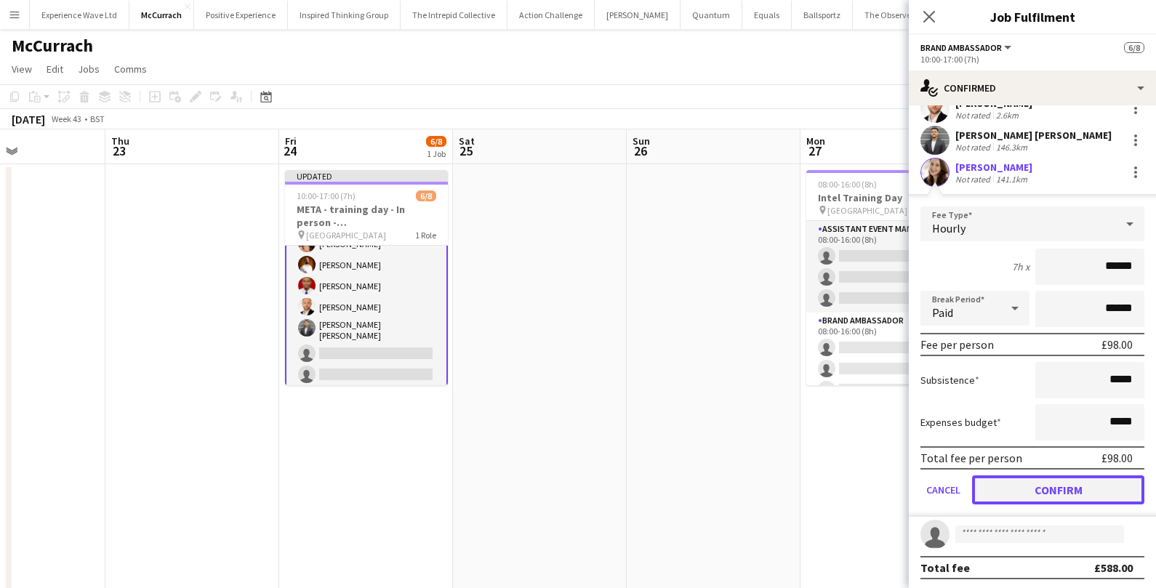
click at [1051, 492] on button "Confirm" at bounding box center [1058, 490] width 172 height 29
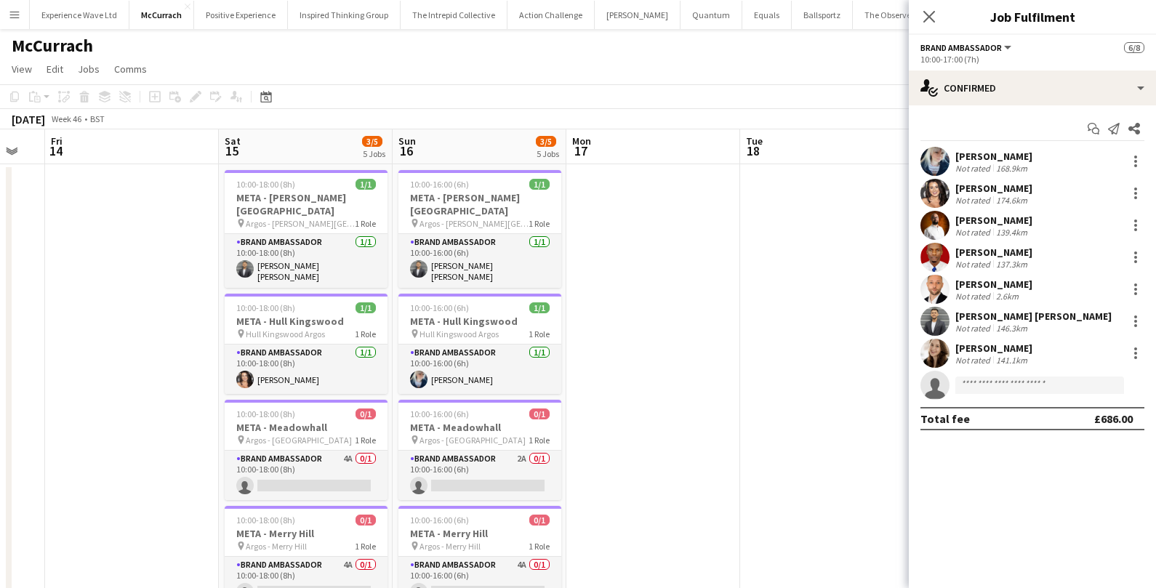
scroll to position [0, 506]
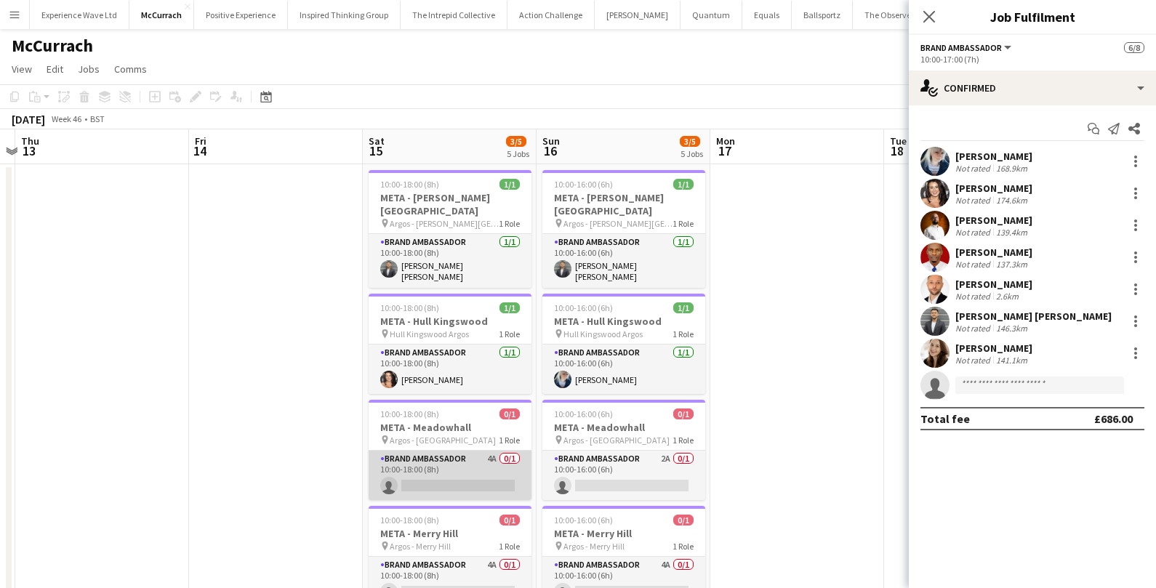
click at [435, 476] on app-card-role "Brand Ambassador 4A 0/1 10:00-18:00 (8h) single-neutral-actions" at bounding box center [450, 475] width 163 height 49
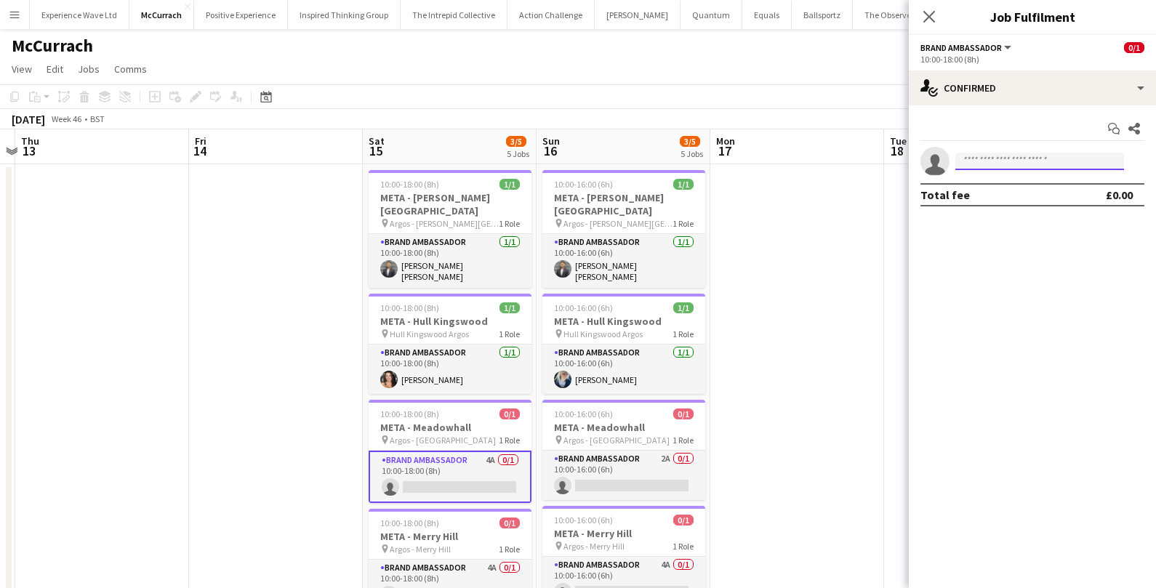
click at [1007, 168] on input at bounding box center [1039, 161] width 169 height 17
type input "**********"
click at [1000, 199] on span "+447791646817" at bounding box center [1039, 205] width 145 height 12
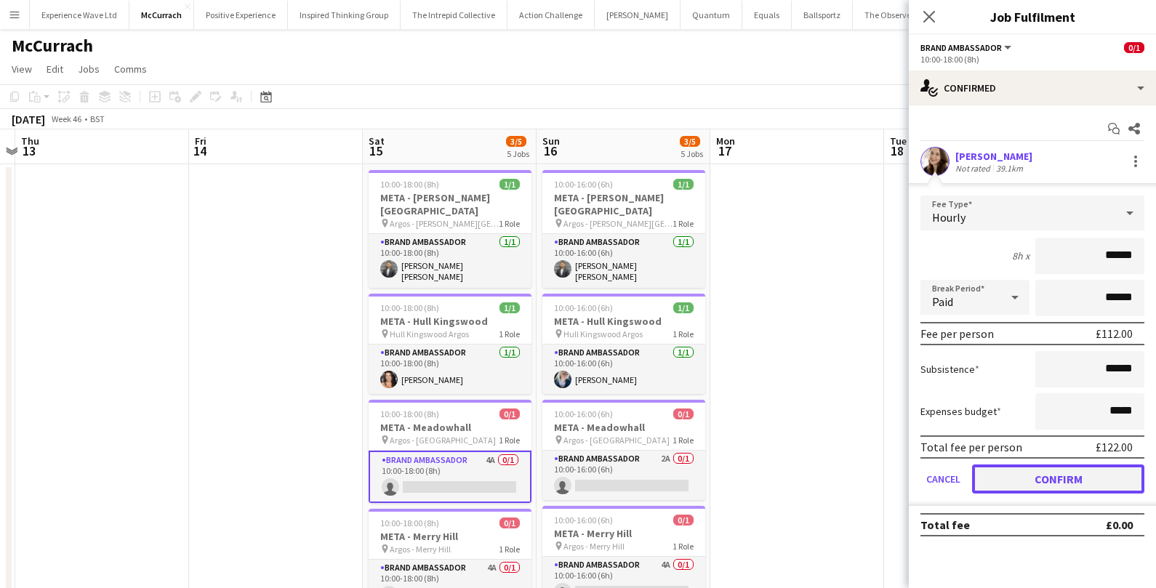
click at [1034, 481] on button "Confirm" at bounding box center [1058, 479] width 172 height 29
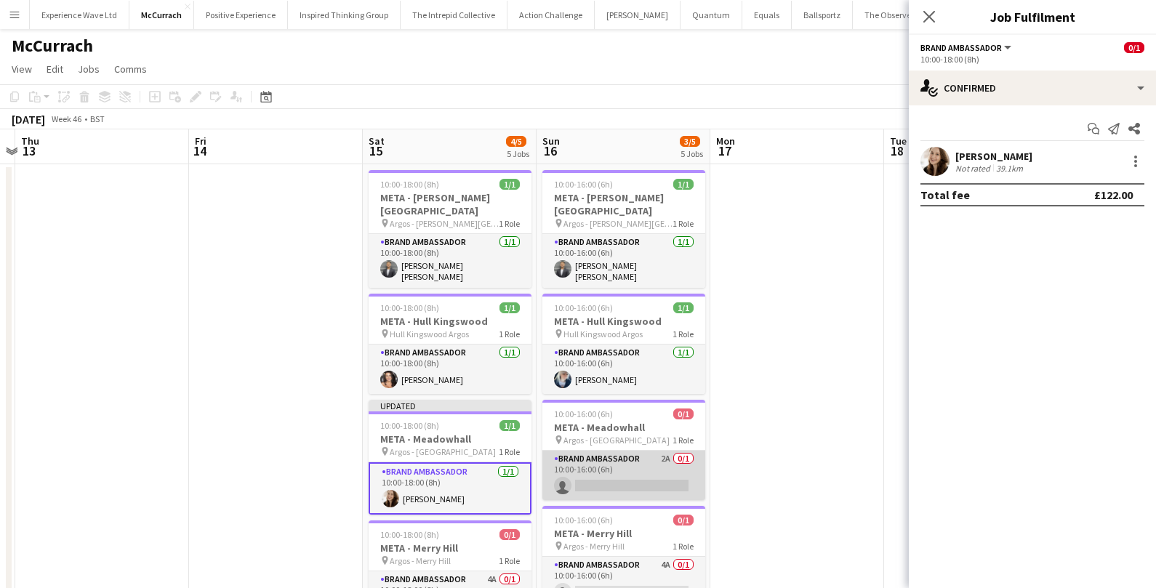
click at [673, 465] on app-card-role "Brand Ambassador 2A 0/1 10:00-16:00 (6h) single-neutral-actions" at bounding box center [623, 475] width 163 height 49
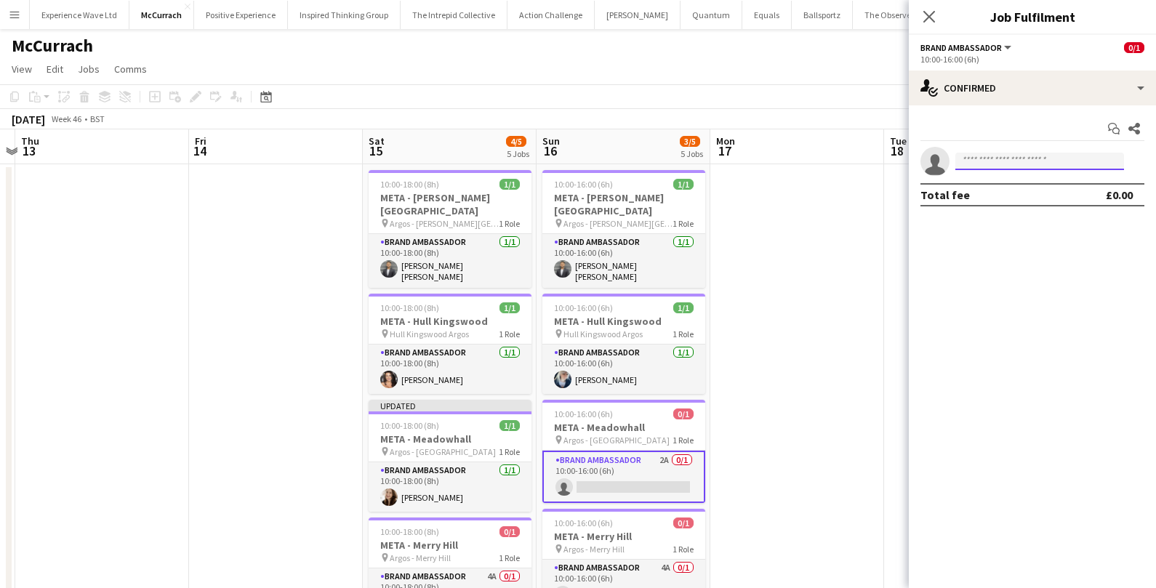
click at [1022, 155] on input at bounding box center [1039, 161] width 169 height 17
type input "**********"
click at [1022, 186] on span "Melissa Greenhough" at bounding box center [1009, 182] width 84 height 12
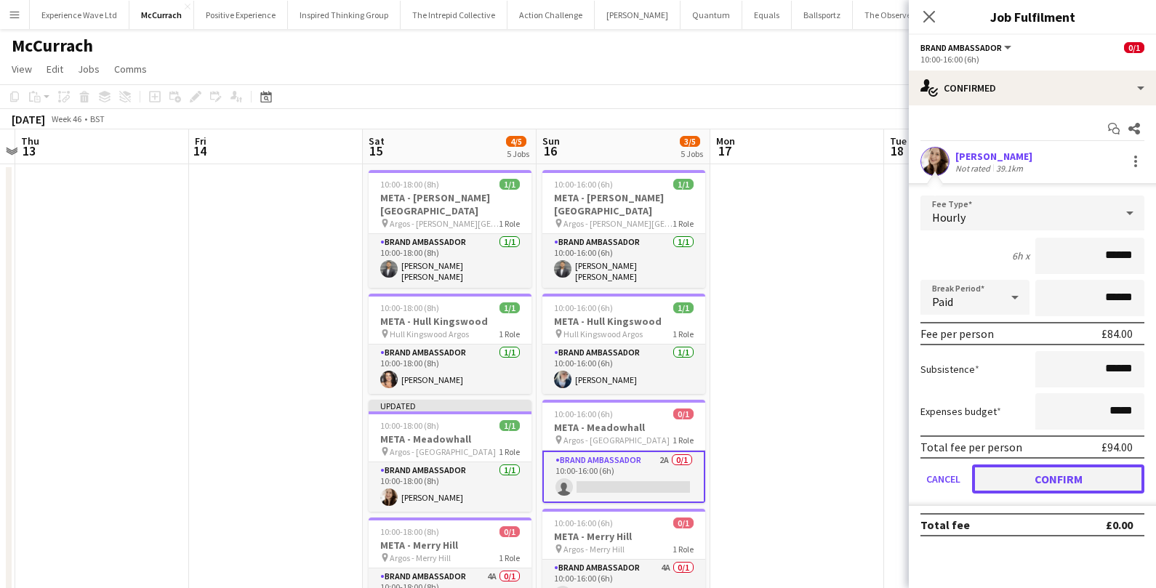
click at [1013, 475] on button "Confirm" at bounding box center [1058, 479] width 172 height 29
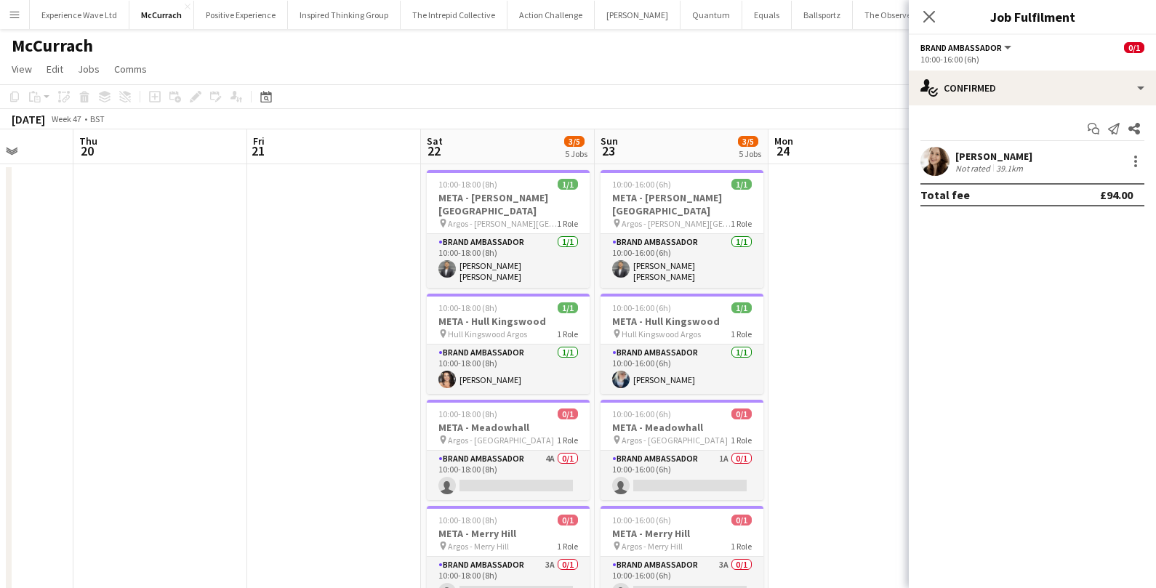
scroll to position [0, 633]
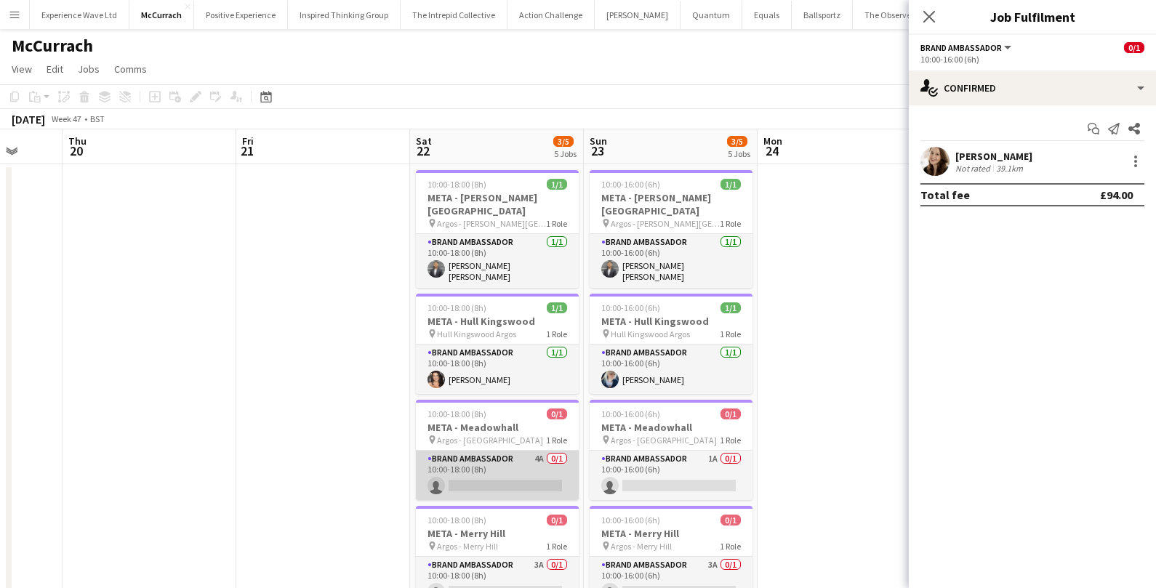
click at [477, 464] on app-card-role "Brand Ambassador 4A 0/1 10:00-18:00 (8h) single-neutral-actions" at bounding box center [497, 475] width 163 height 49
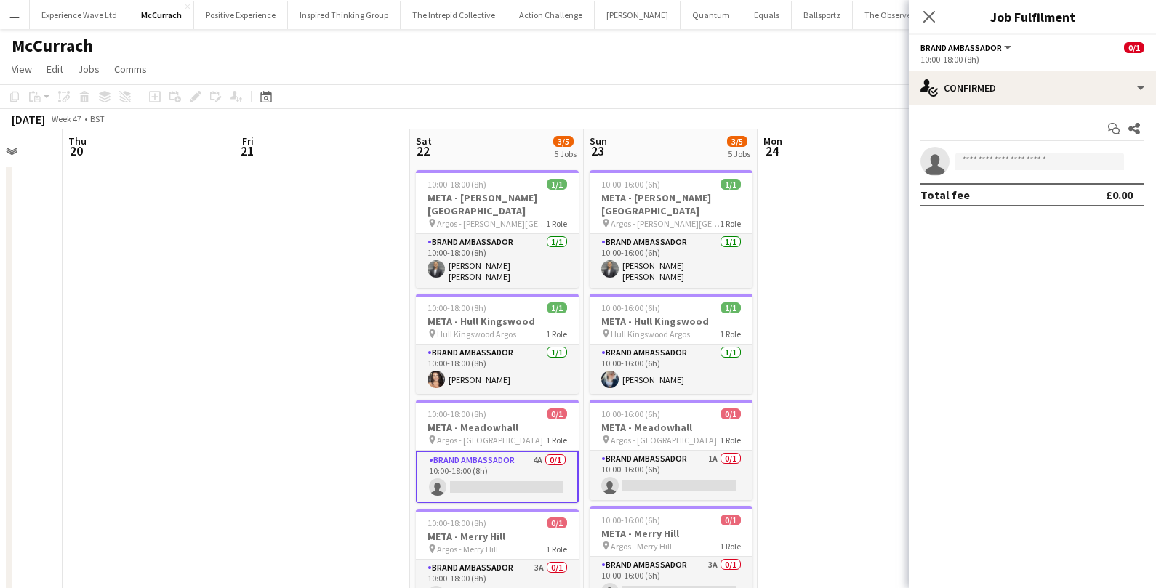
click at [1049, 172] on app-invite-slot "single-neutral-actions" at bounding box center [1032, 161] width 247 height 29
click at [1049, 156] on input at bounding box center [1039, 161] width 169 height 17
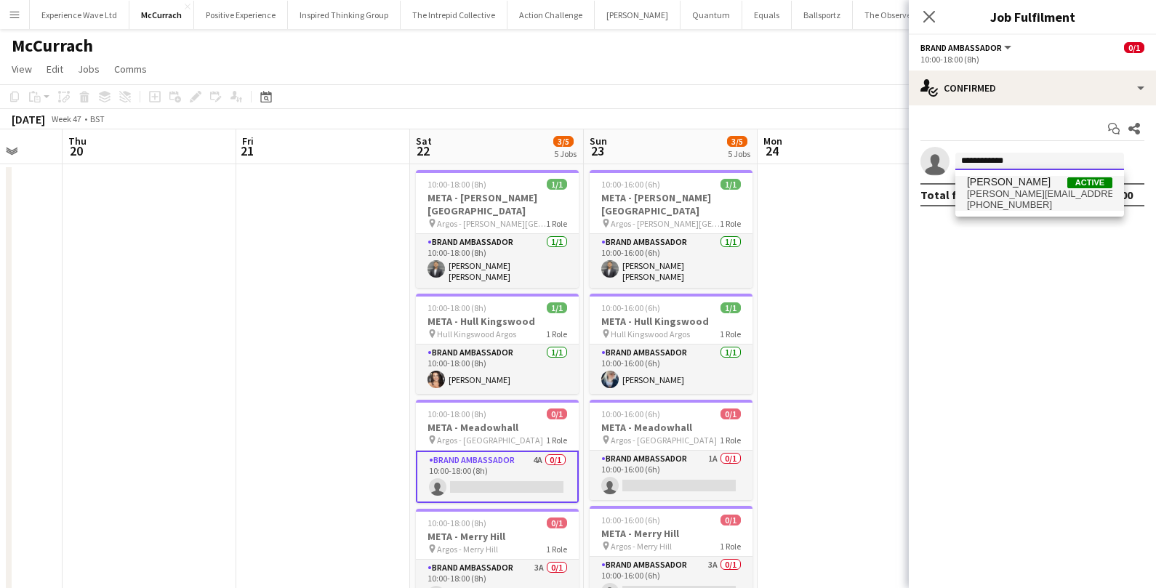
type input "**********"
click at [1032, 192] on span "melissagreenhough@hotmail.com" at bounding box center [1039, 194] width 145 height 12
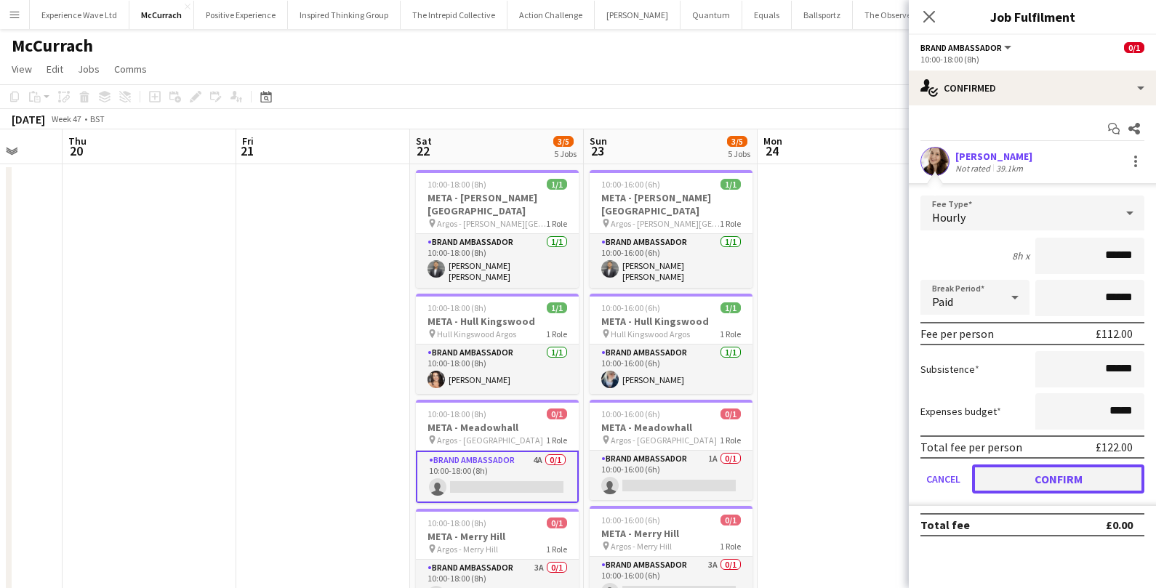
click at [988, 481] on button "Confirm" at bounding box center [1058, 479] width 172 height 29
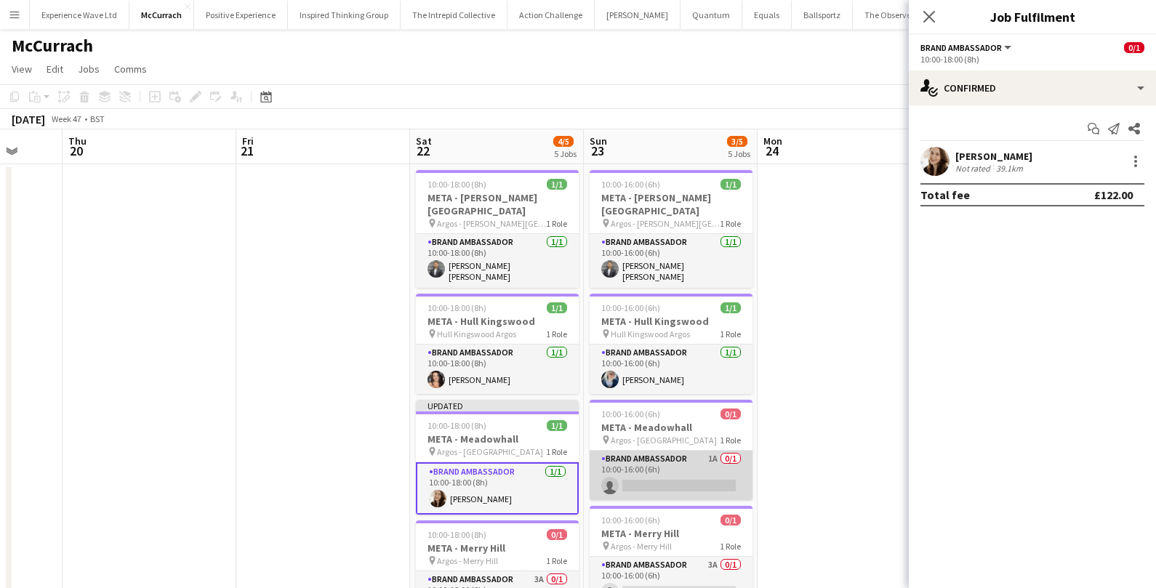
click at [710, 480] on app-card-role "Brand Ambassador 1A 0/1 10:00-16:00 (6h) single-neutral-actions" at bounding box center [671, 475] width 163 height 49
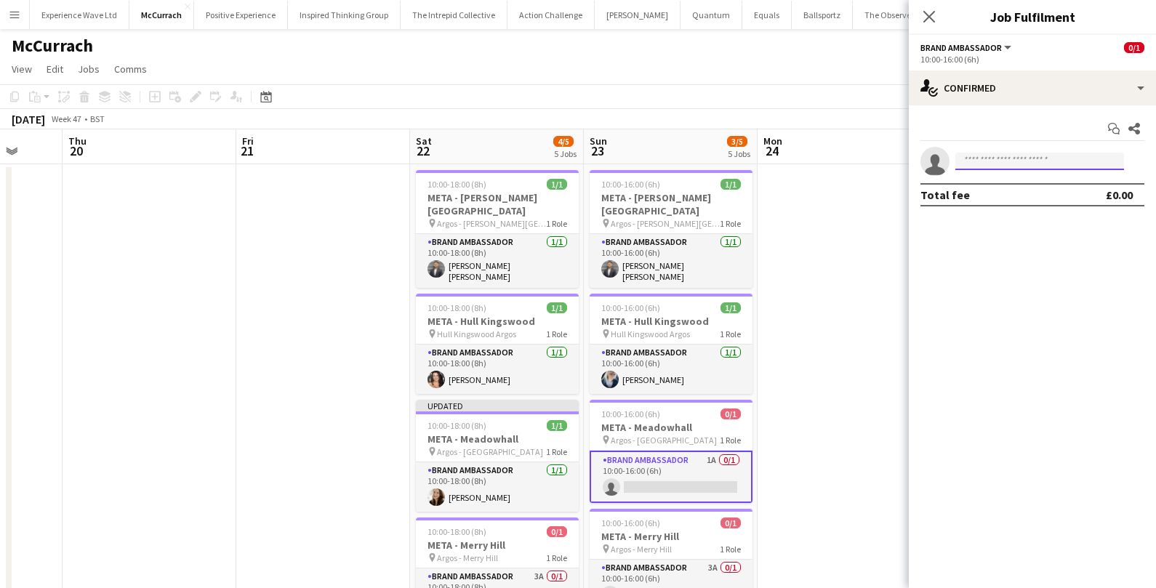
click at [1008, 157] on input at bounding box center [1039, 161] width 169 height 17
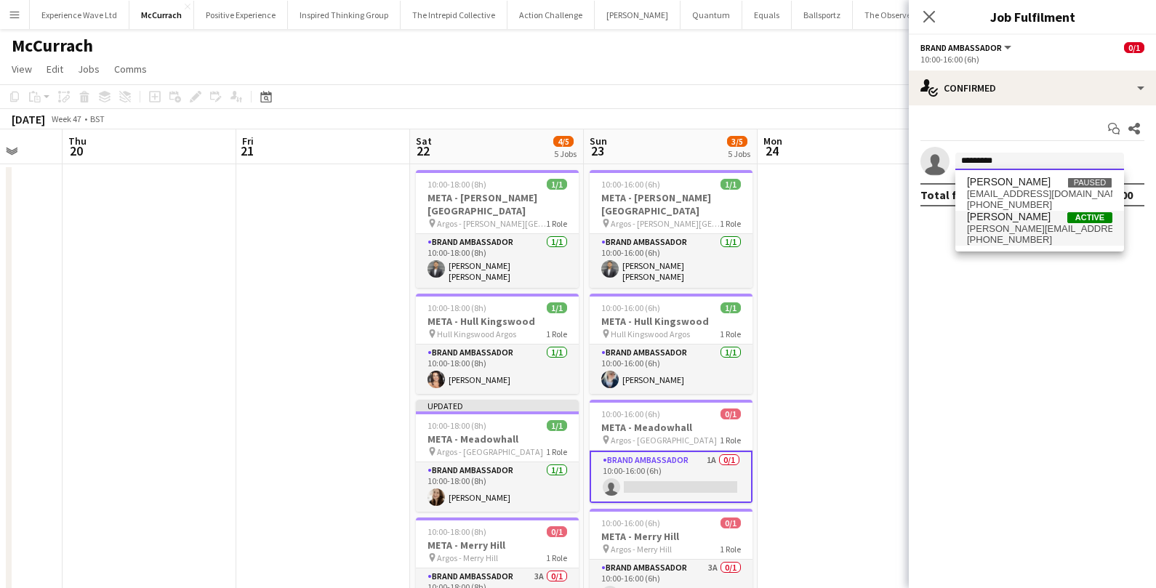
type input "*********"
click at [1010, 230] on span "melissagreenhough@hotmail.com" at bounding box center [1039, 229] width 145 height 12
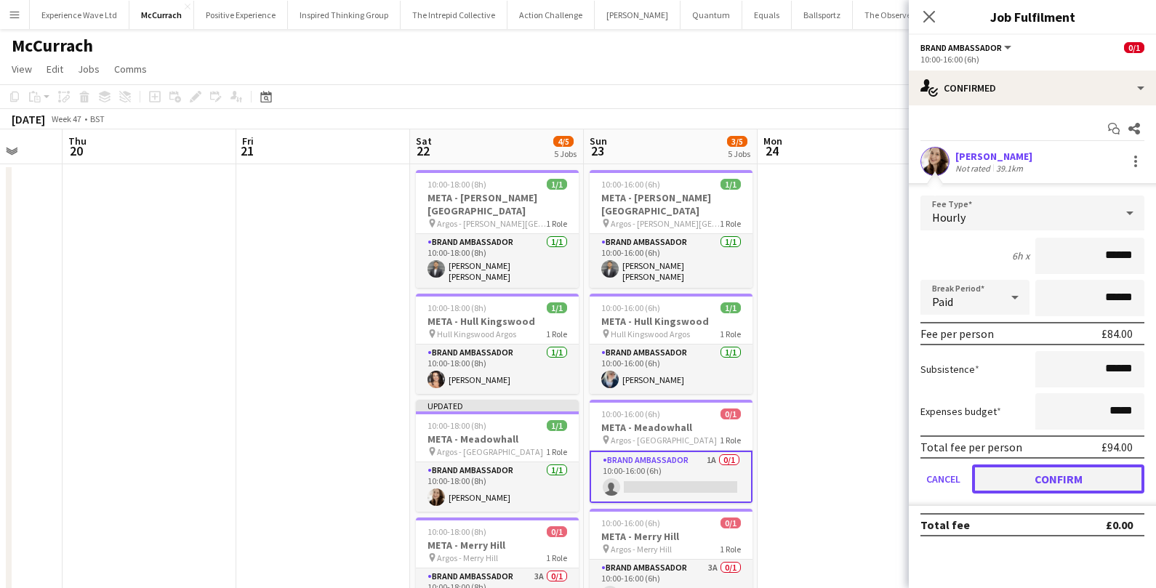
click at [992, 486] on button "Confirm" at bounding box center [1058, 479] width 172 height 29
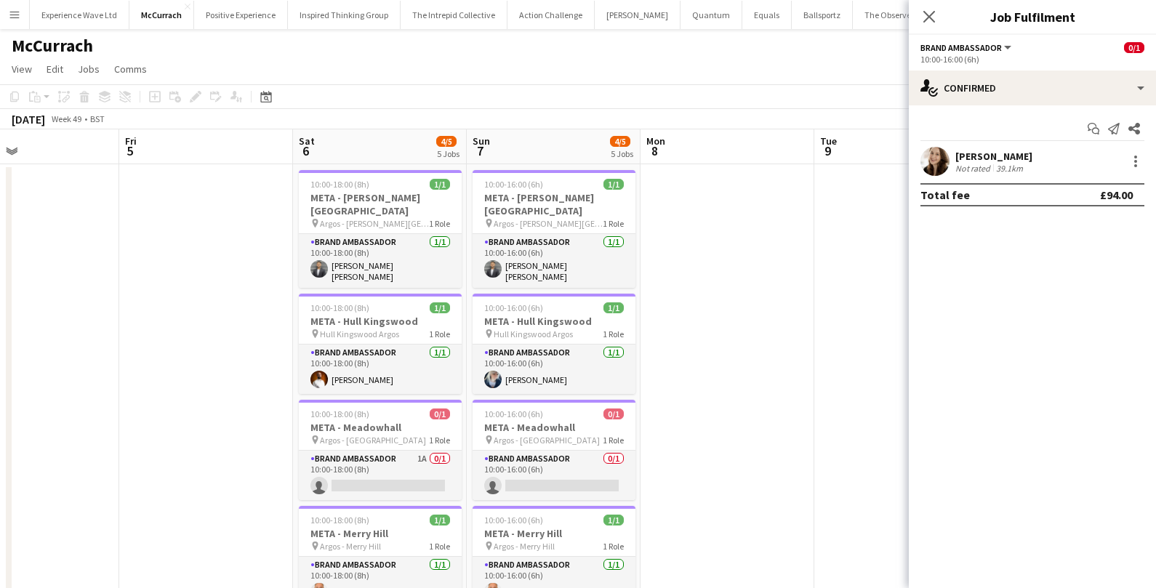
scroll to position [0, 579]
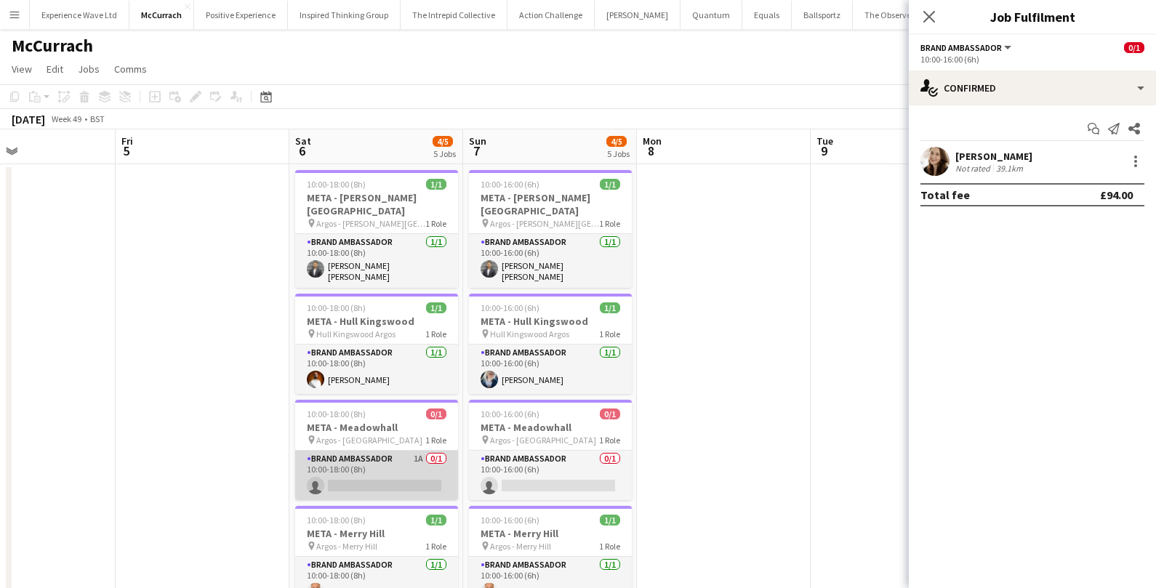
click at [394, 460] on app-card-role "Brand Ambassador 1A 0/1 10:00-18:00 (8h) single-neutral-actions" at bounding box center [376, 475] width 163 height 49
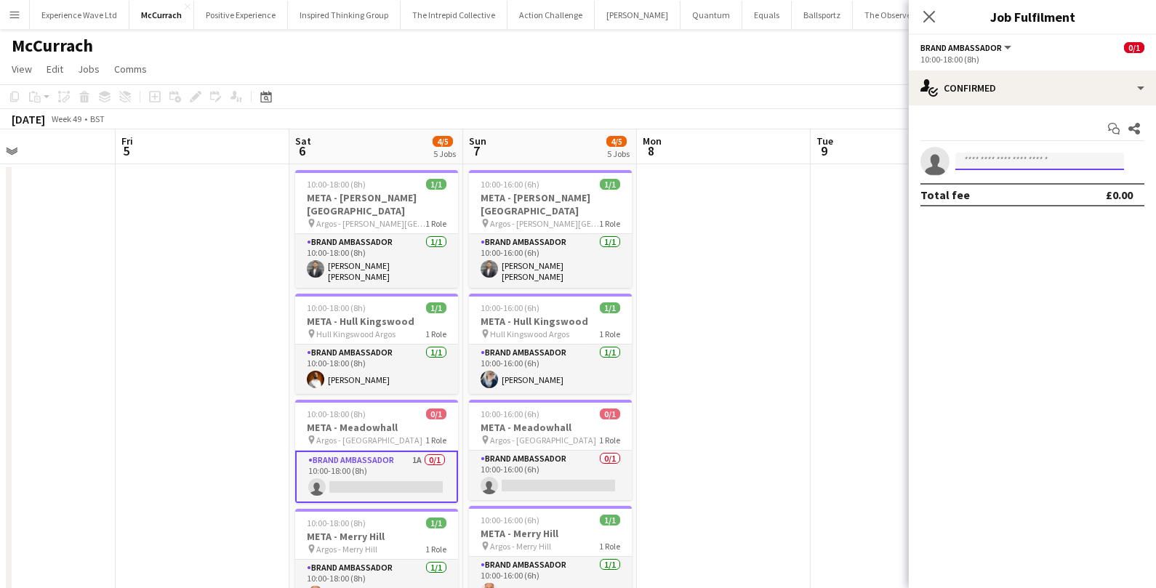
click at [994, 161] on input at bounding box center [1039, 161] width 169 height 17
type input "**********"
click at [978, 196] on span "melissagreenhough@hotmail.com" at bounding box center [1039, 194] width 145 height 12
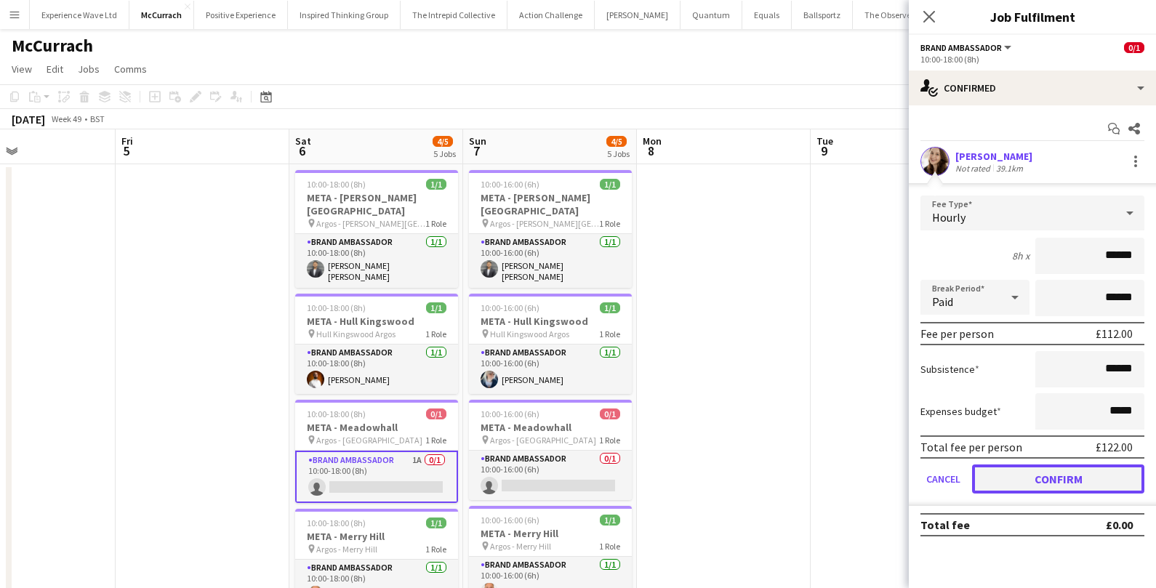
click at [1003, 489] on button "Confirm" at bounding box center [1058, 479] width 172 height 29
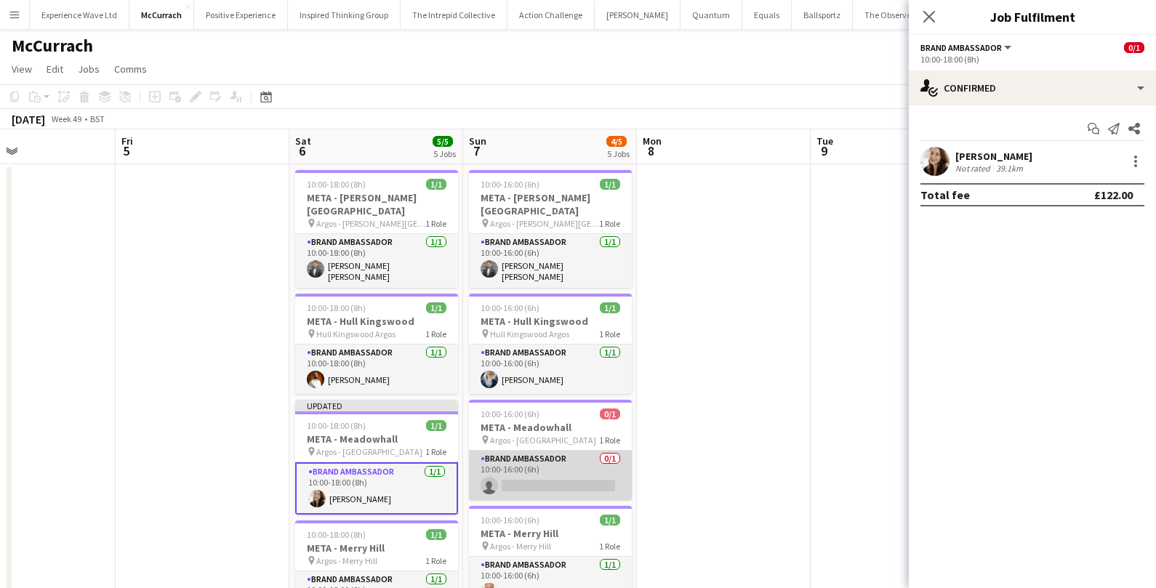
click at [562, 475] on app-card-role "Brand Ambassador 0/1 10:00-16:00 (6h) single-neutral-actions" at bounding box center [550, 475] width 163 height 49
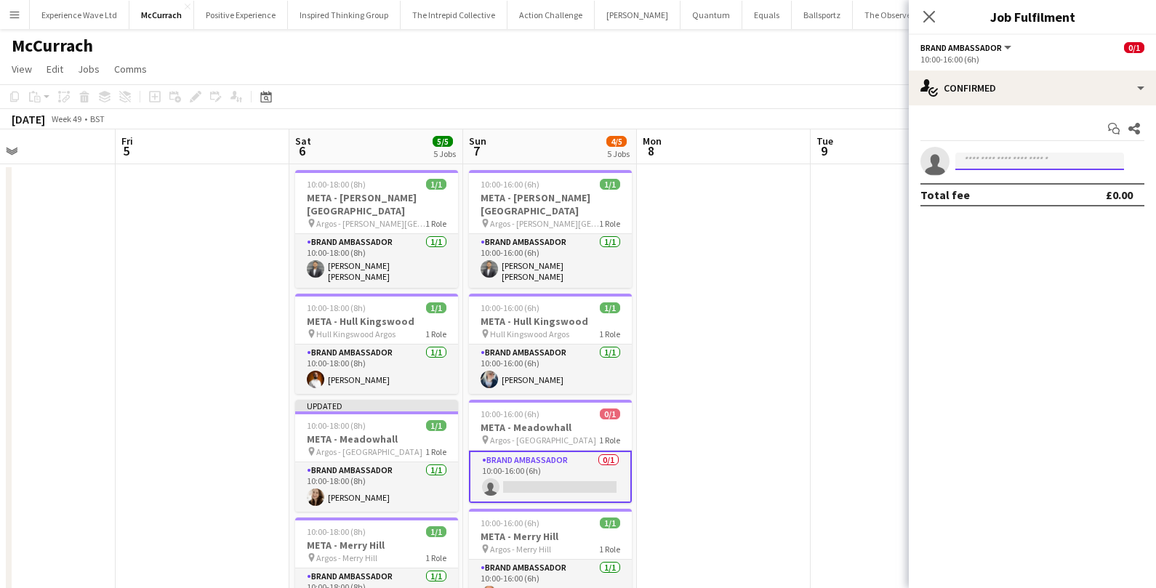
click at [1038, 159] on input at bounding box center [1039, 161] width 169 height 17
type input "**********"
click at [1048, 195] on span "melissagreenhough@hotmail.com" at bounding box center [1039, 194] width 145 height 12
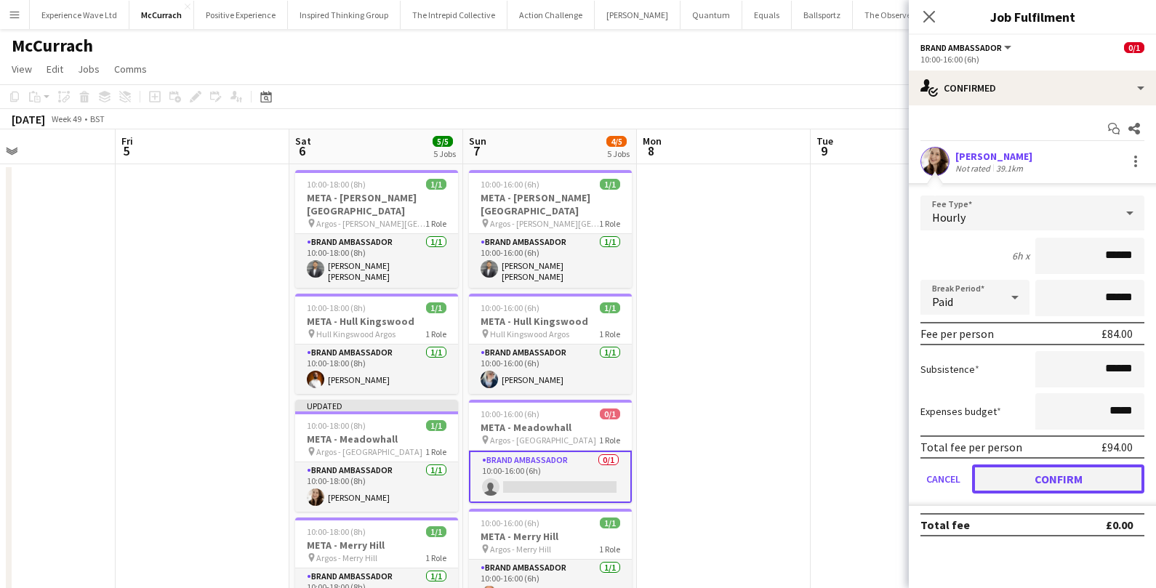
click at [1008, 484] on button "Confirm" at bounding box center [1058, 479] width 172 height 29
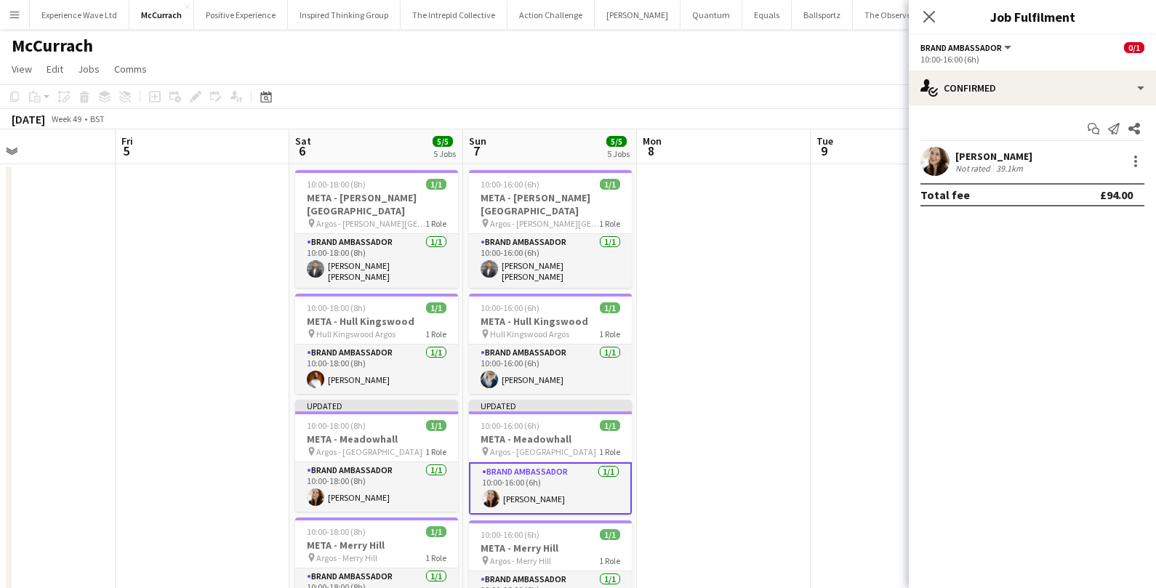
click at [830, 417] on app-date-cell at bounding box center [898, 465] width 174 height 603
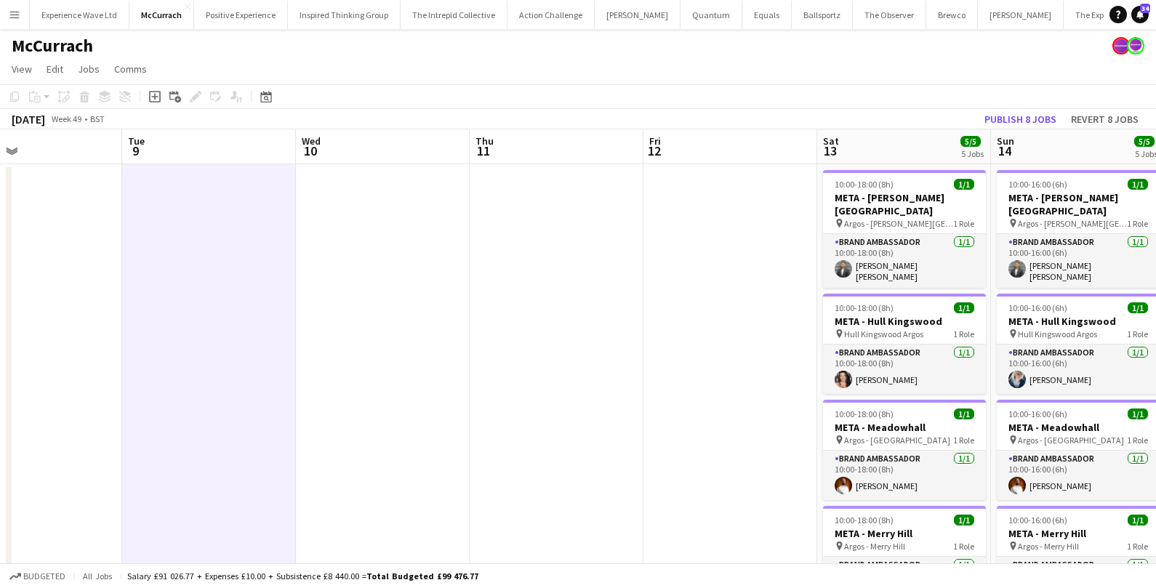
scroll to position [0, 575]
click at [998, 123] on button "Publish 8 jobs" at bounding box center [1021, 119] width 84 height 19
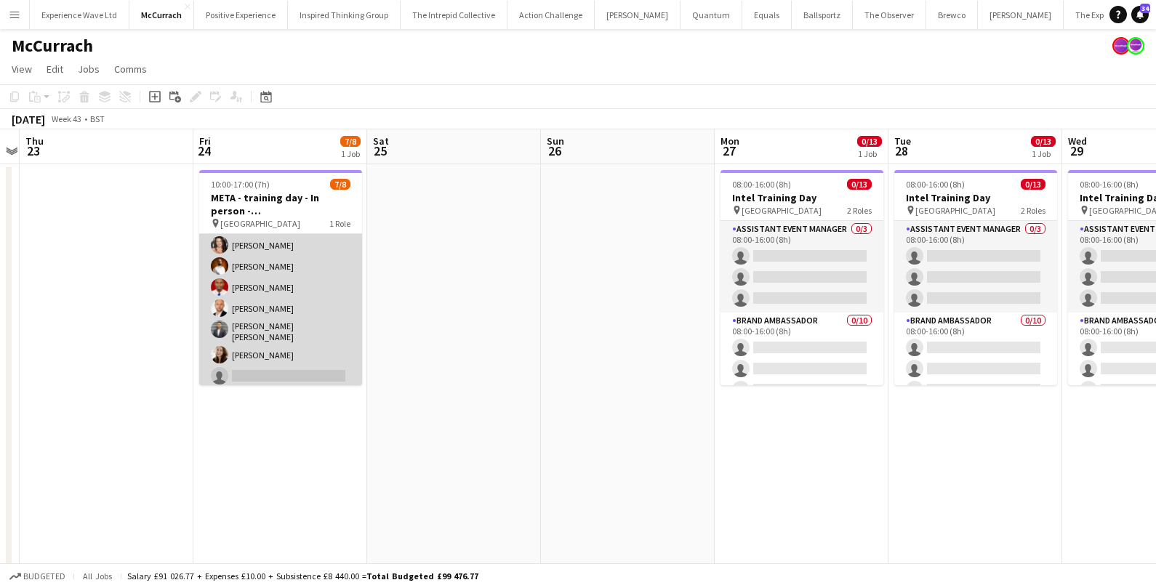
scroll to position [0, 0]
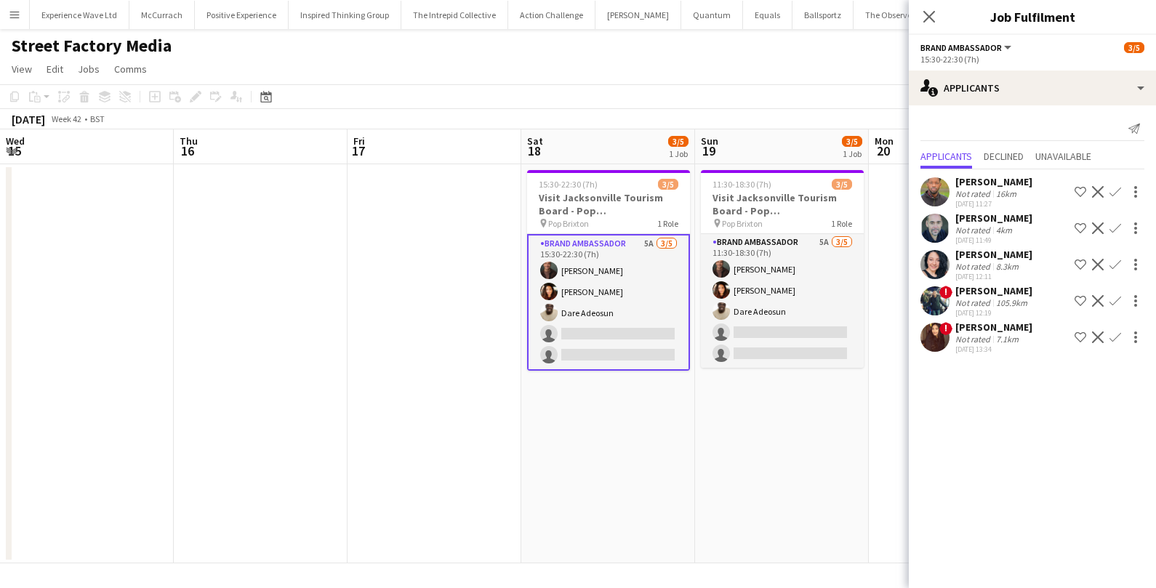
scroll to position [0, 454]
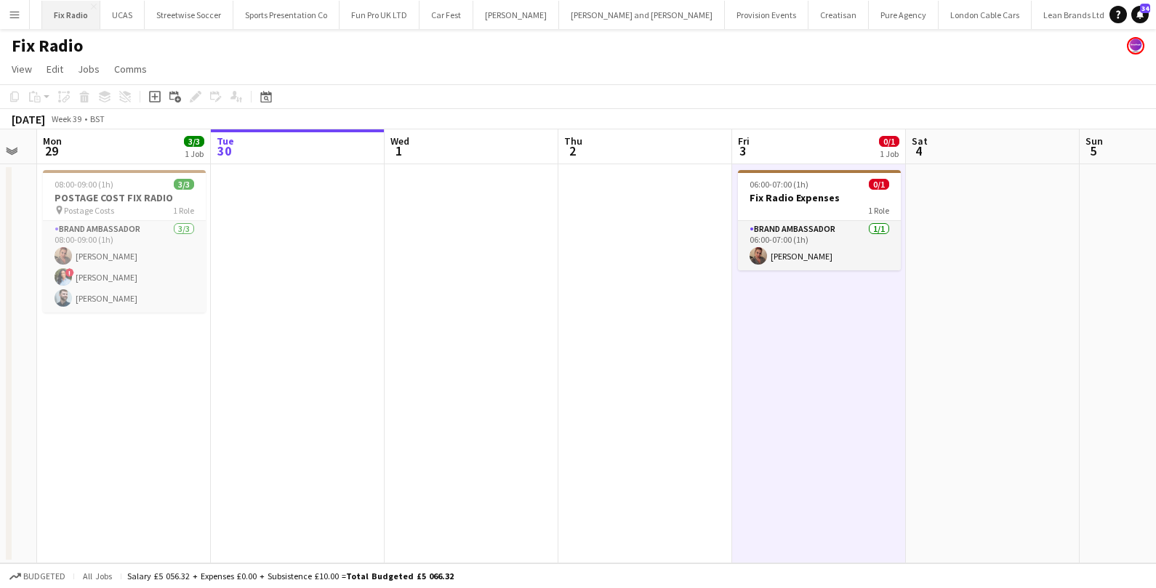
scroll to position [0, 1259]
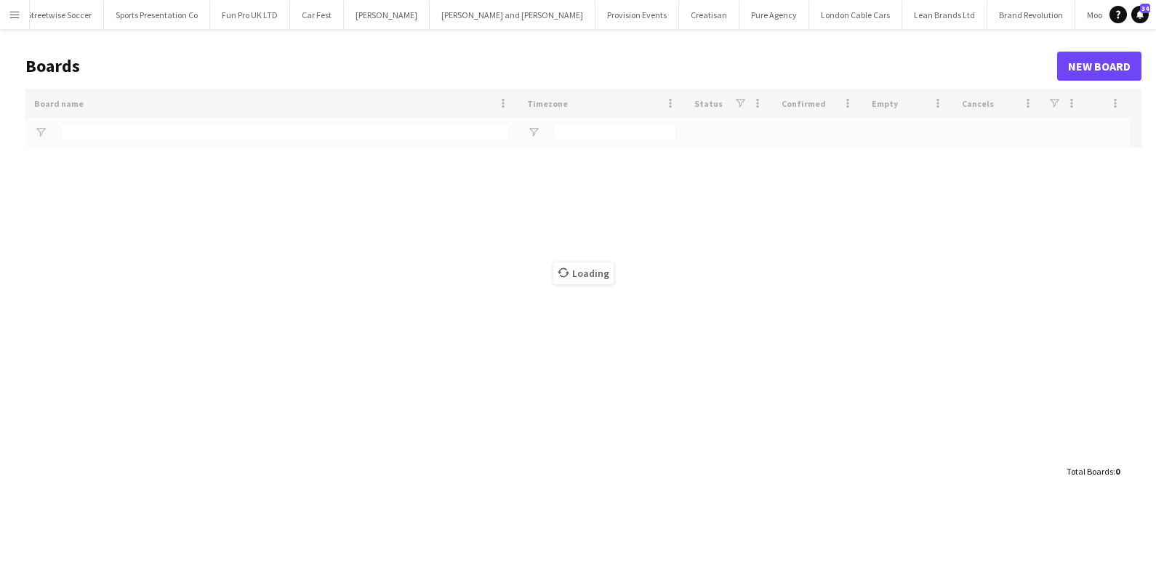
scroll to position [0, 1258]
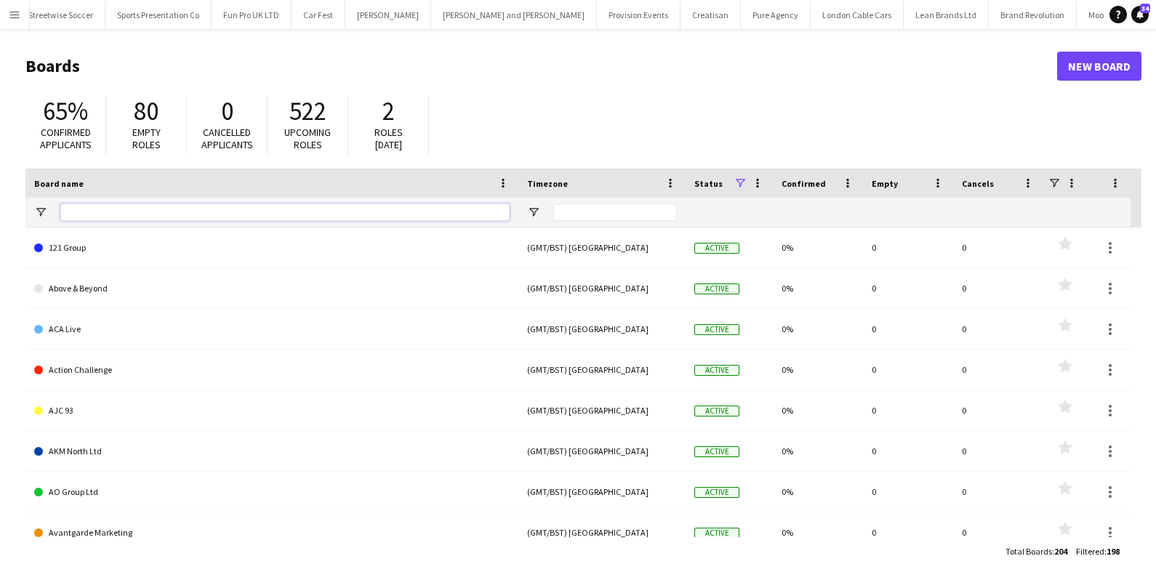
click at [243, 212] on input "Board name Filter Input" at bounding box center [284, 212] width 449 height 17
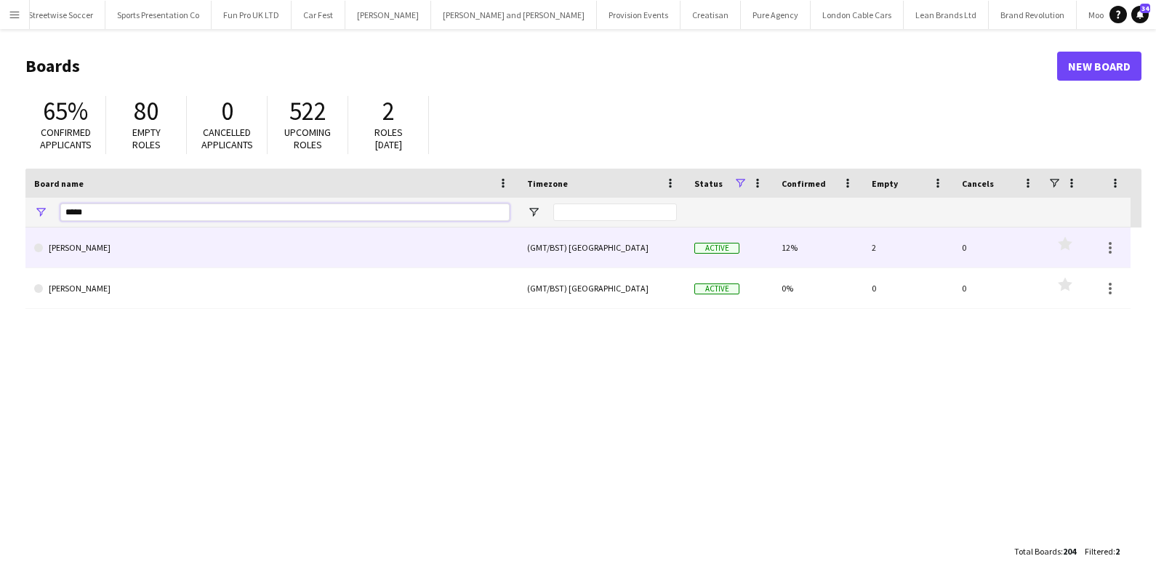
type input "*****"
click at [208, 246] on link "[PERSON_NAME]" at bounding box center [272, 248] width 476 height 41
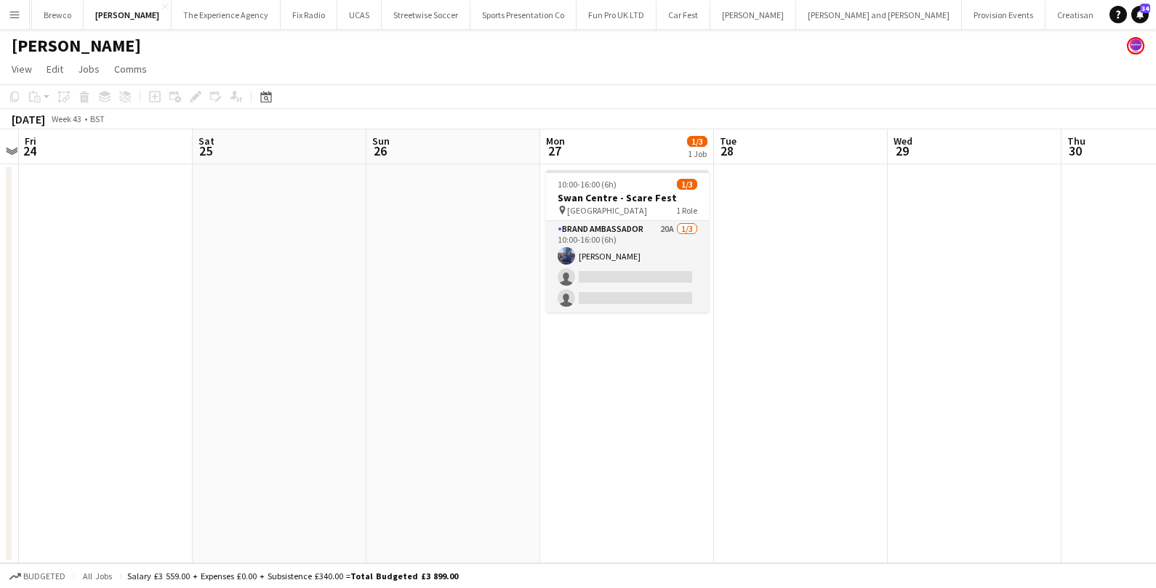
scroll to position [0, 503]
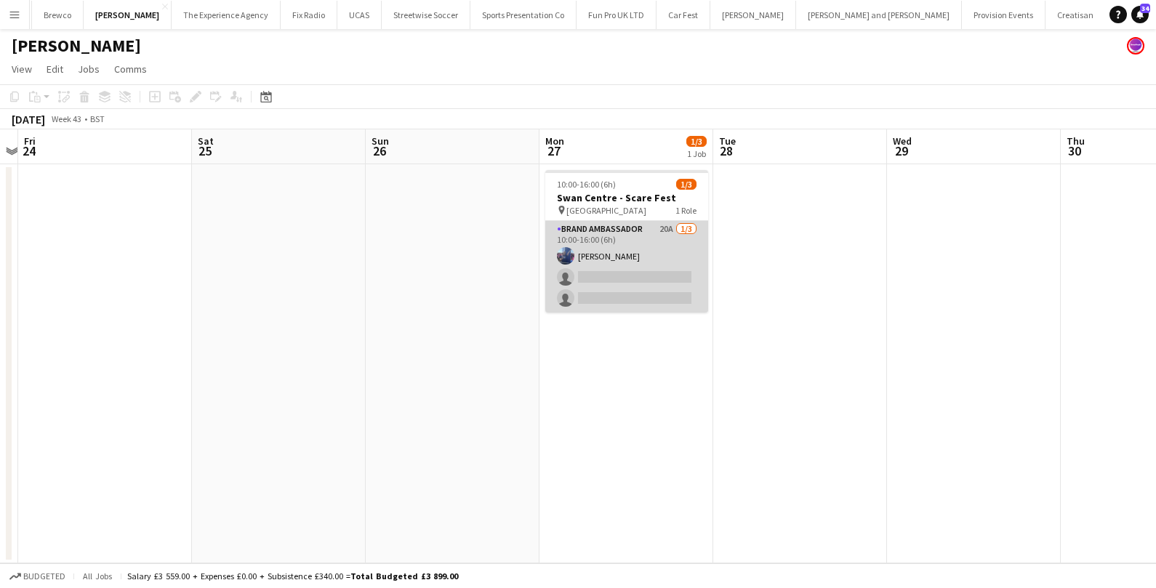
click at [675, 254] on app-card-role "Brand Ambassador 20A 1/3 10:00-16:00 (6h) Jessica Jones single-neutral-actions …" at bounding box center [626, 267] width 163 height 92
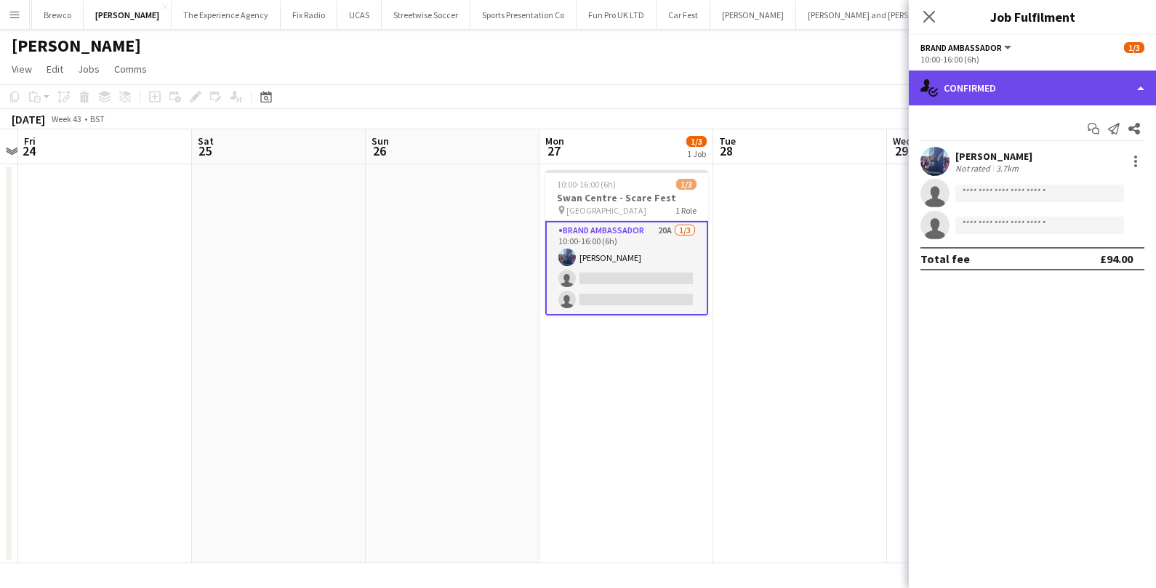
click at [1016, 97] on div "single-neutral-actions-check-2 Confirmed" at bounding box center [1032, 88] width 247 height 35
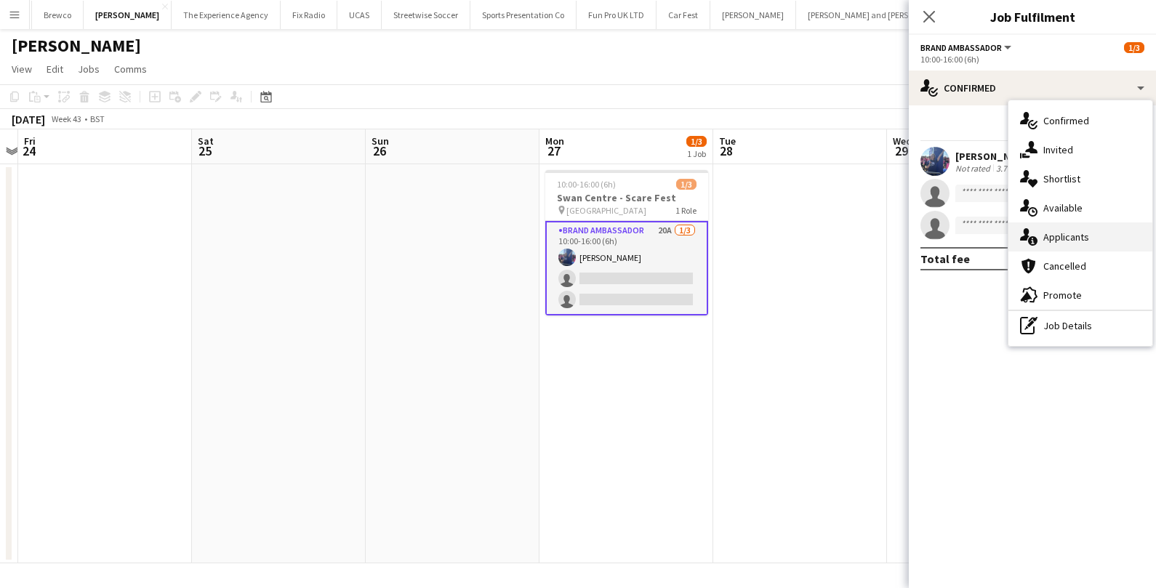
click at [1029, 230] on icon "single-neutral-actions-information" at bounding box center [1028, 236] width 17 height 17
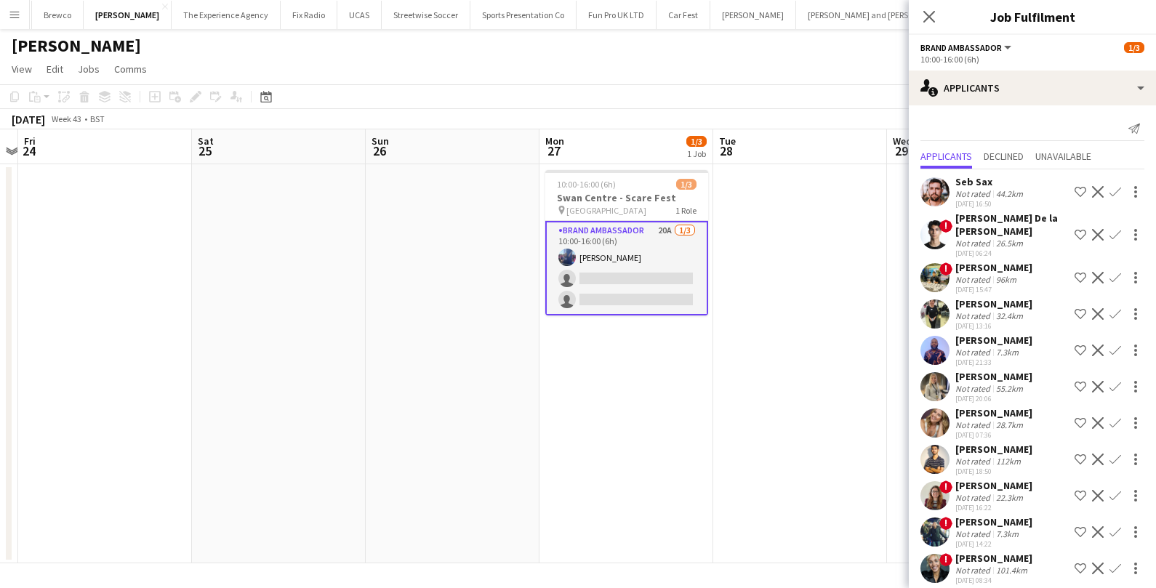
click at [1048, 424] on div "Olivia McLeod Not rated 28.7km 25-07-2025 07:36 Shortlist crew Decline Confirm" at bounding box center [1032, 422] width 247 height 33
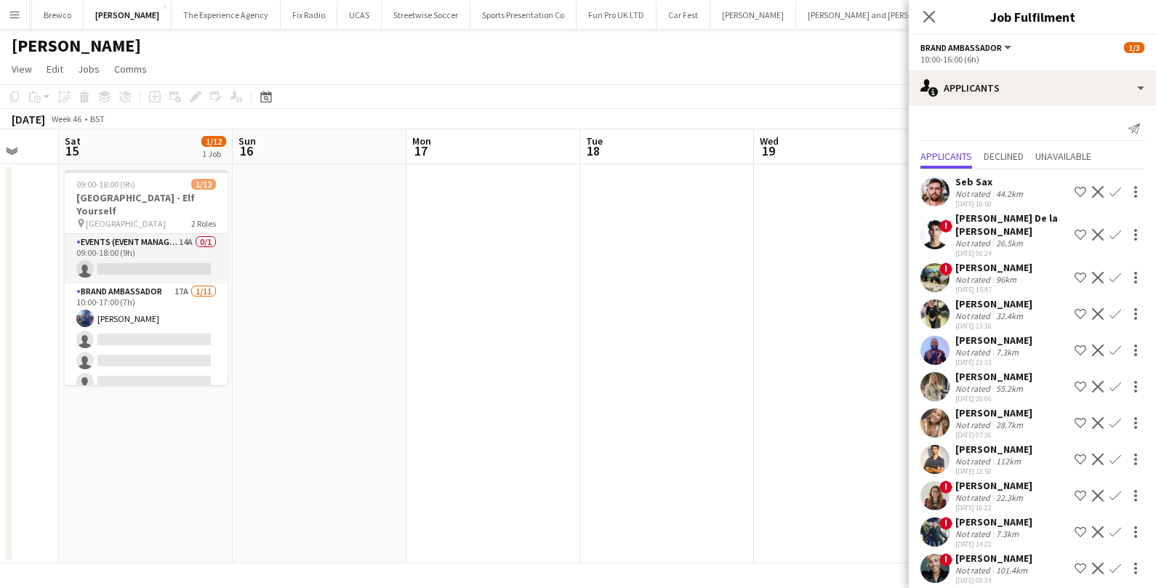
scroll to position [0, 460]
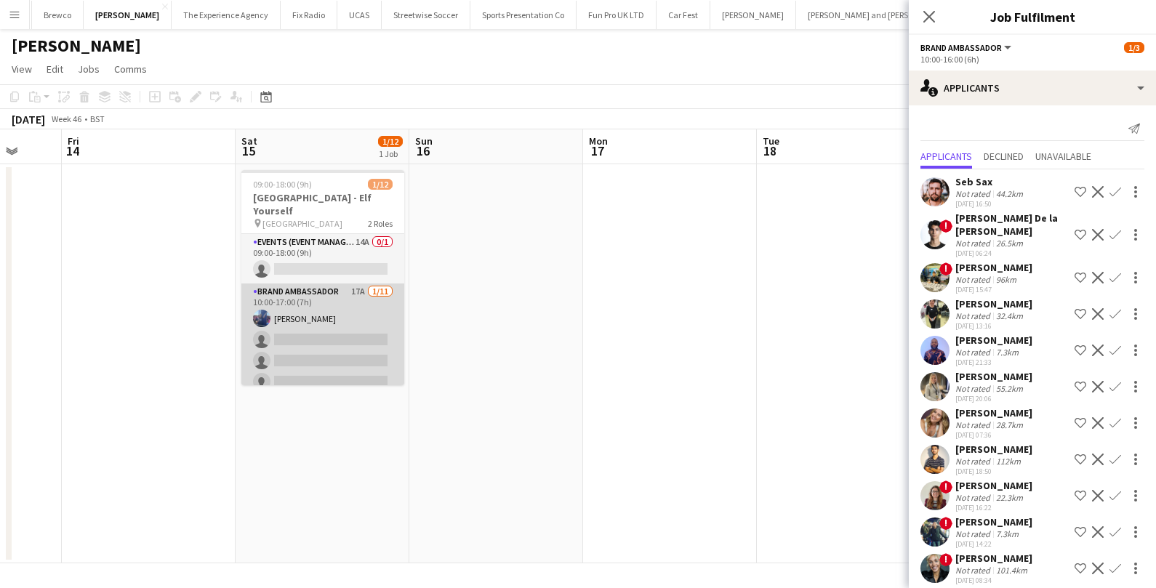
click at [345, 326] on app-card-role "Brand Ambassador 17A 1/11 10:00-17:00 (7h) Jessica Jones single-neutral-actions…" at bounding box center [322, 414] width 163 height 260
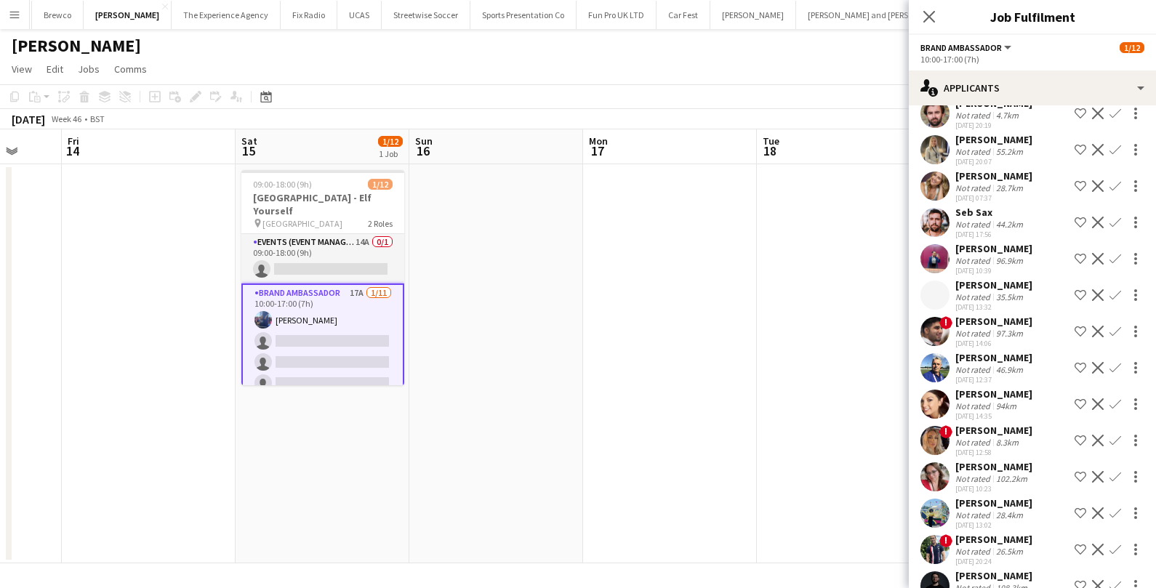
scroll to position [229, 0]
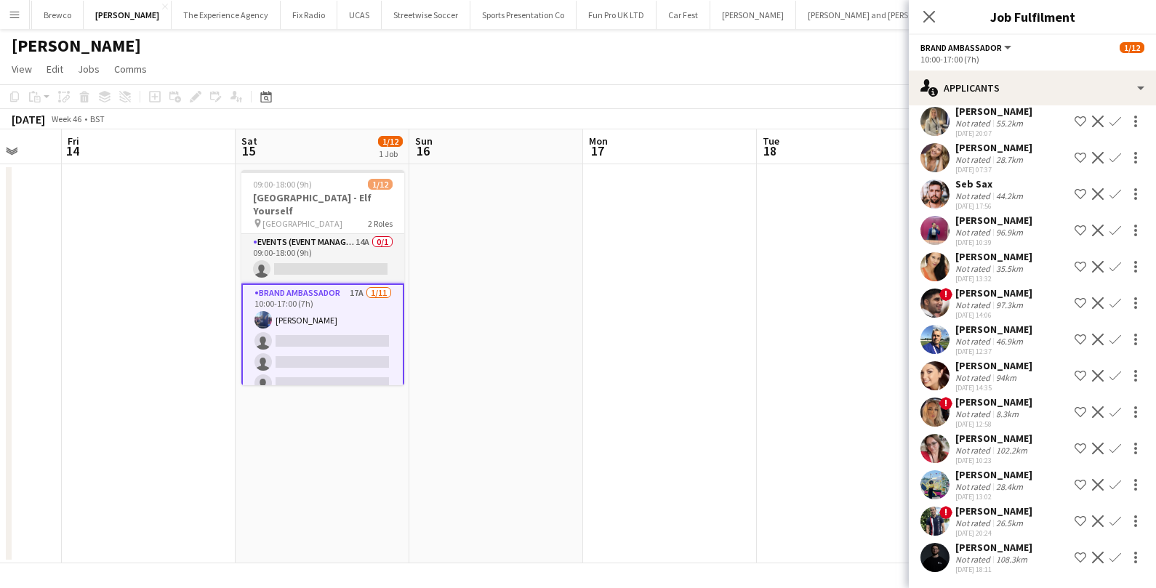
click at [987, 478] on div "Johedennys Santana" at bounding box center [993, 474] width 77 height 13
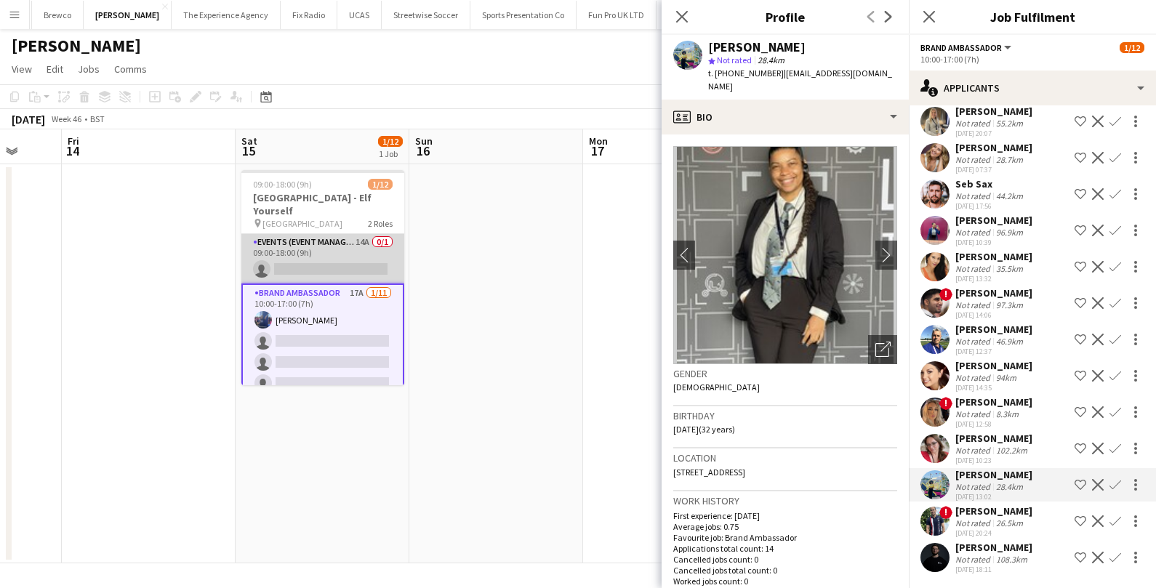
click at [357, 236] on app-card-role "Events (Event Manager) 14A 0/1 09:00-18:00 (9h) single-neutral-actions" at bounding box center [322, 258] width 163 height 49
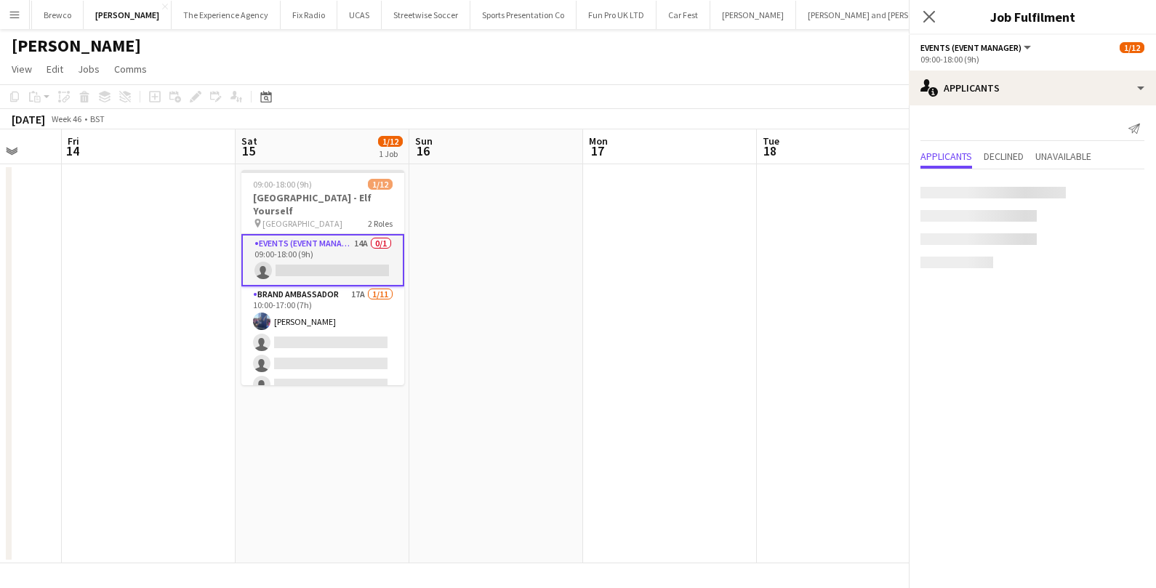
scroll to position [0, 0]
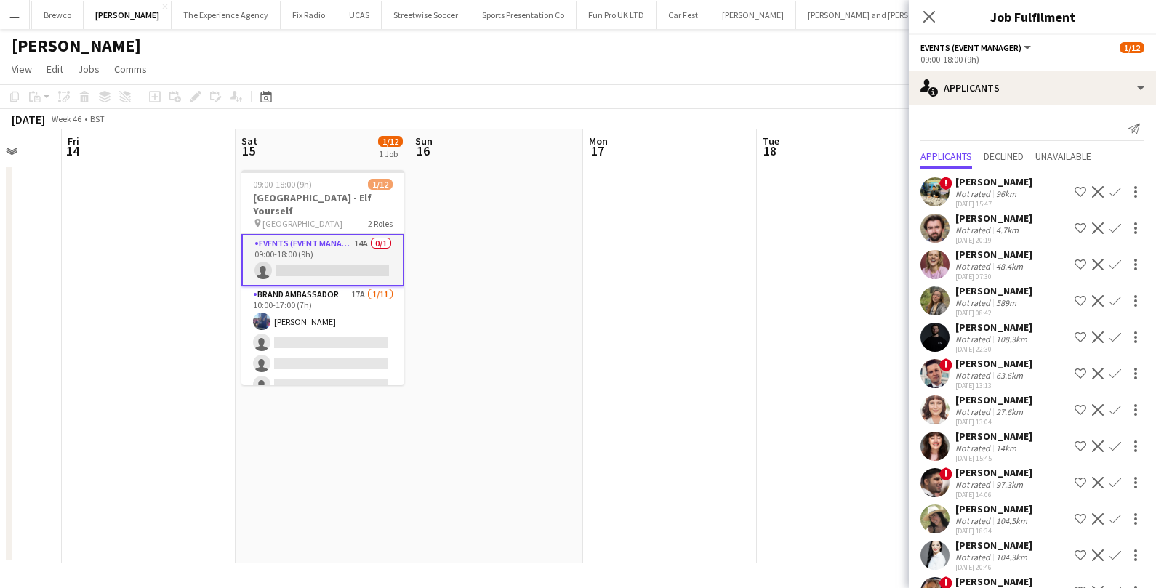
click at [988, 558] on div "Not rated" at bounding box center [974, 557] width 38 height 11
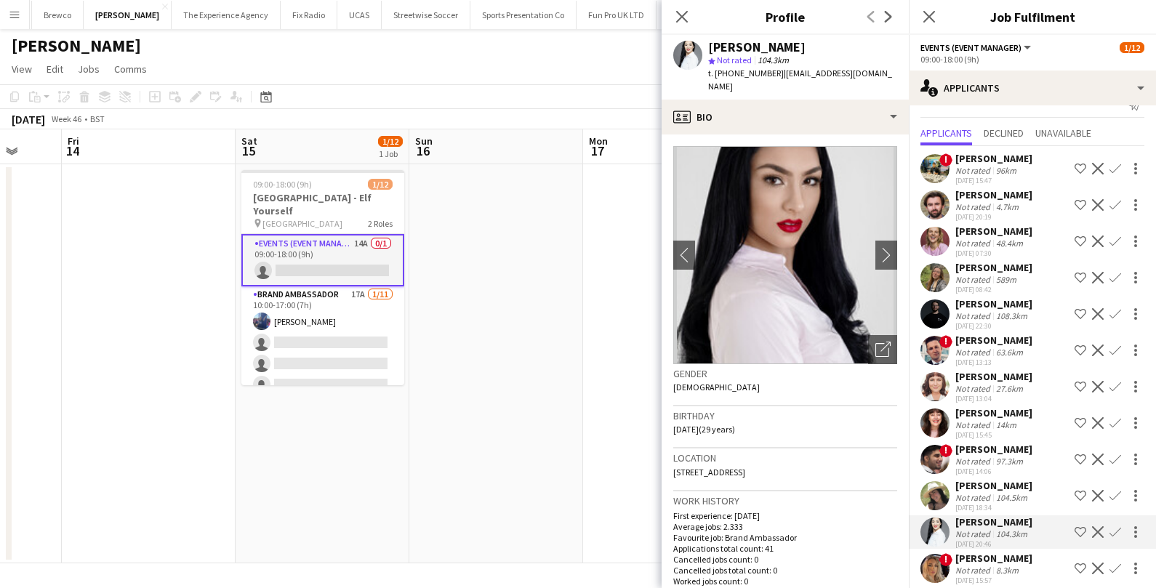
scroll to position [34, 0]
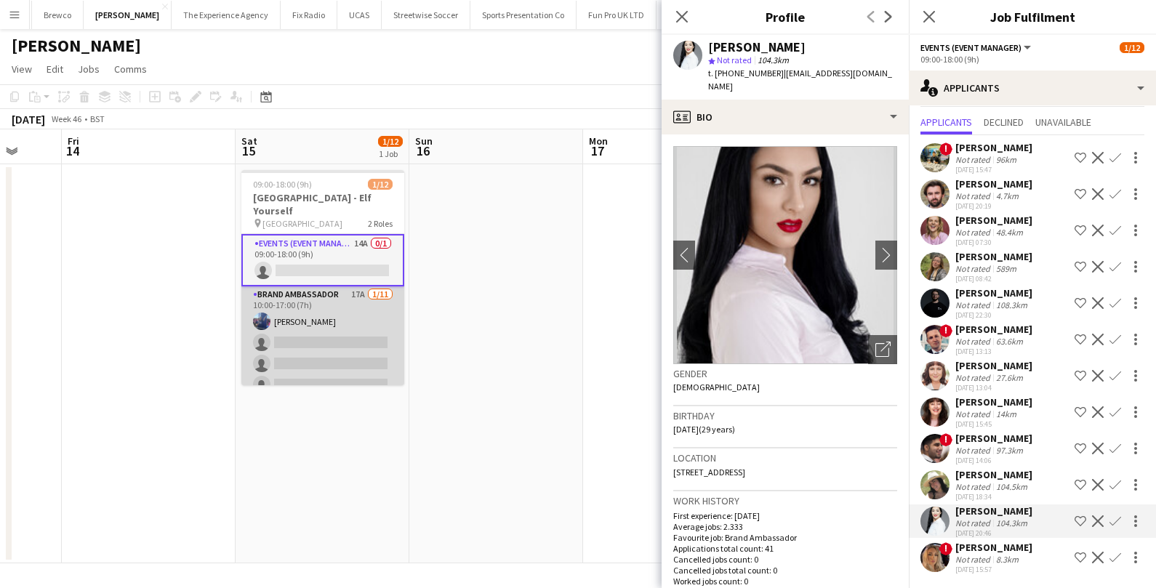
click at [357, 308] on app-card-role "Brand Ambassador 17A 1/11 10:00-17:00 (7h) Jessica Jones single-neutral-actions…" at bounding box center [322, 416] width 163 height 260
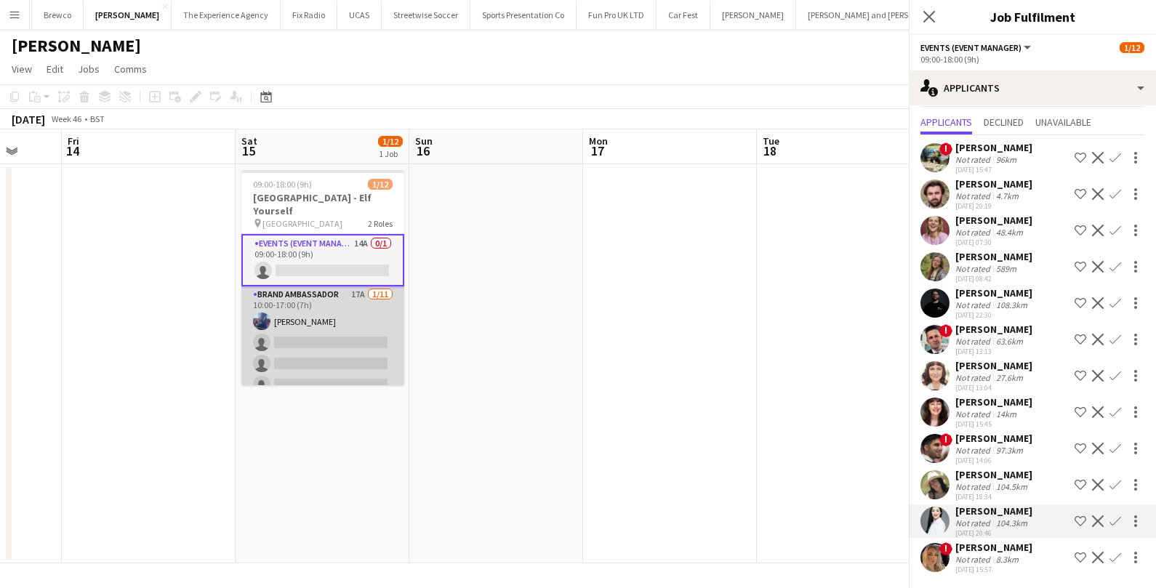
scroll to position [0, 0]
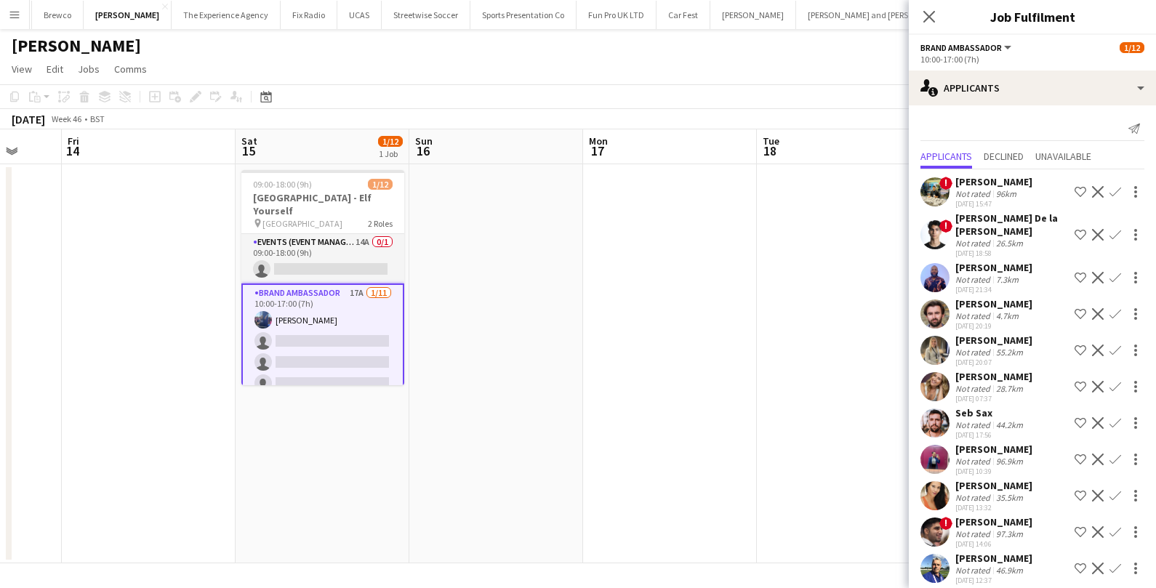
click at [318, 337] on app-card-role "Brand Ambassador 17A 1/11 10:00-17:00 (7h) Jessica Jones single-neutral-actions…" at bounding box center [322, 415] width 163 height 263
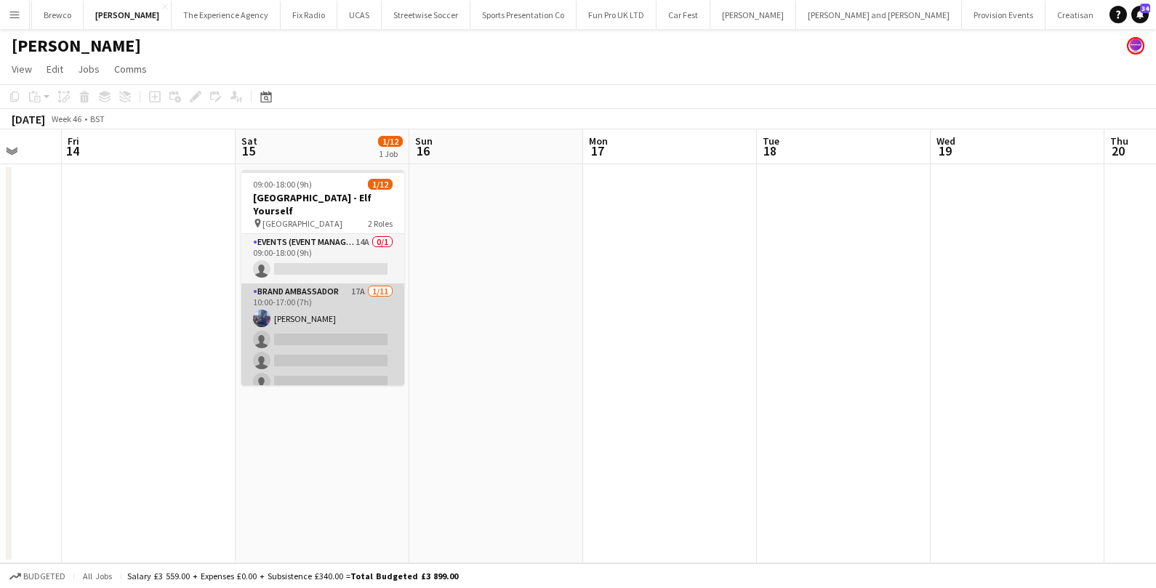
click at [318, 337] on app-card-role "Brand Ambassador 17A 1/11 10:00-17:00 (7h) Jessica Jones single-neutral-actions…" at bounding box center [322, 414] width 163 height 260
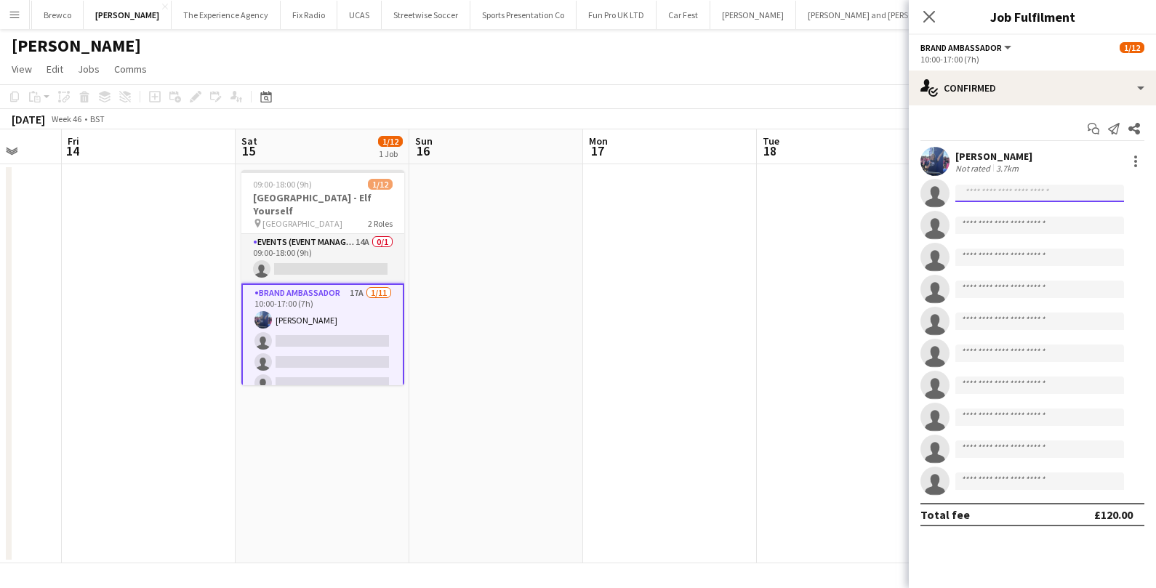
click at [996, 188] on input at bounding box center [1039, 193] width 169 height 17
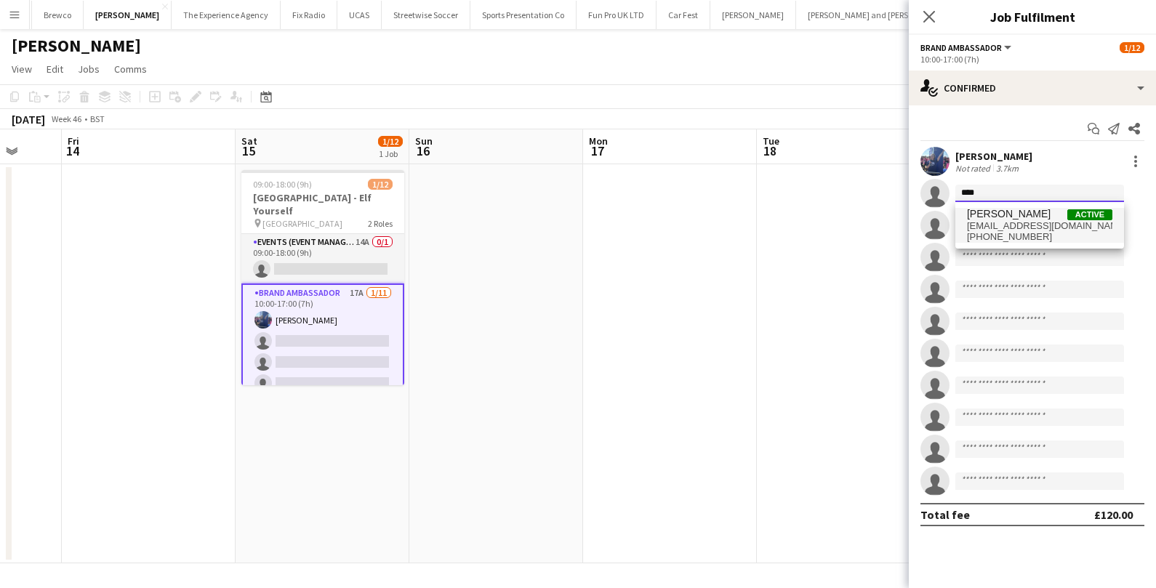
type input "****"
click at [1032, 230] on span "up2180466@myport.ac.uk" at bounding box center [1039, 226] width 145 height 12
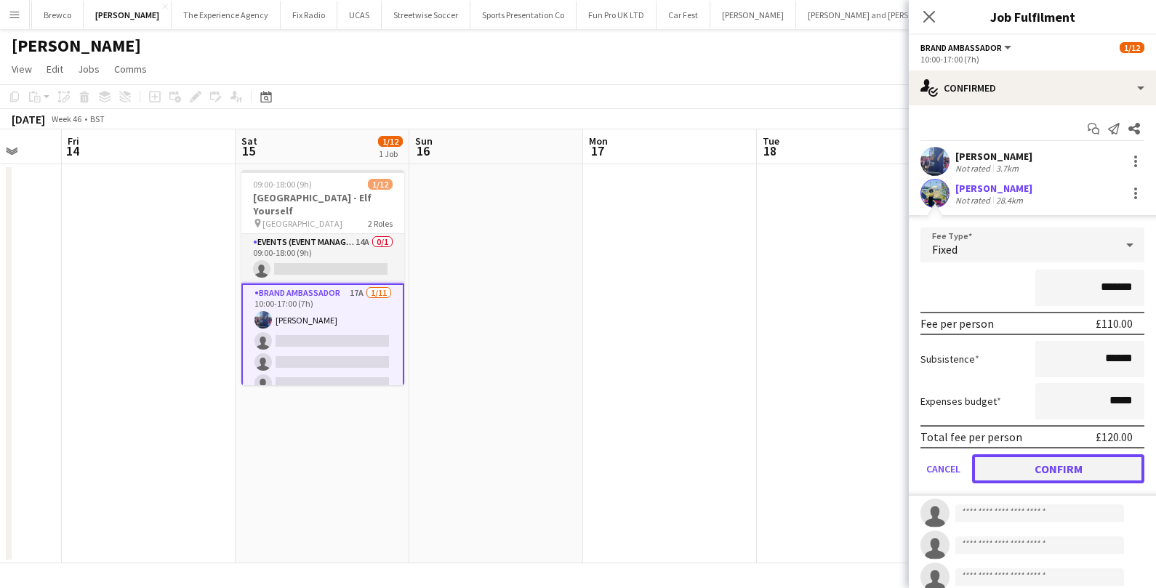
click at [1062, 463] on button "Confirm" at bounding box center [1058, 468] width 172 height 29
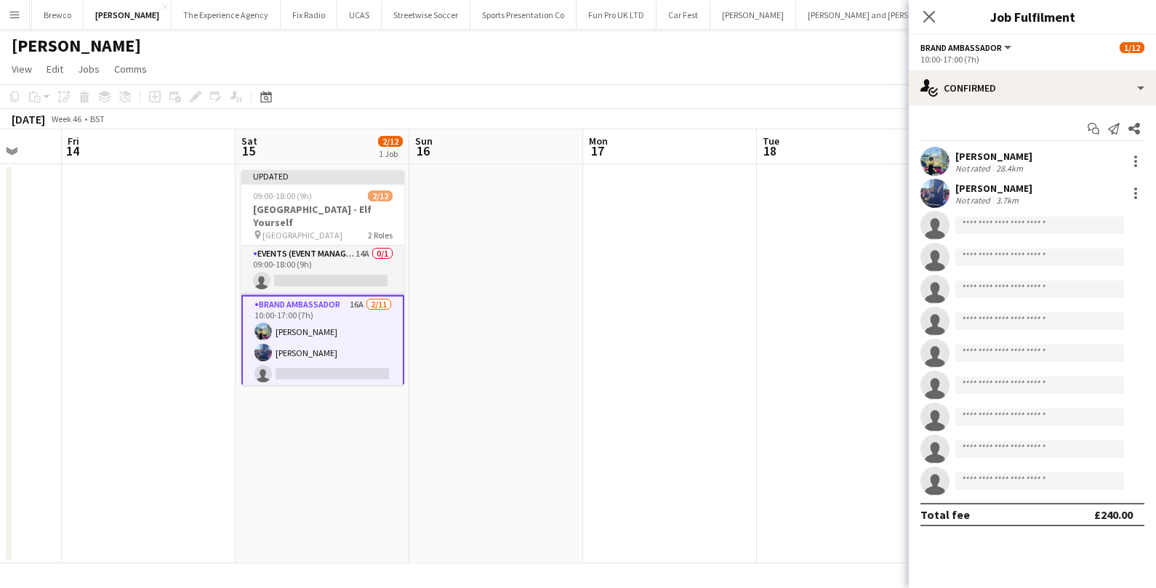
click at [743, 369] on app-date-cell at bounding box center [670, 363] width 174 height 399
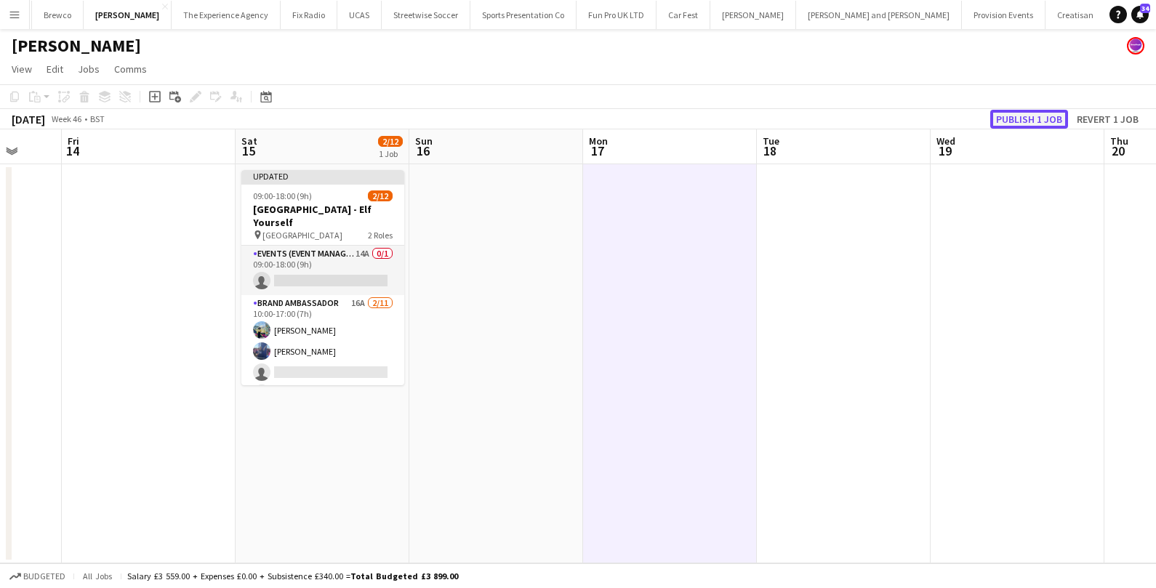
click at [1022, 124] on button "Publish 1 job" at bounding box center [1029, 119] width 78 height 19
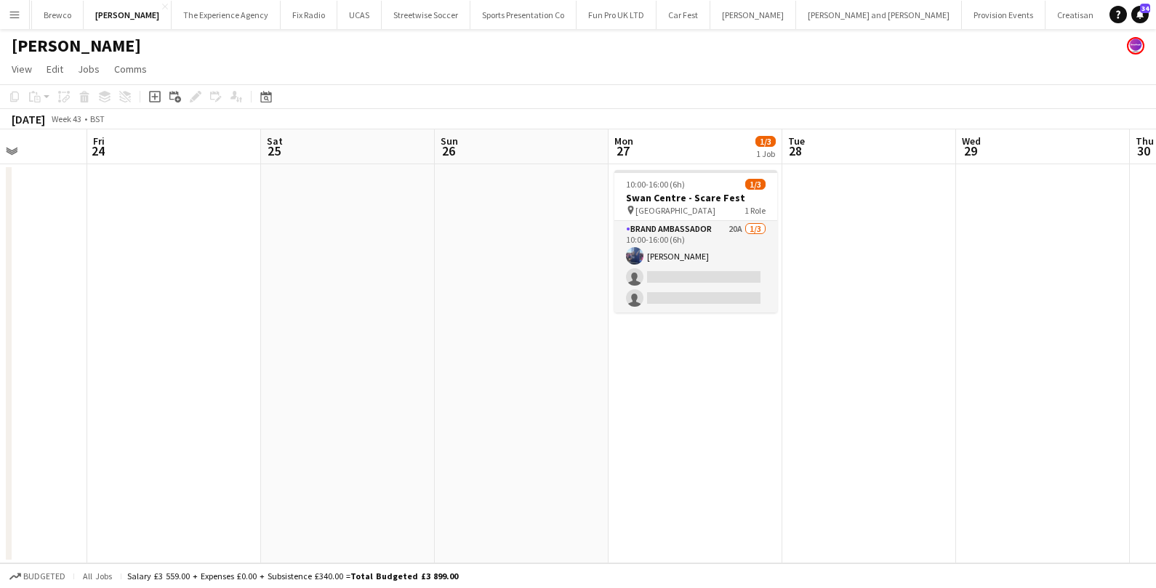
scroll to position [0, 617]
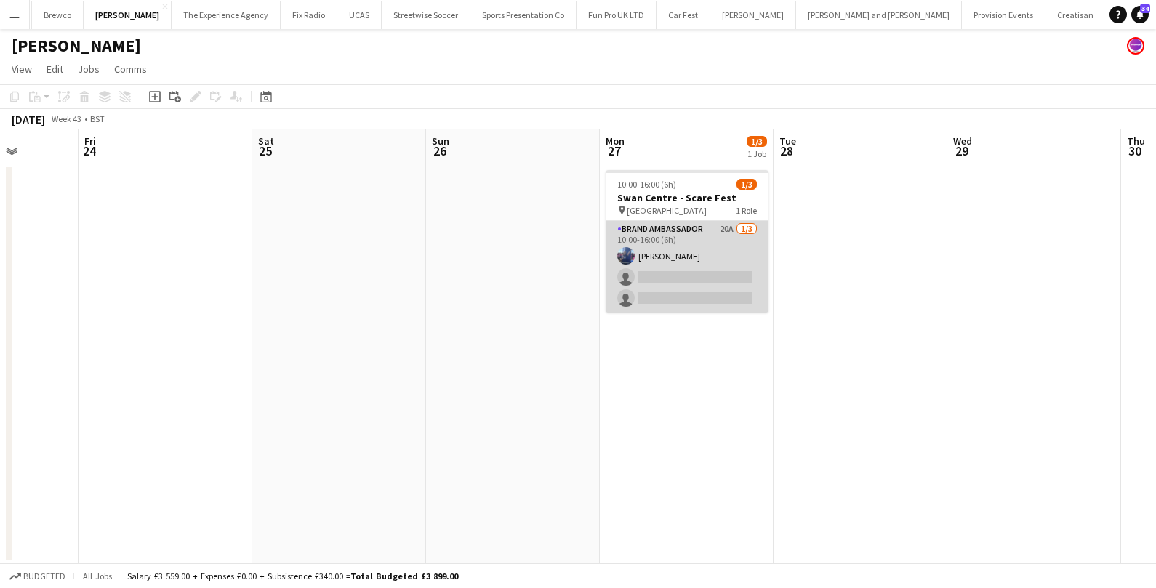
click at [698, 244] on app-card-role "Brand Ambassador 20A 1/3 10:00-16:00 (6h) Jessica Jones single-neutral-actions …" at bounding box center [687, 267] width 163 height 92
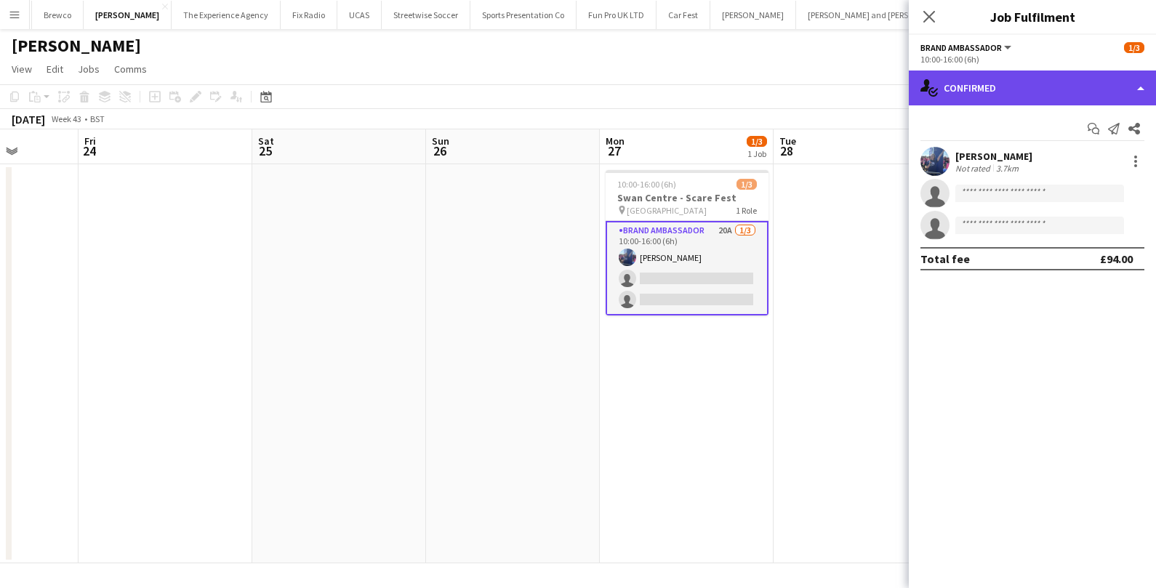
click at [1032, 89] on div "single-neutral-actions-check-2 Confirmed" at bounding box center [1032, 88] width 247 height 35
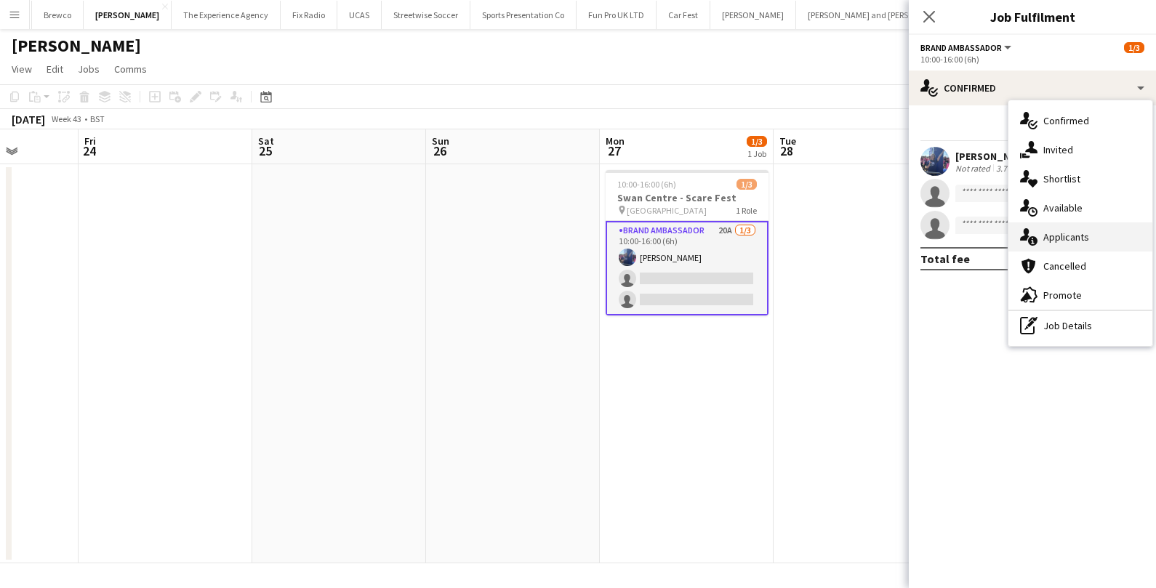
click at [1058, 240] on span "Applicants" at bounding box center [1066, 236] width 46 height 13
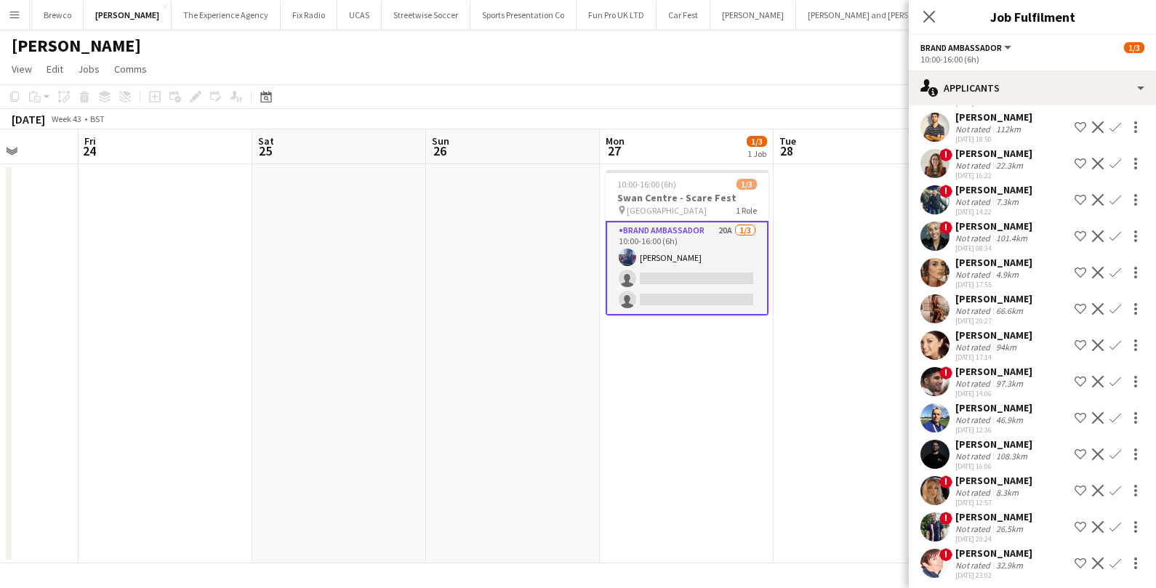
scroll to position [351, 0]
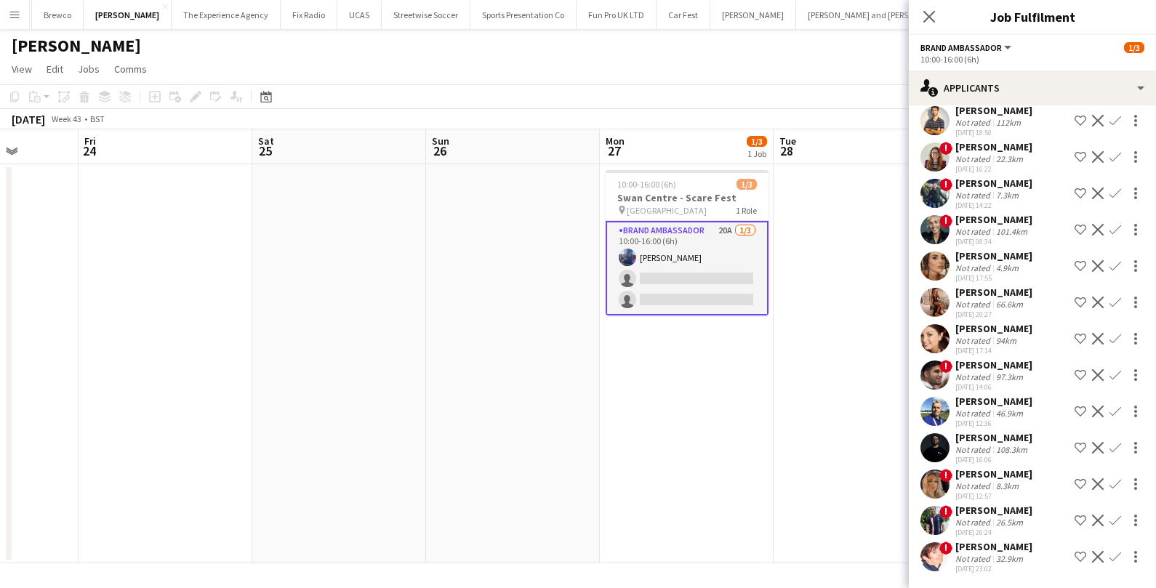
click at [14, 17] on app-icon "Menu" at bounding box center [15, 15] width 12 height 12
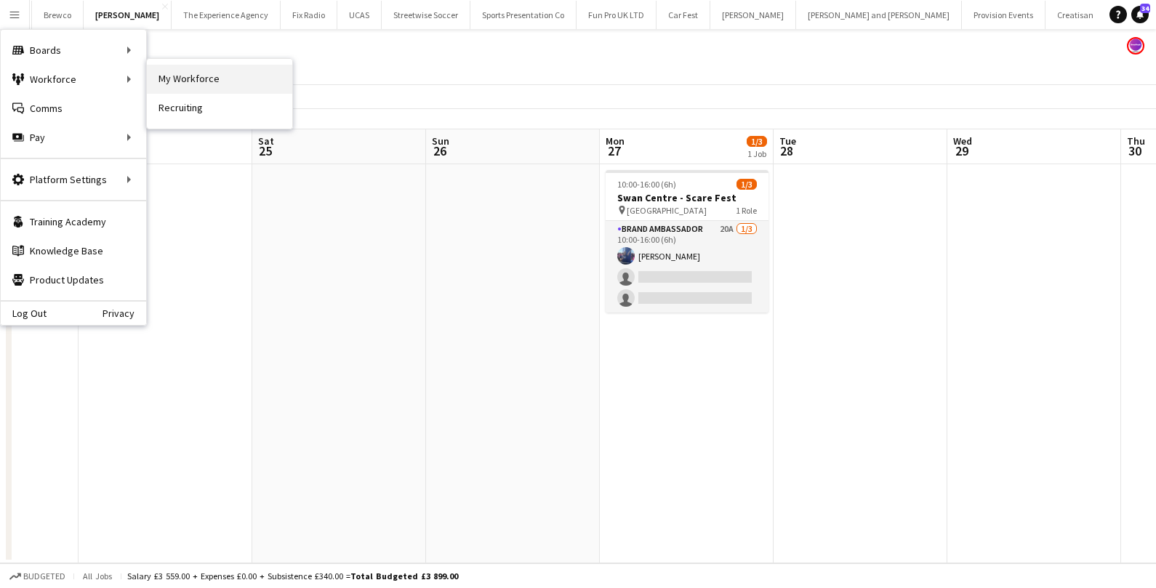
click at [201, 83] on link "My Workforce" at bounding box center [219, 79] width 145 height 29
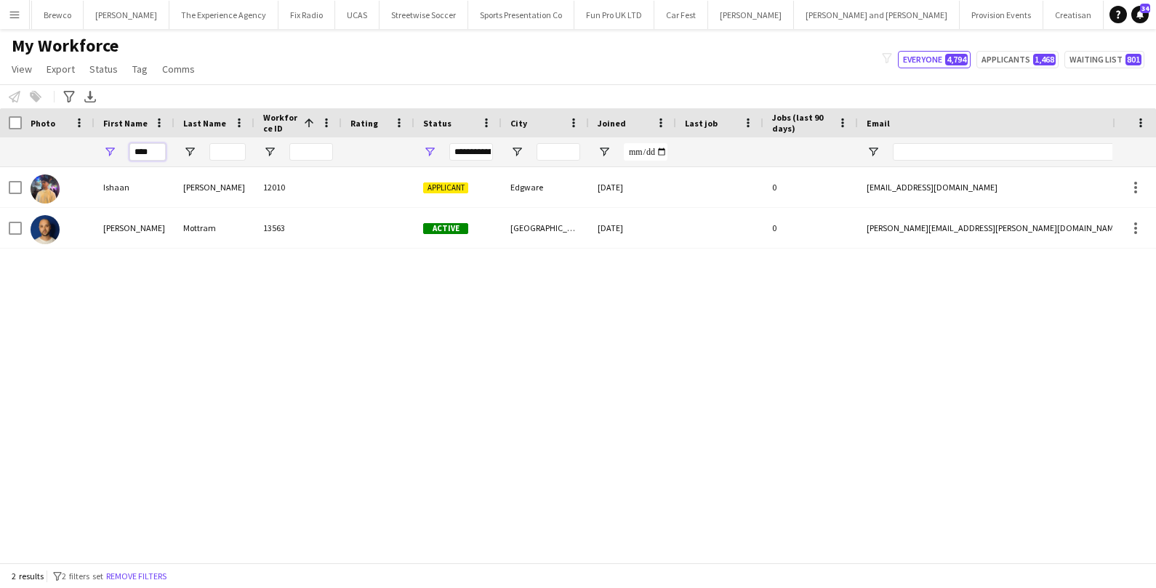
drag, startPoint x: 159, startPoint y: 152, endPoint x: 104, endPoint y: 149, distance: 55.3
click at [104, 149] on div "****" at bounding box center [135, 151] width 80 height 29
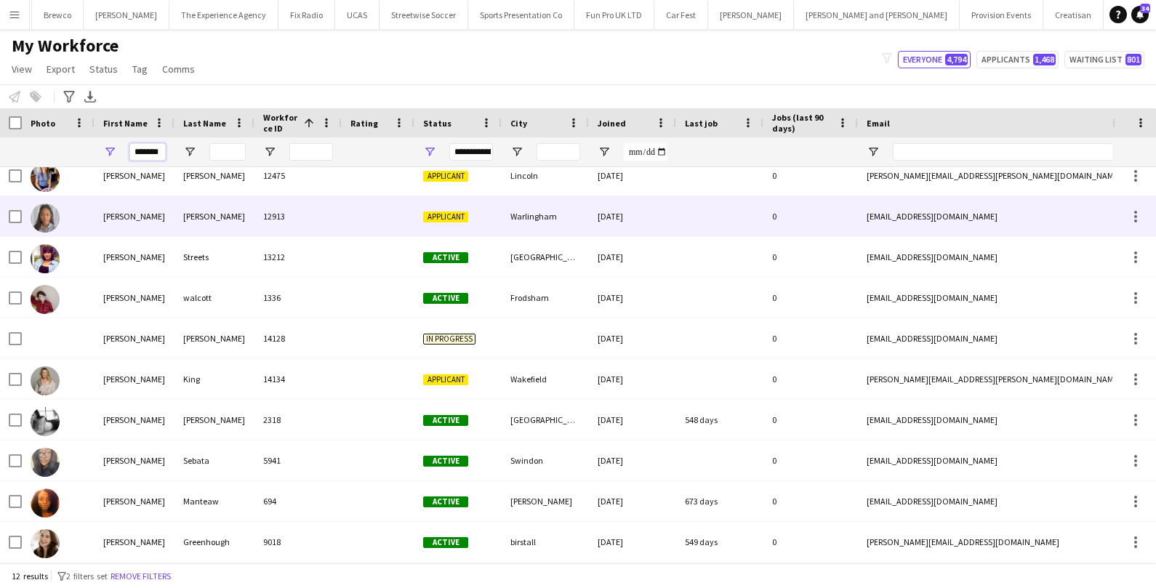
scroll to position [93, 0]
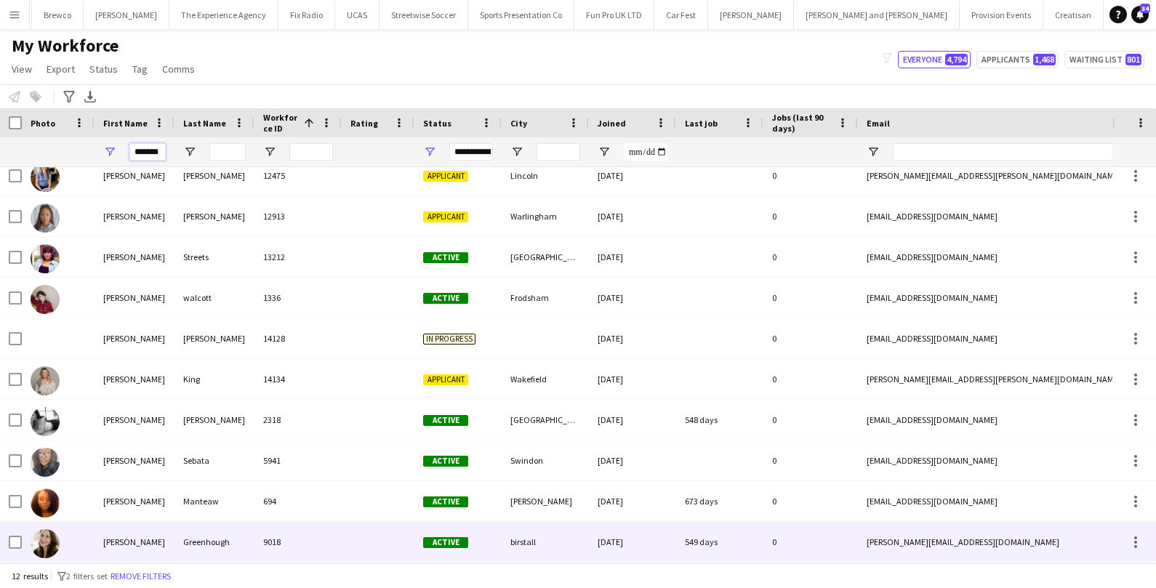
type input "*******"
click at [93, 548] on div at bounding box center [58, 542] width 73 height 40
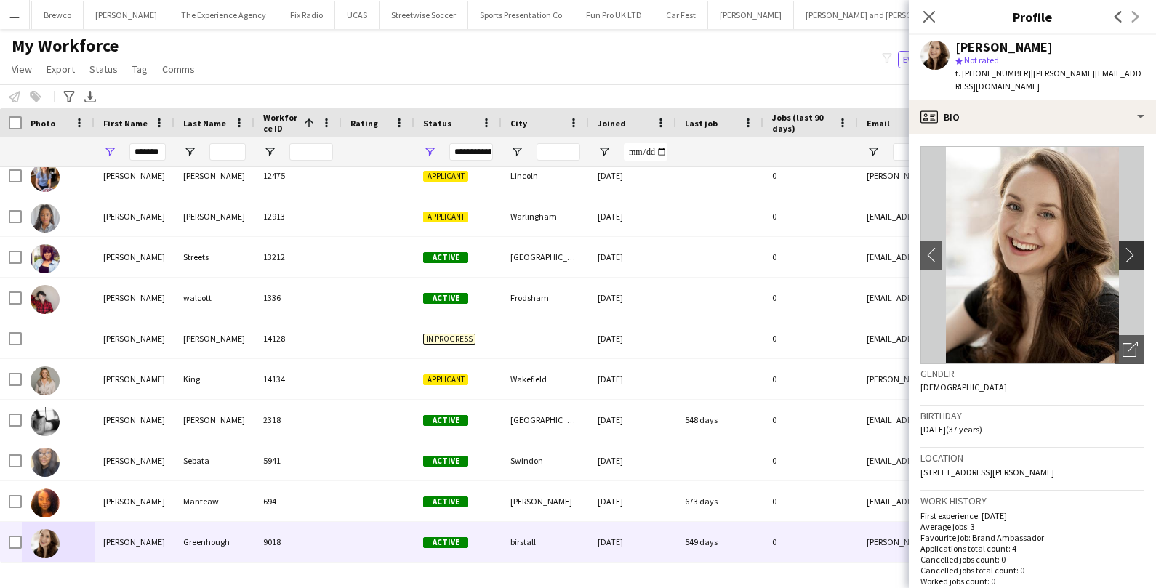
click at [1139, 252] on app-icon "chevron-right" at bounding box center [1134, 254] width 23 height 15
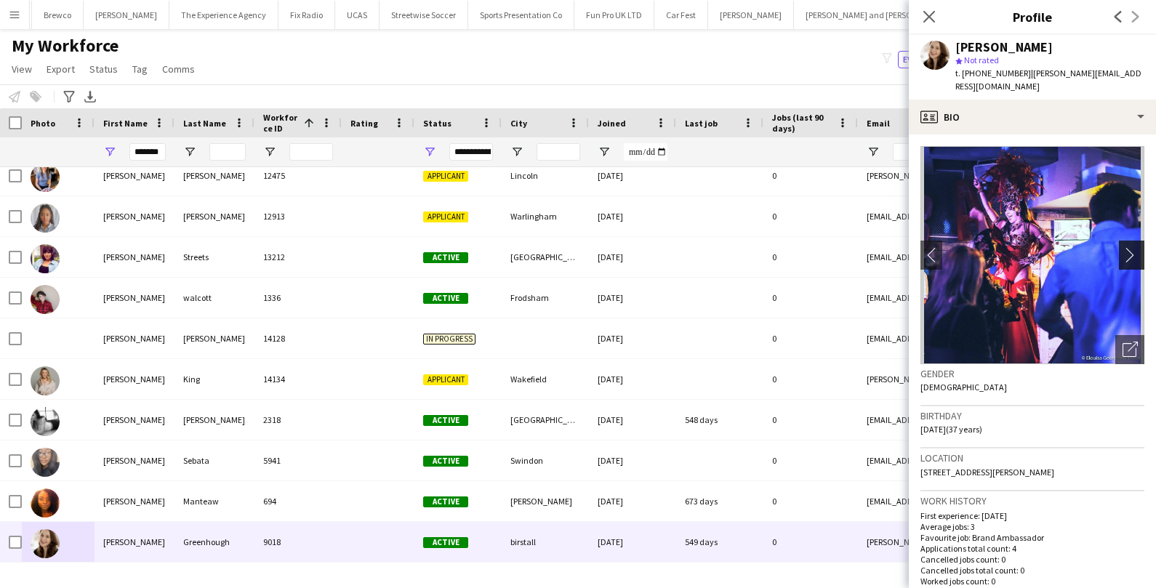
click at [1139, 252] on app-icon "chevron-right" at bounding box center [1134, 254] width 23 height 15
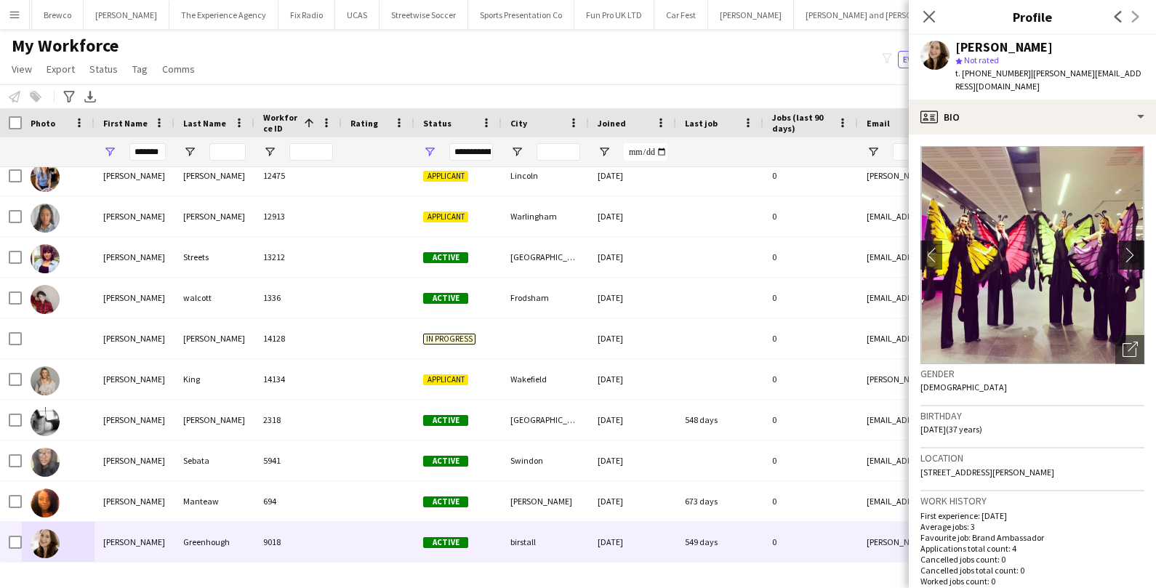
click at [1139, 252] on app-icon "chevron-right" at bounding box center [1134, 254] width 23 height 15
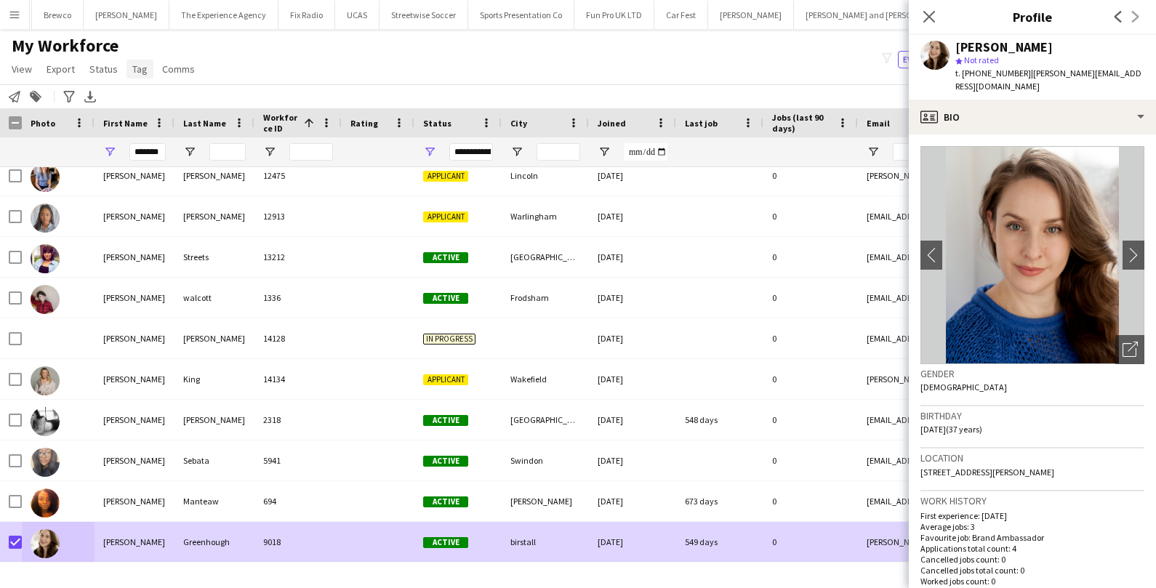
click at [140, 72] on span "Tag" at bounding box center [139, 69] width 15 height 13
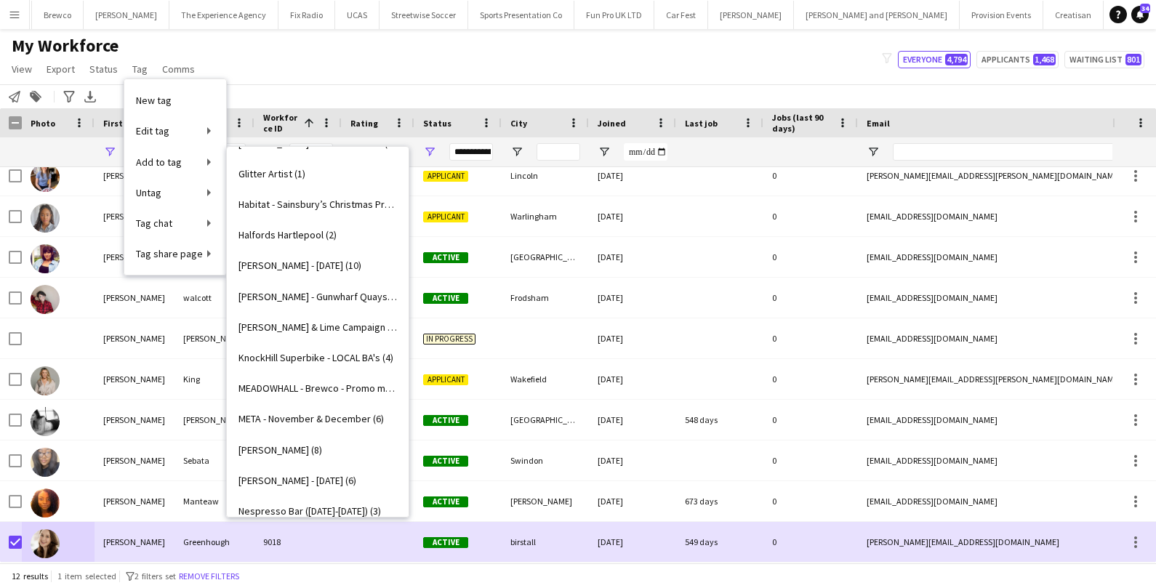
scroll to position [1318, 0]
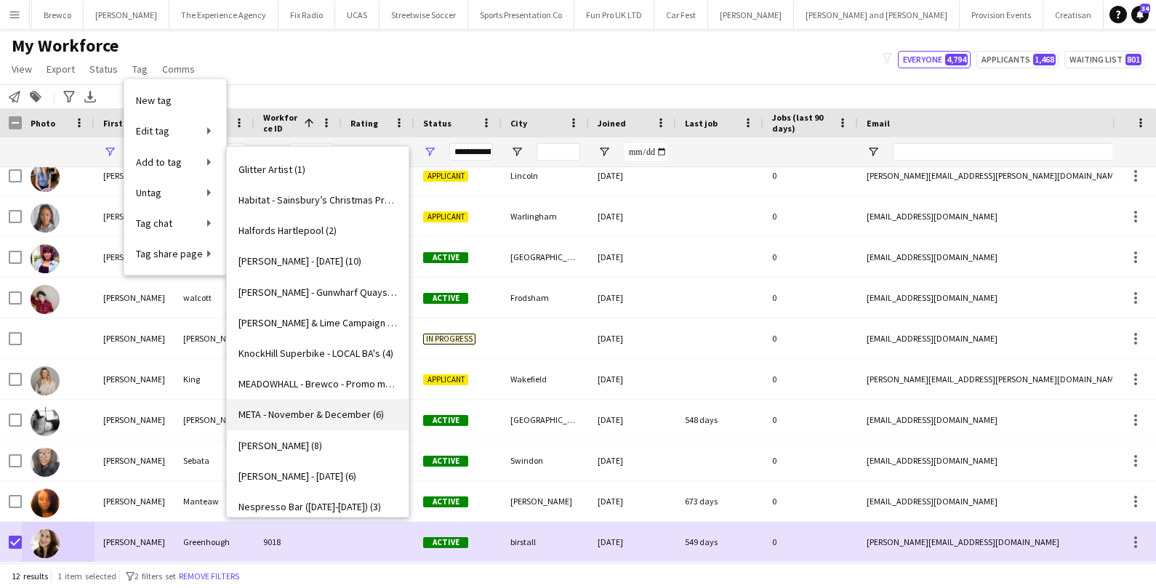
click at [291, 415] on span "META - November & December (6)" at bounding box center [310, 414] width 145 height 13
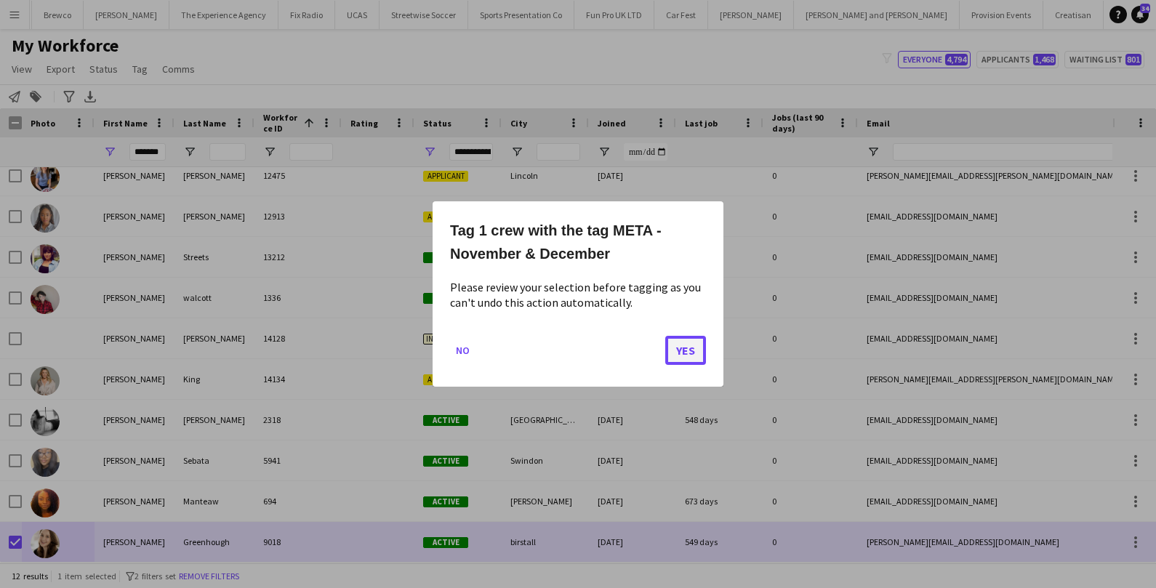
click at [691, 349] on button "Yes" at bounding box center [685, 350] width 41 height 29
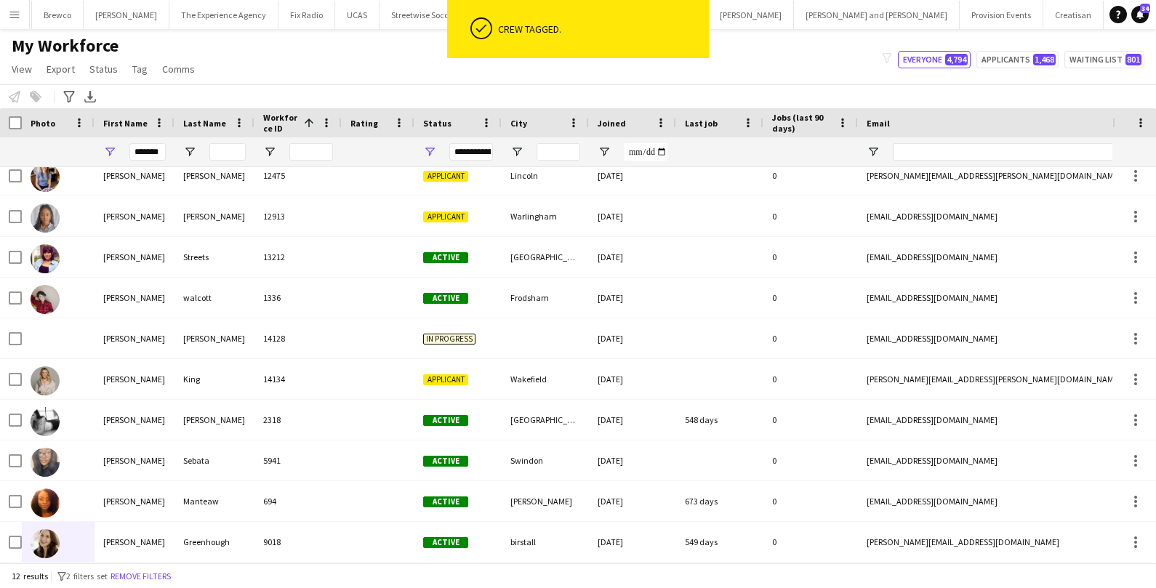
click at [137, 81] on app-page-menu "View Views Default view New view Update view Delete view Edit name Customise vi…" at bounding box center [104, 71] width 209 height 28
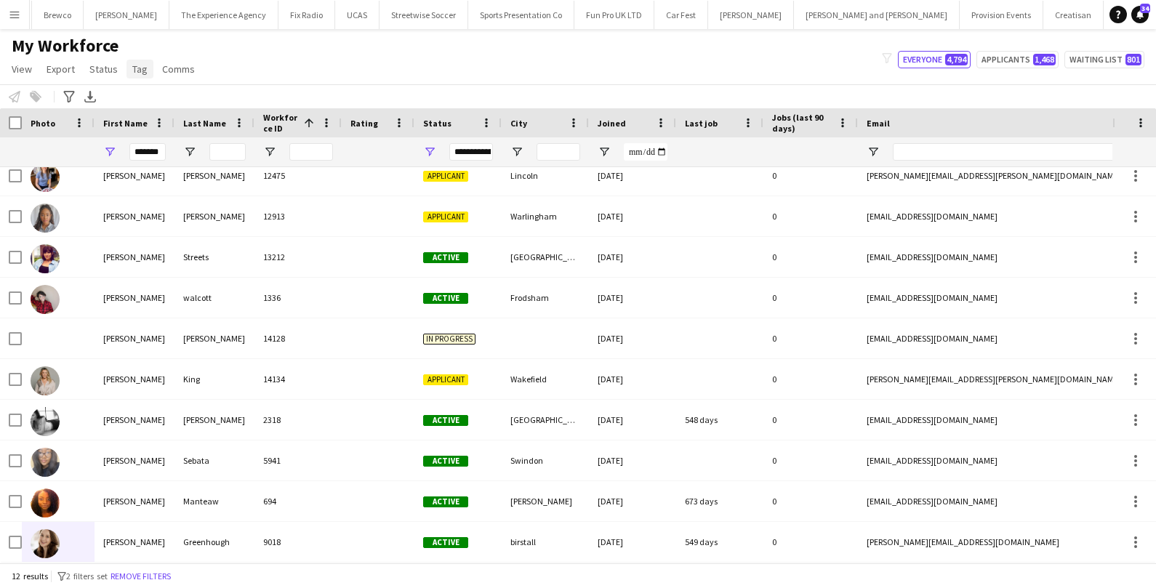
click at [143, 68] on span "Tag" at bounding box center [139, 69] width 15 height 13
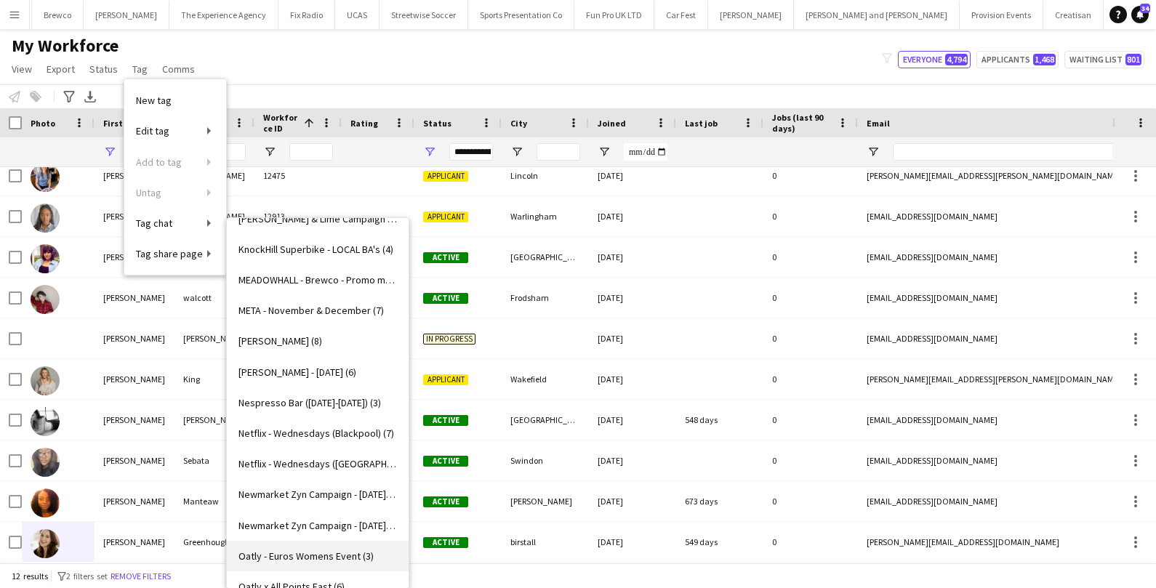
scroll to position [1491, 0]
click at [275, 318] on span "META - November & December (7)" at bounding box center [310, 312] width 145 height 13
